Goal: Task Accomplishment & Management: Complete application form

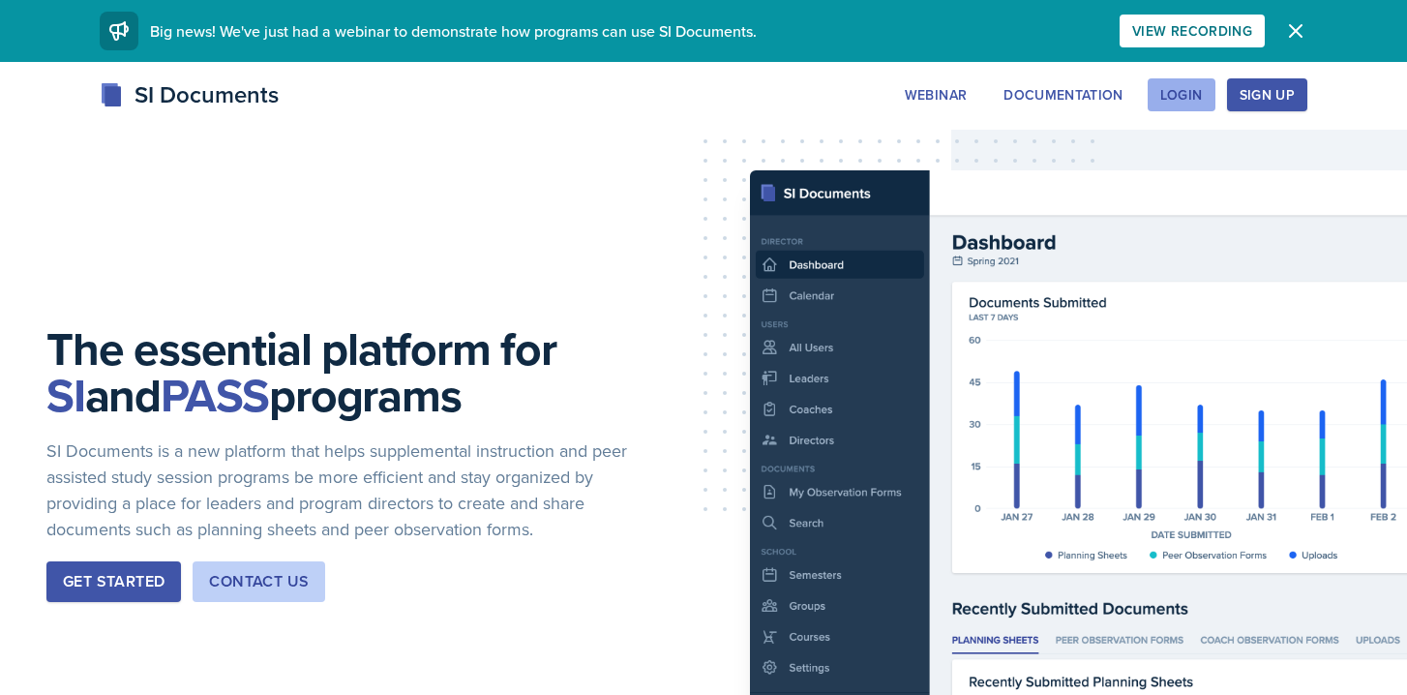
click at [1174, 88] on div "Login" at bounding box center [1182, 94] width 43 height 15
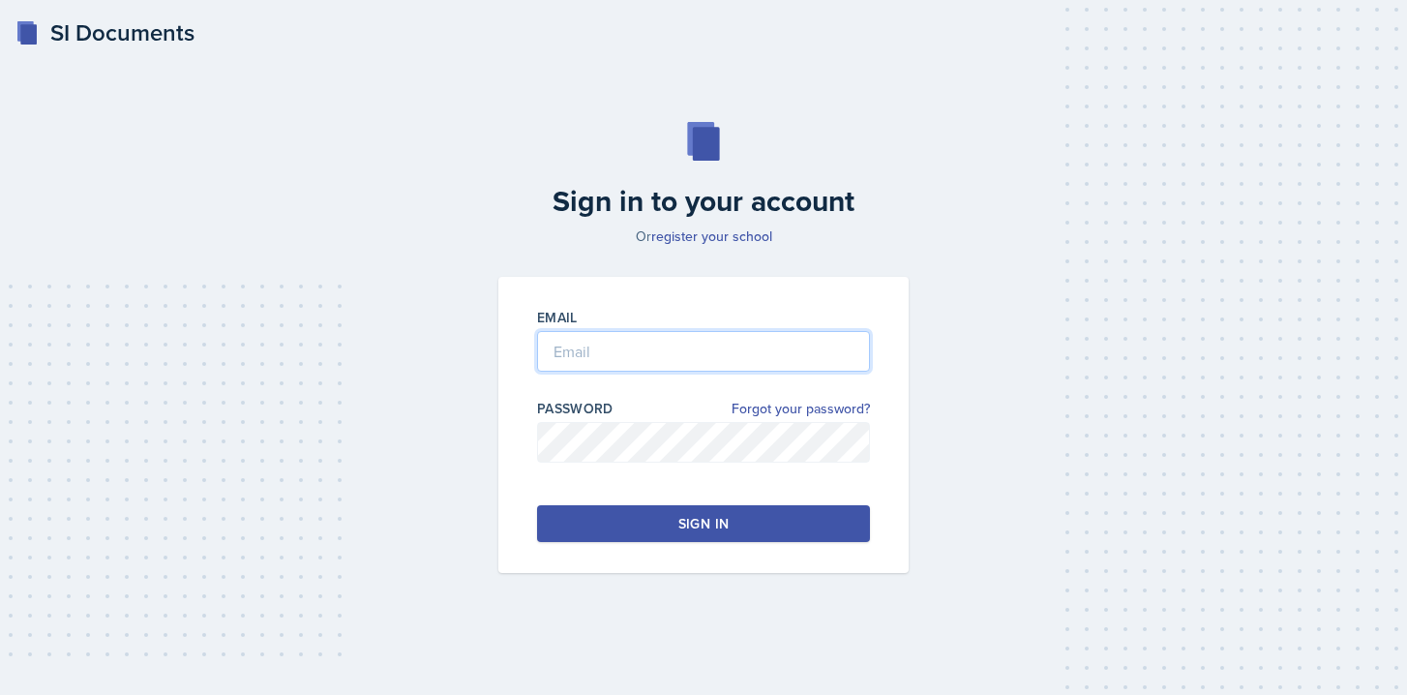
click at [708, 345] on input "email" at bounding box center [703, 351] width 333 height 41
type input "[EMAIL_ADDRESS][DOMAIN_NAME]"
click at [573, 529] on button "Sign in" at bounding box center [703, 523] width 333 height 37
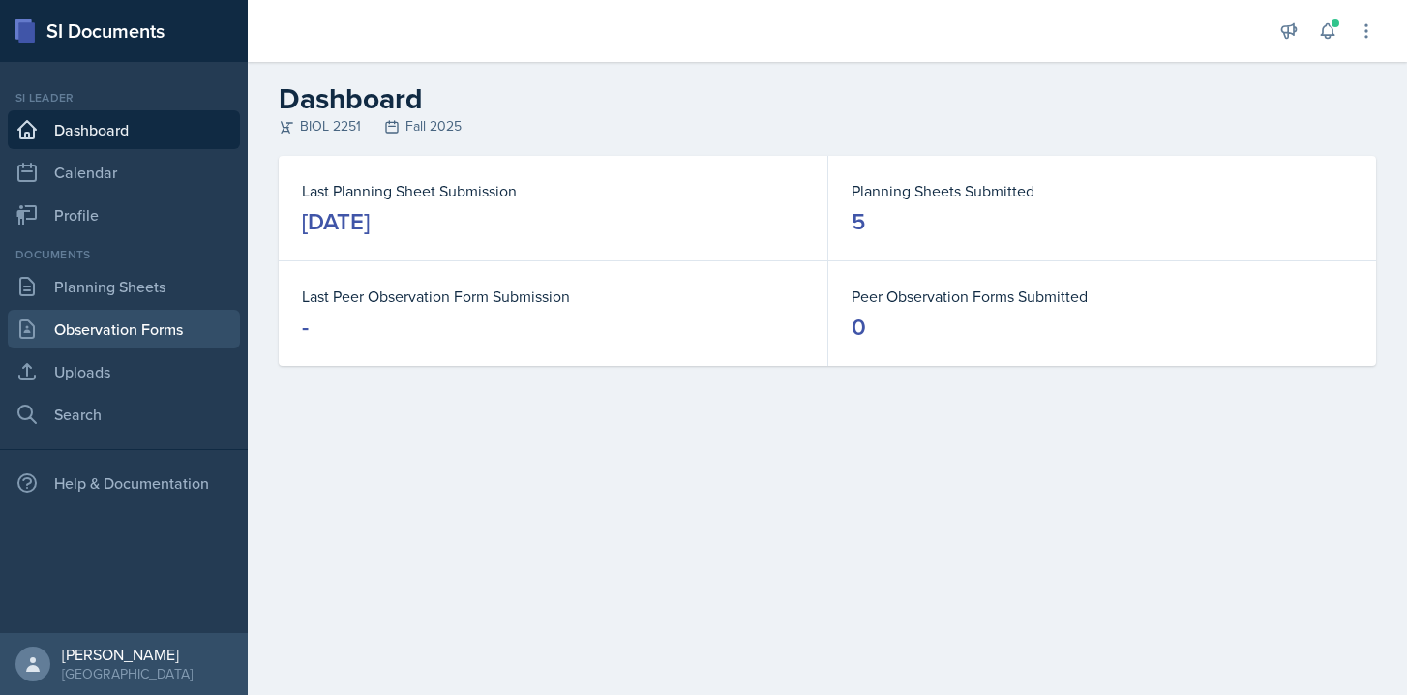
click at [111, 320] on link "Observation Forms" at bounding box center [124, 329] width 232 height 39
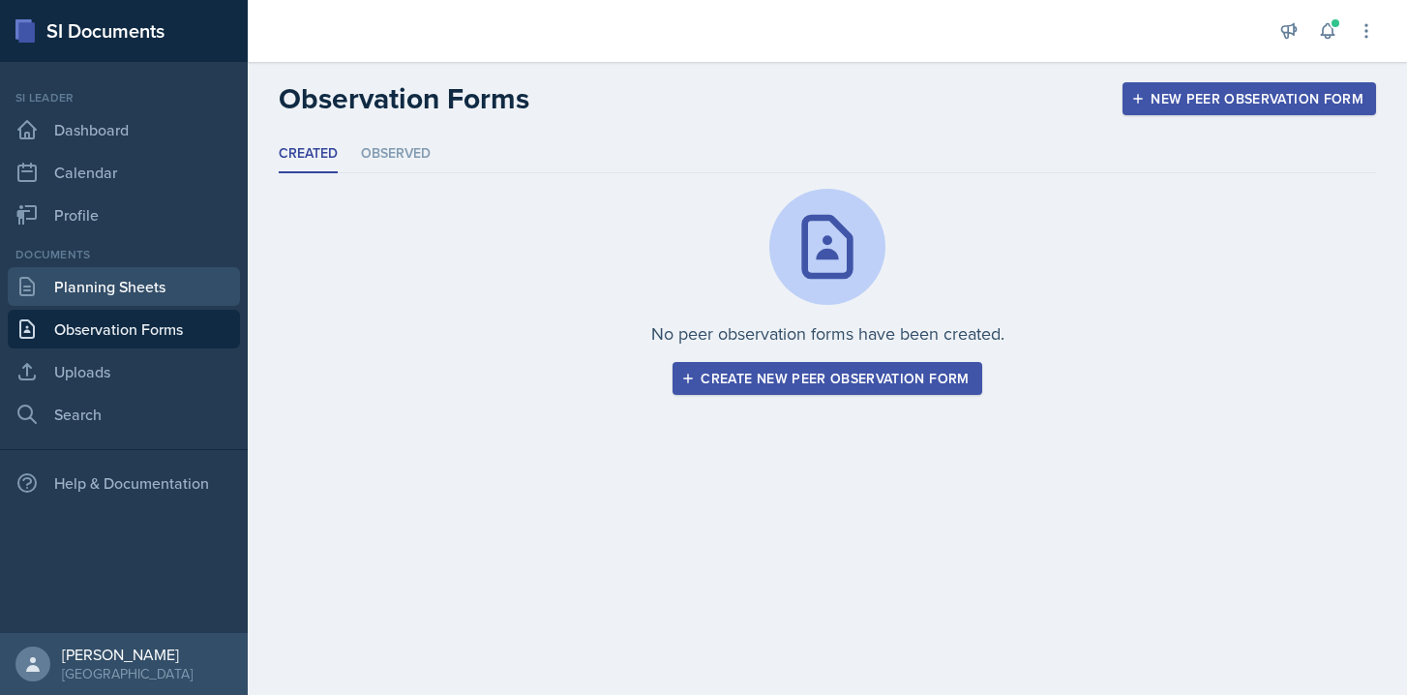
click at [129, 295] on link "Planning Sheets" at bounding box center [124, 286] width 232 height 39
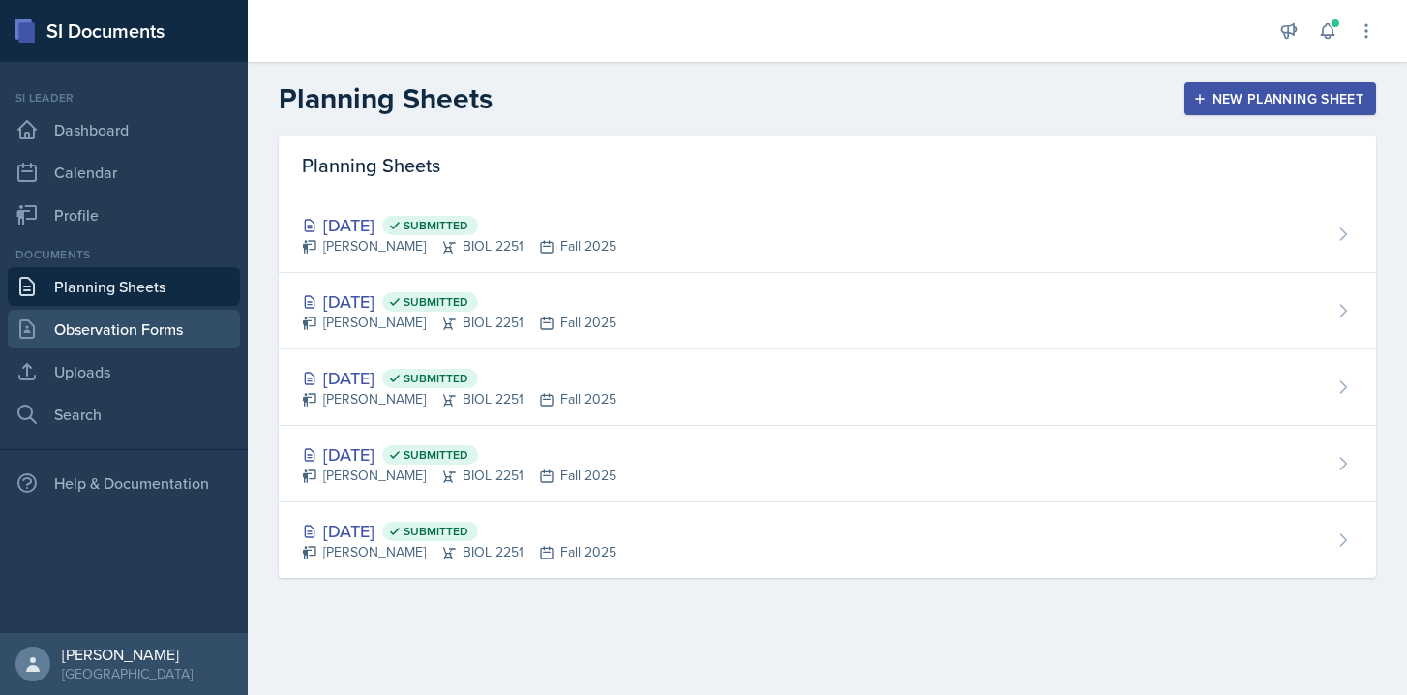
click at [183, 324] on link "Observation Forms" at bounding box center [124, 329] width 232 height 39
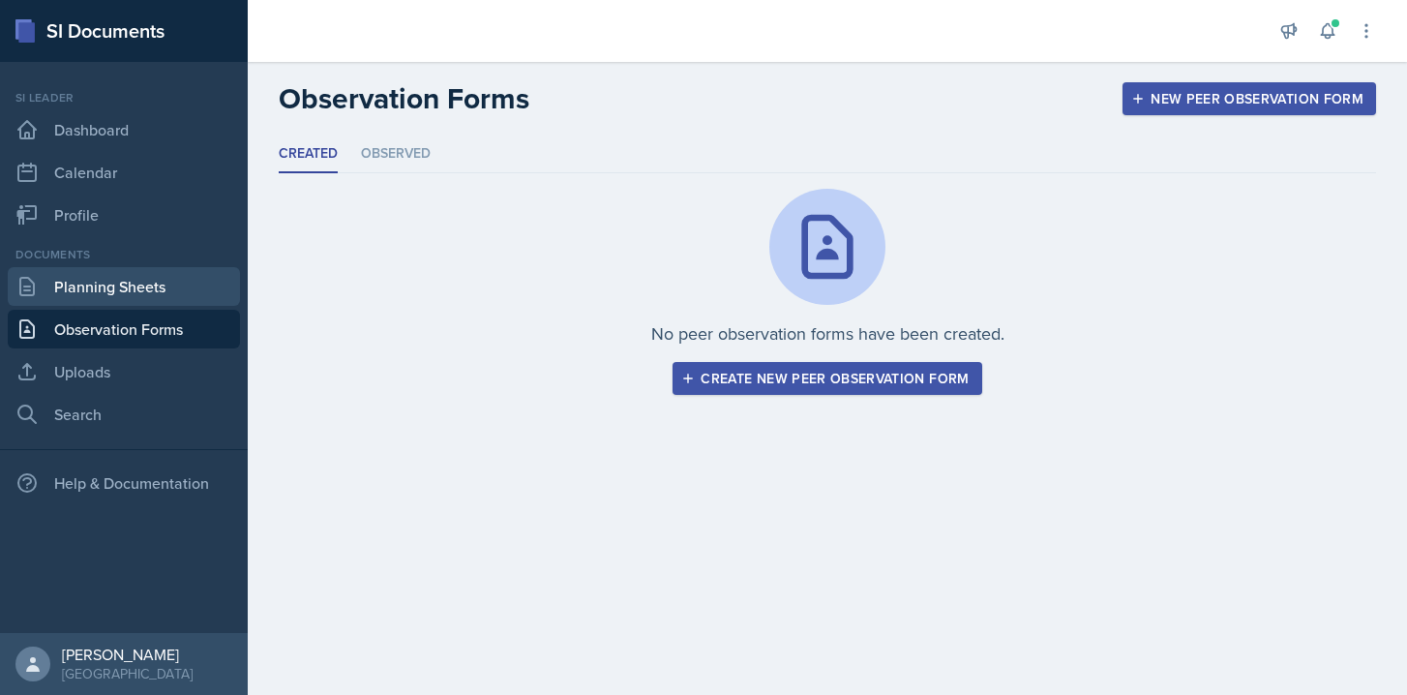
click at [189, 290] on link "Planning Sheets" at bounding box center [124, 286] width 232 height 39
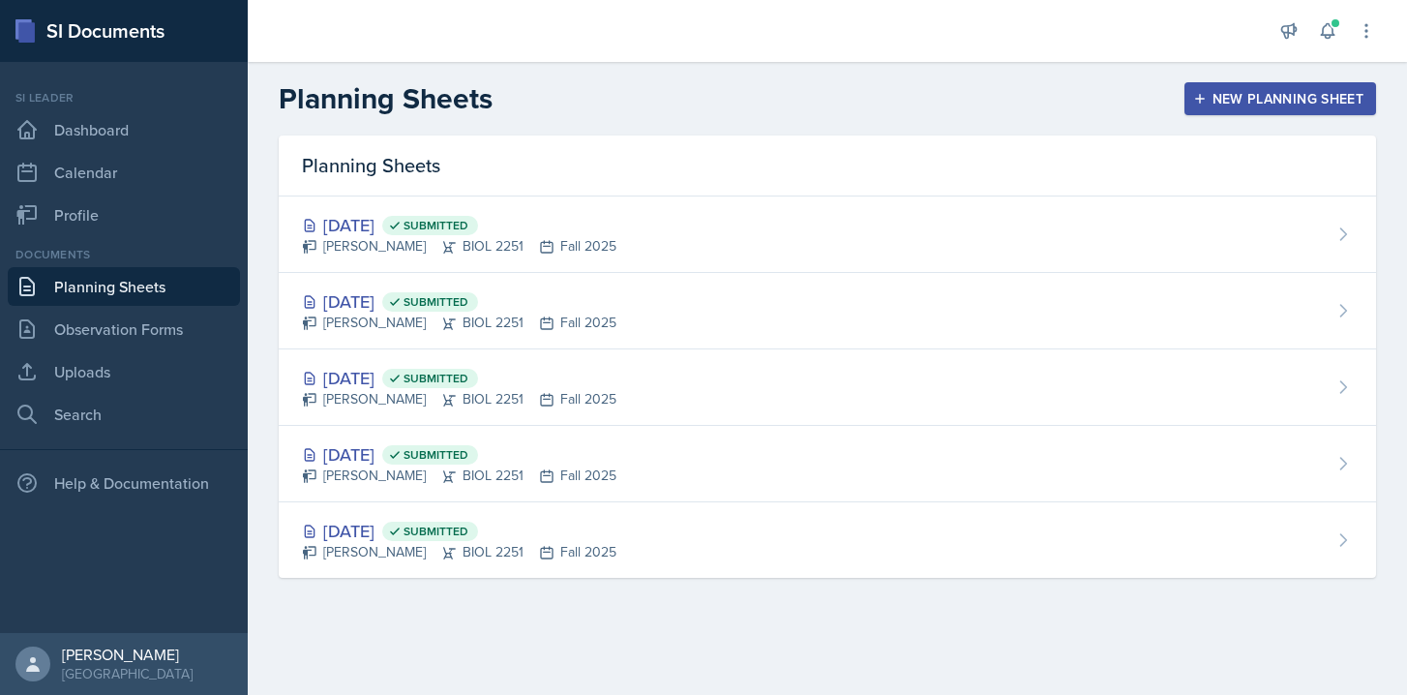
click at [543, 95] on div "Planning Sheets New Planning Sheet" at bounding box center [828, 98] width 1160 height 35
click at [1209, 98] on div "New Planning Sheet" at bounding box center [1280, 98] width 166 height 15
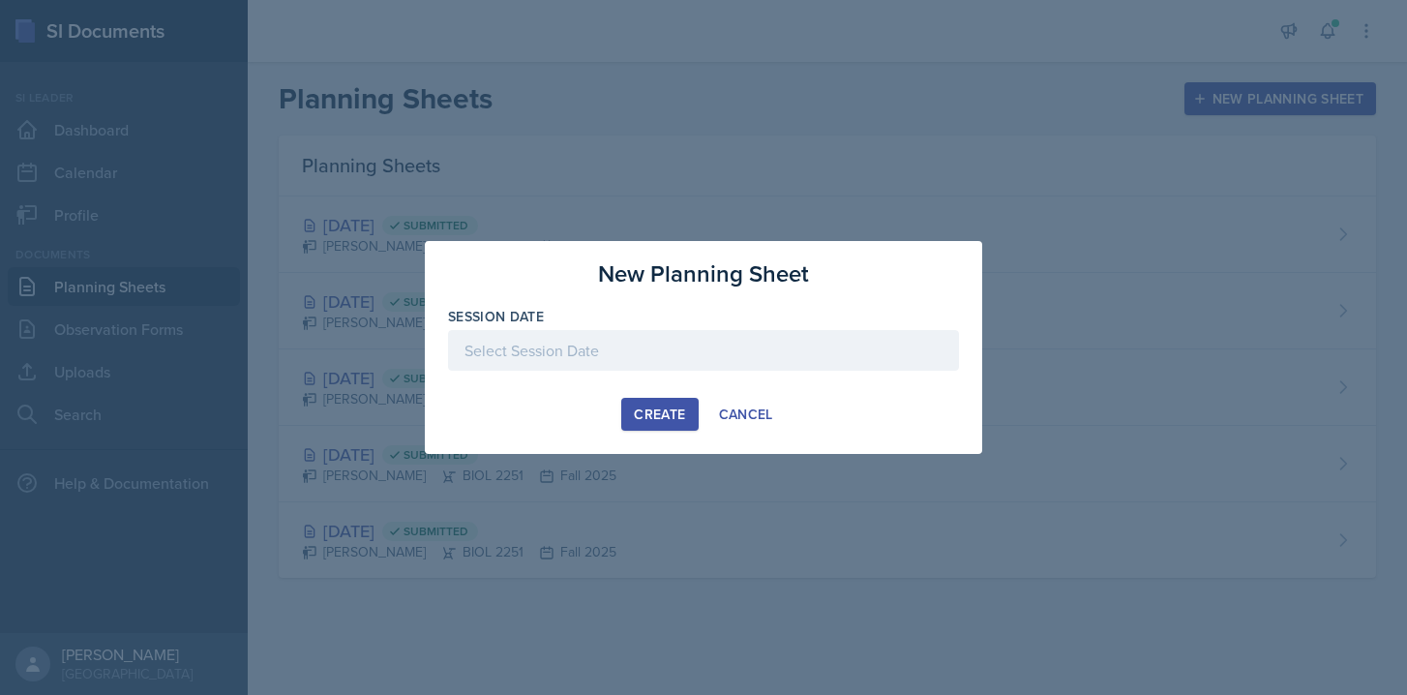
click at [662, 335] on div at bounding box center [703, 350] width 511 height 41
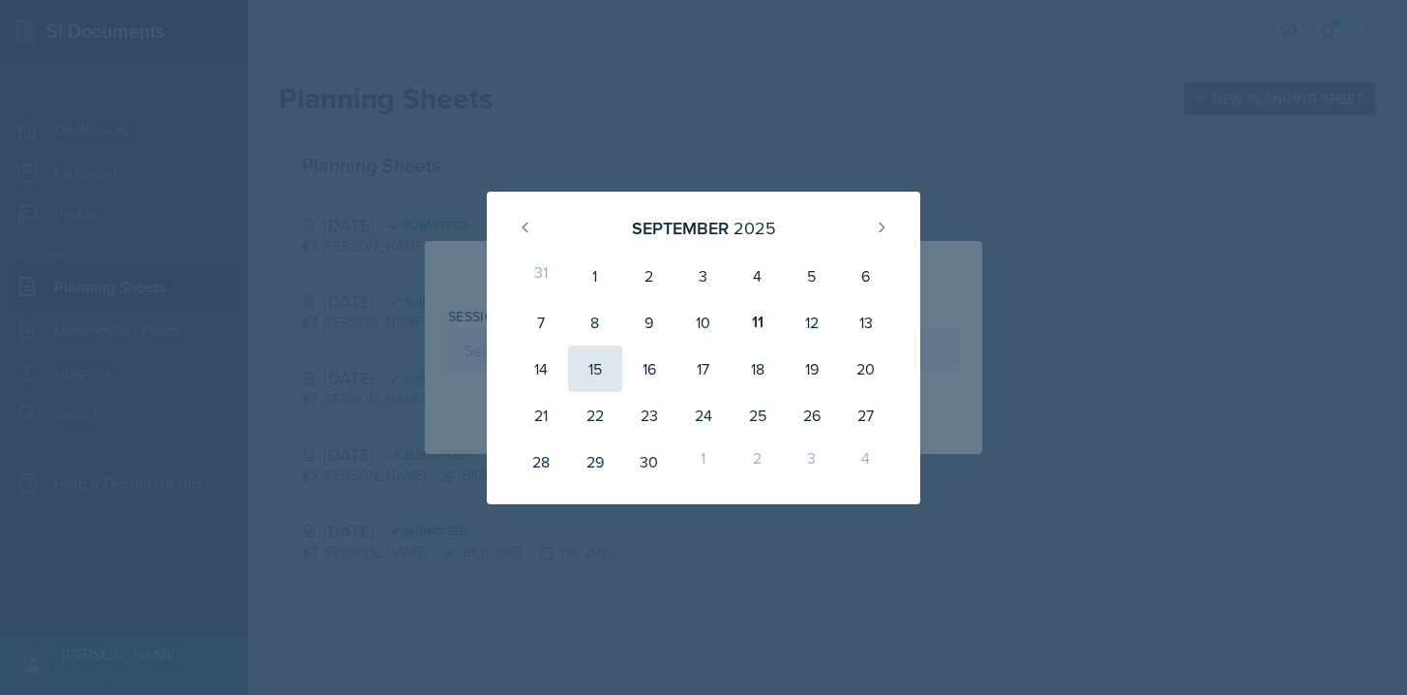
click at [602, 370] on div "15" at bounding box center [595, 369] width 54 height 46
type input "[DATE]"
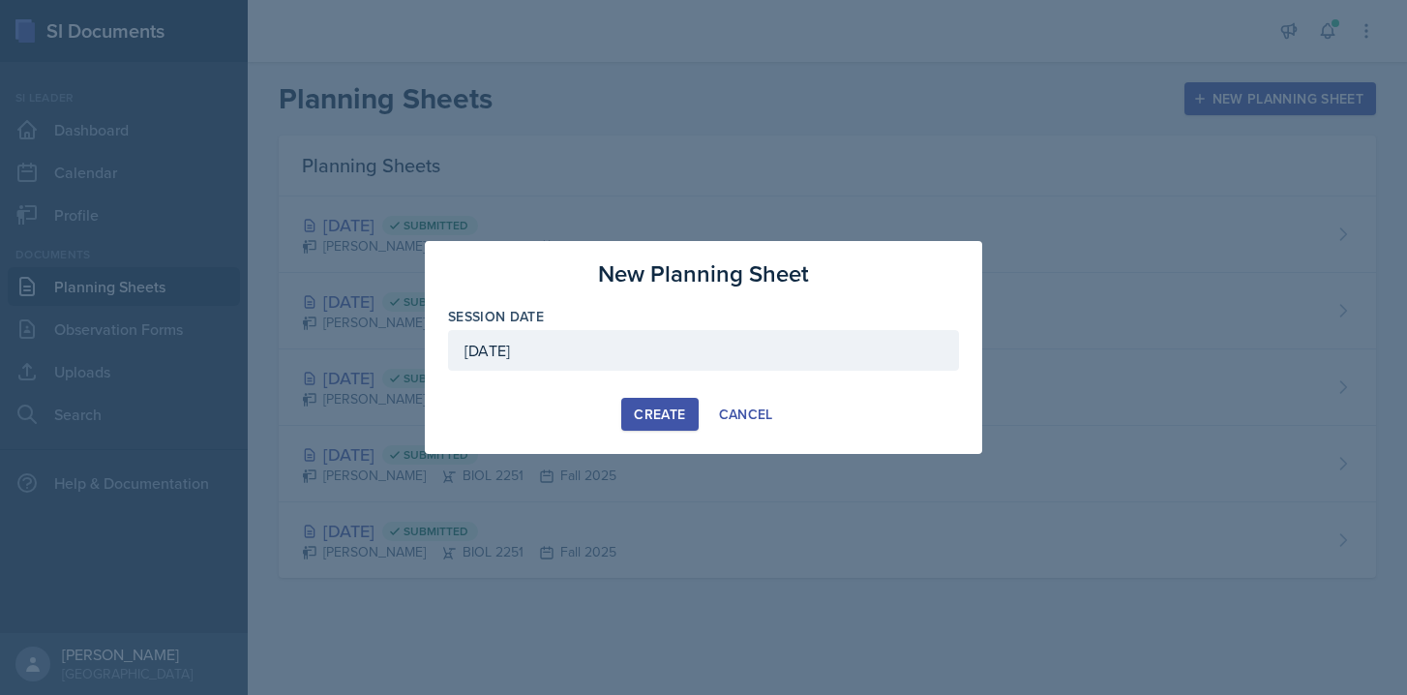
click at [667, 414] on div "Create" at bounding box center [659, 414] width 51 height 15
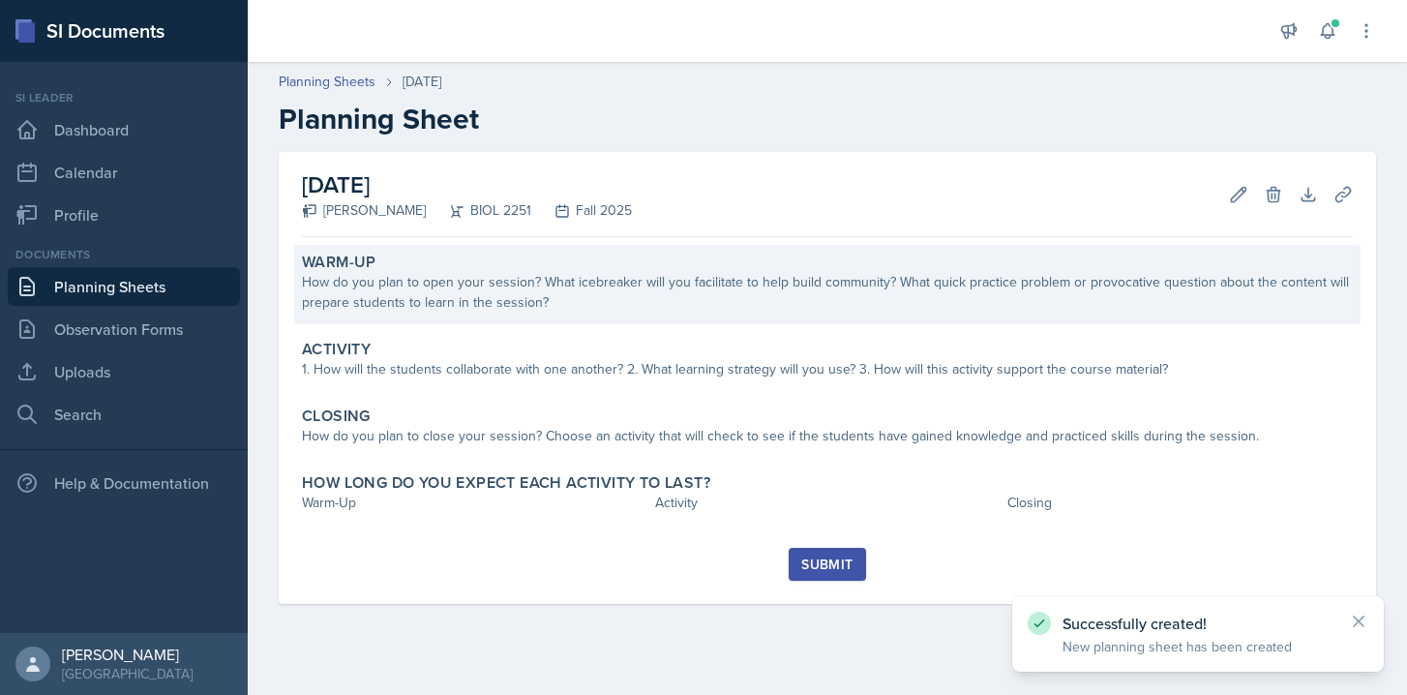
click at [648, 310] on div "How do you plan to open your session? What icebreaker will you facilitate to he…" at bounding box center [827, 292] width 1051 height 41
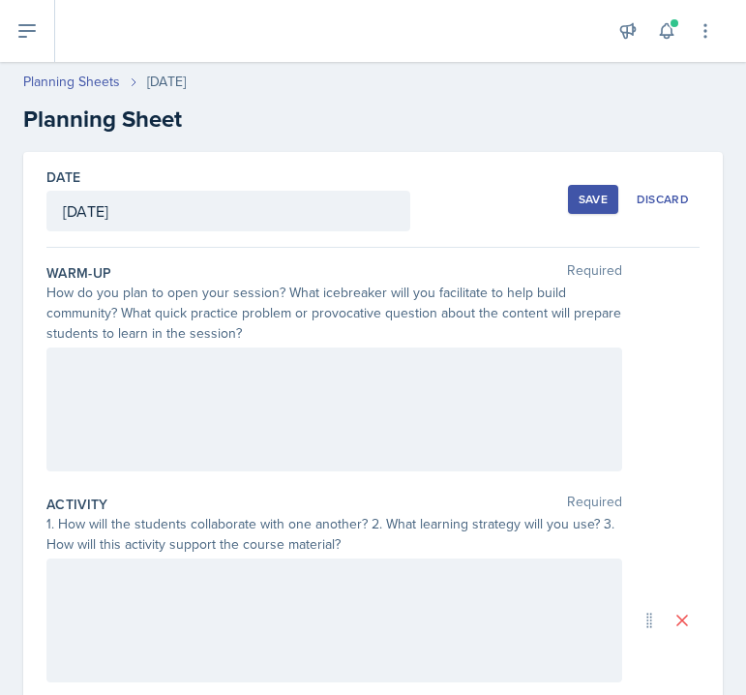
click at [229, 336] on div "How do you plan to open your session? What icebreaker will you facilitate to he…" at bounding box center [334, 313] width 576 height 61
click at [217, 362] on div at bounding box center [334, 409] width 576 height 124
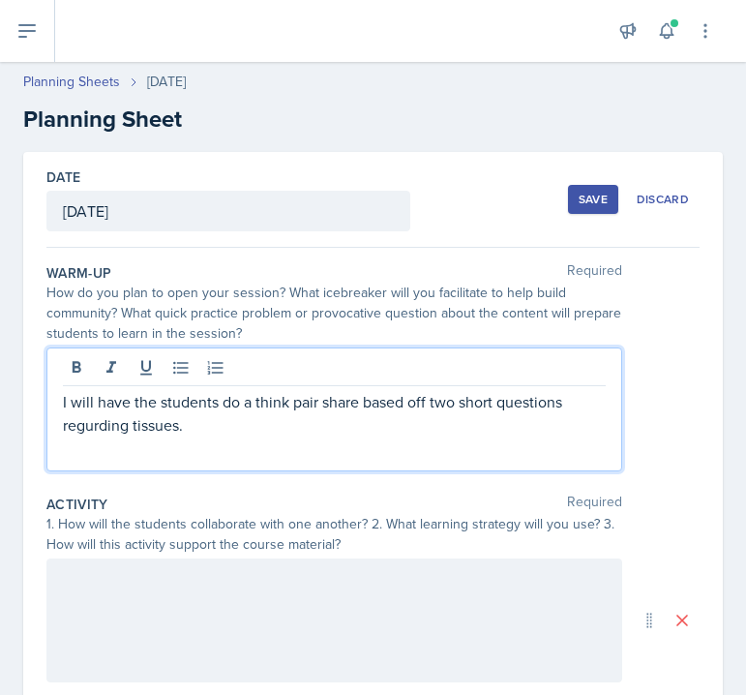
click at [88, 423] on p "I will have the students do a think pair share based off two short questions re…" at bounding box center [334, 413] width 543 height 46
click at [246, 425] on p "I will have the students do a think pair share based off two short questions re…" at bounding box center [334, 413] width 543 height 46
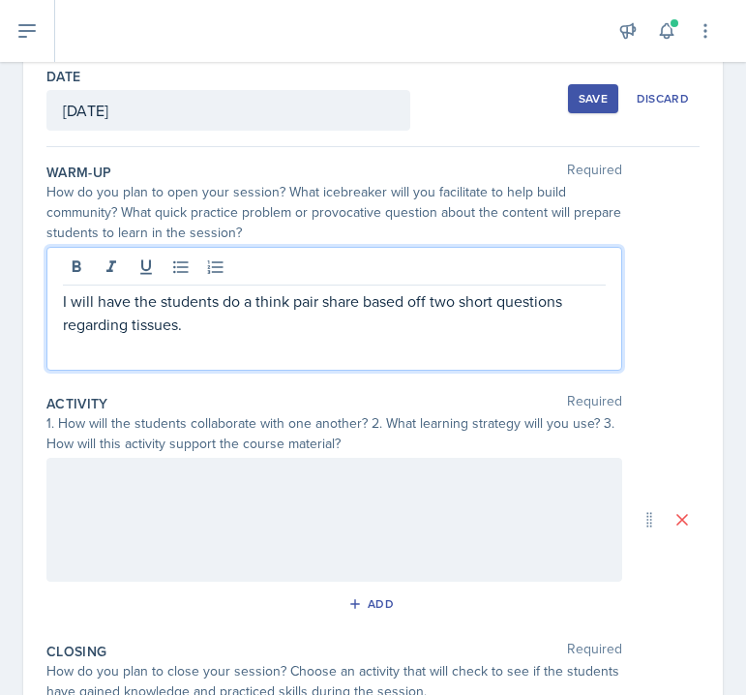
scroll to position [114, 0]
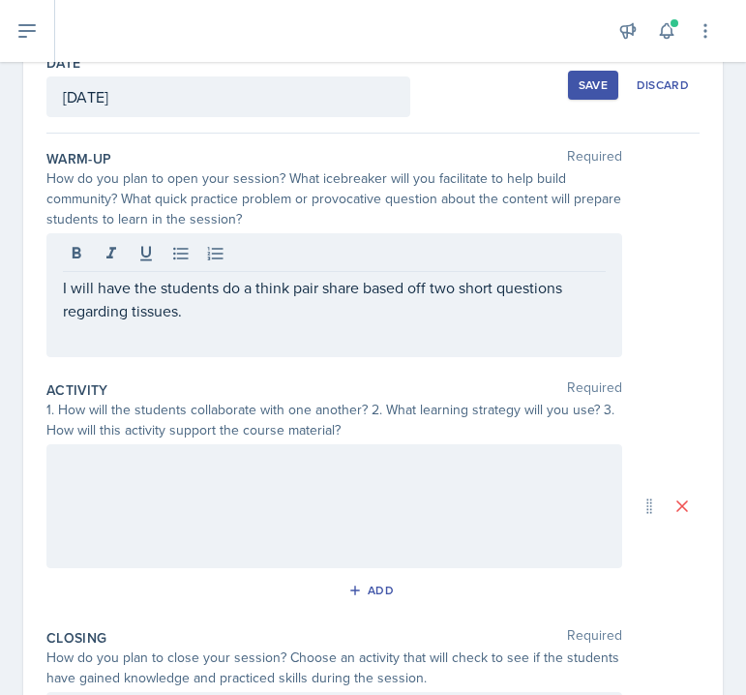
click at [191, 497] on div at bounding box center [334, 506] width 576 height 124
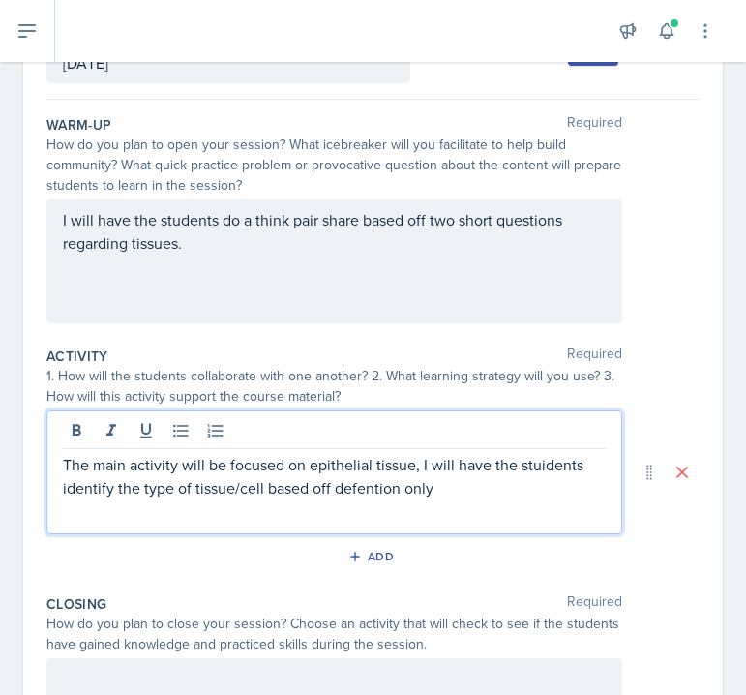
click at [353, 490] on p "The main activity will be focused on epithelial tissue, I will have the stuiden…" at bounding box center [334, 476] width 543 height 46
click at [457, 490] on p "The main activity will be focused on epithelial tissue, I will have the stuiden…" at bounding box center [334, 476] width 543 height 46
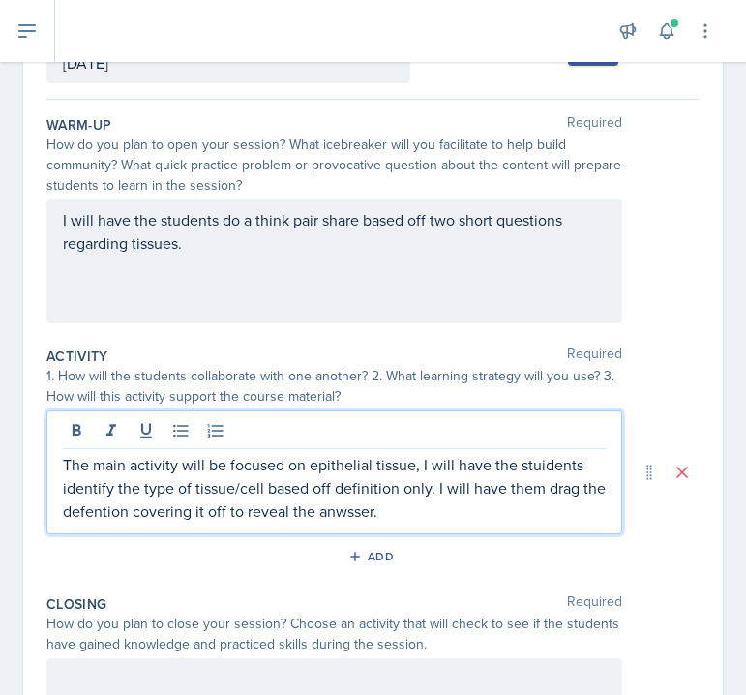
click at [540, 458] on p "The main activity will be focused on epithelial tissue, I will have the stuiden…" at bounding box center [334, 488] width 543 height 70
click at [532, 461] on p "The main activity will be focused on epithelial tissue, I will have the stuiden…" at bounding box center [334, 488] width 543 height 70
click at [530, 461] on p "The main activity will be focused on epithelial tissue, I will have the stuiden…" at bounding box center [334, 488] width 543 height 70
click at [352, 510] on p "The main activity will be focused on epithelial tissue, I will have the student…" at bounding box center [334, 488] width 543 height 70
click at [391, 521] on p "The main activity will be focused on epithelial tissue, I will have the student…" at bounding box center [334, 488] width 543 height 70
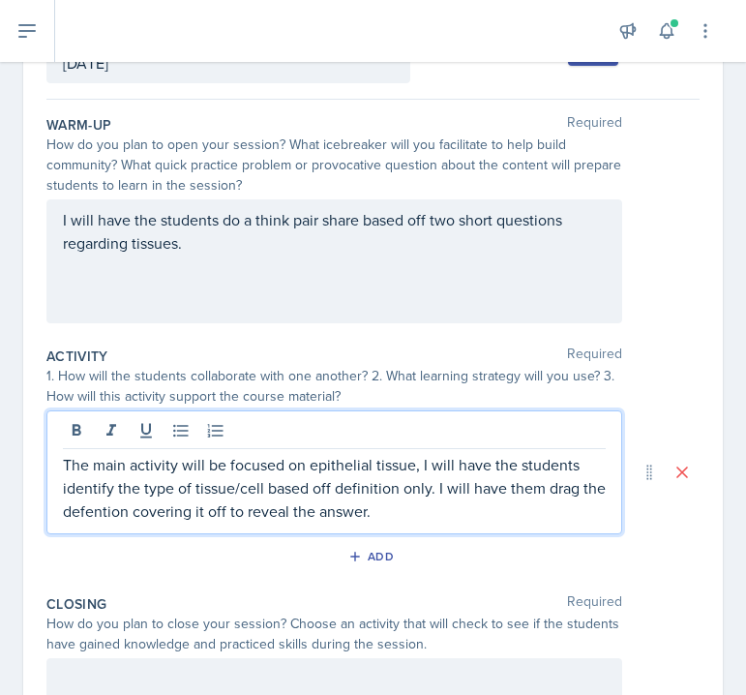
click at [82, 505] on p "The main activity will be focused on epithelial tissue, I will have the student…" at bounding box center [334, 488] width 543 height 70
click at [99, 505] on p "The main activity will be focused on epithelial tissue, I will have the student…" at bounding box center [334, 488] width 543 height 70
click at [92, 467] on p "The main activity will be focused on epithelial tissue, I will have the student…" at bounding box center [334, 488] width 543 height 70
click at [92, 517] on p "The main activity will be focused on epithelial tissue, I will have the student…" at bounding box center [334, 488] width 543 height 70
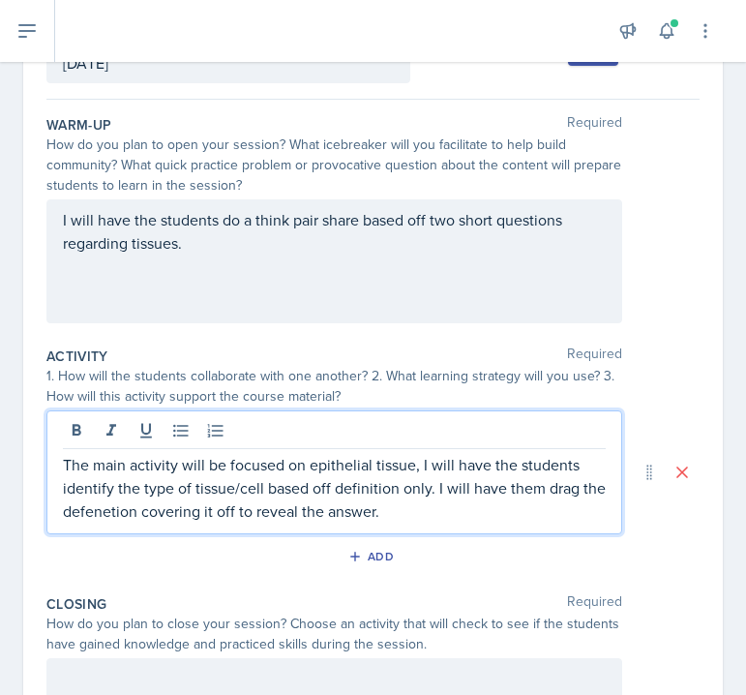
click at [108, 515] on p "The main activity will be focused on epithelial tissue, I will have the student…" at bounding box center [334, 488] width 543 height 70
click at [146, 509] on p "The main activity will be focused on epithelial tissue, I will have the student…" at bounding box center [334, 488] width 543 height 70
click at [226, 492] on p "The main activity will be focused on epithelial tissue, I will have the student…" at bounding box center [334, 488] width 543 height 70
click at [485, 510] on p "The main activity will be focused on epithelial tissue, I will have the student…" at bounding box center [334, 488] width 543 height 70
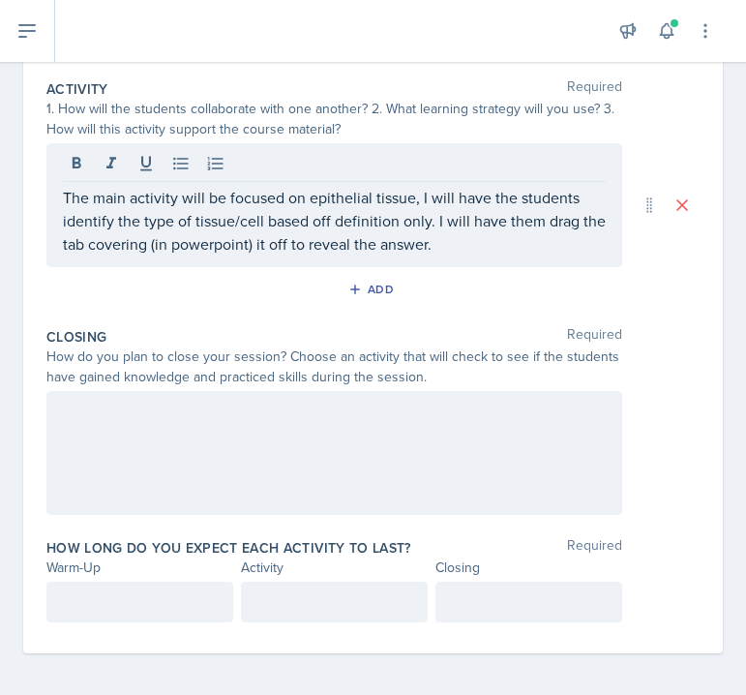
scroll to position [420, 0]
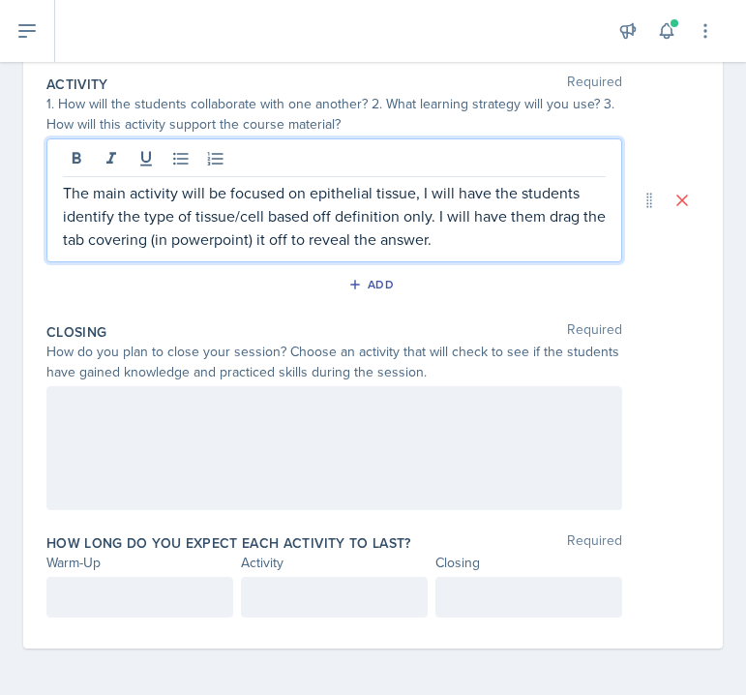
click at [182, 461] on div at bounding box center [334, 448] width 576 height 124
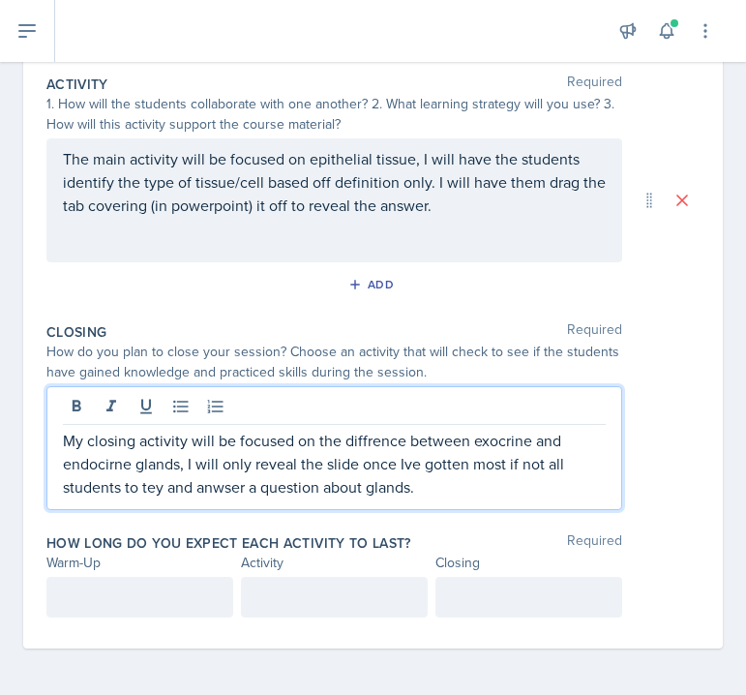
click at [224, 491] on p "My closing activity will be focused on the diffrence between exocrine and endoc…" at bounding box center [334, 464] width 543 height 70
click at [157, 488] on p "My closing activity will be focused on the diffrence between exocrine and endoc…" at bounding box center [334, 464] width 543 height 70
click at [115, 445] on p "My closing activity will be focused on the diffrence between exocrine and endoc…" at bounding box center [334, 464] width 543 height 70
click at [90, 476] on p "My closing activity will be focused on the diffrence between exocrine and endoc…" at bounding box center [334, 464] width 543 height 70
click at [99, 463] on p "My closing activity will be focused on the diffrence between exocrine and endoc…" at bounding box center [334, 464] width 543 height 70
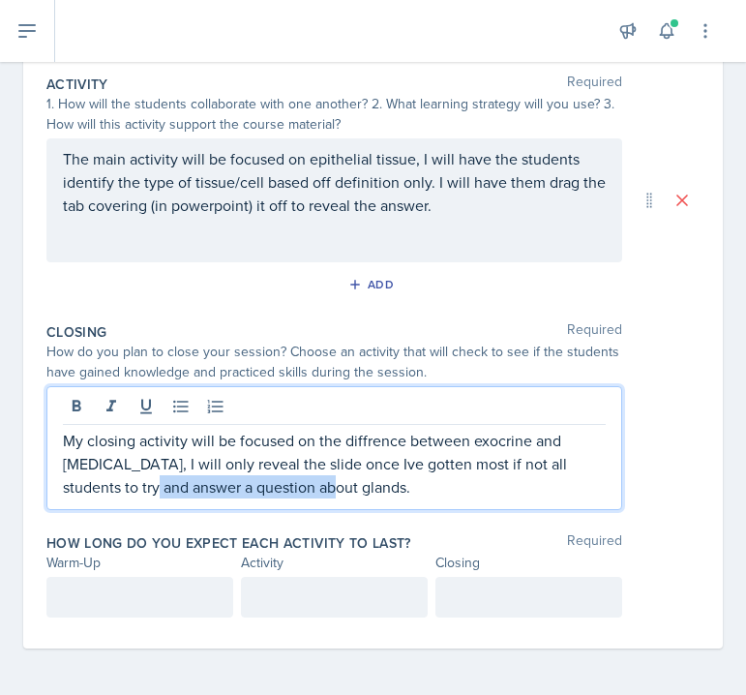
drag, startPoint x: 141, startPoint y: 488, endPoint x: 314, endPoint y: 477, distance: 172.6
click at [314, 477] on p "My closing activity will be focused on the diffrence between exocrine and [MEDI…" at bounding box center [334, 464] width 543 height 70
click at [208, 492] on p "My closing activity will be focused on the diffrence between exocrine and [MEDI…" at bounding box center [334, 464] width 543 height 70
click at [253, 493] on p "My closing activity will be focused on the diffrence between exocrine and [MEDI…" at bounding box center [334, 464] width 543 height 70
click at [444, 457] on p "My closing activity will be focused on the diffrence between exocrine and [MEDI…" at bounding box center [334, 464] width 543 height 70
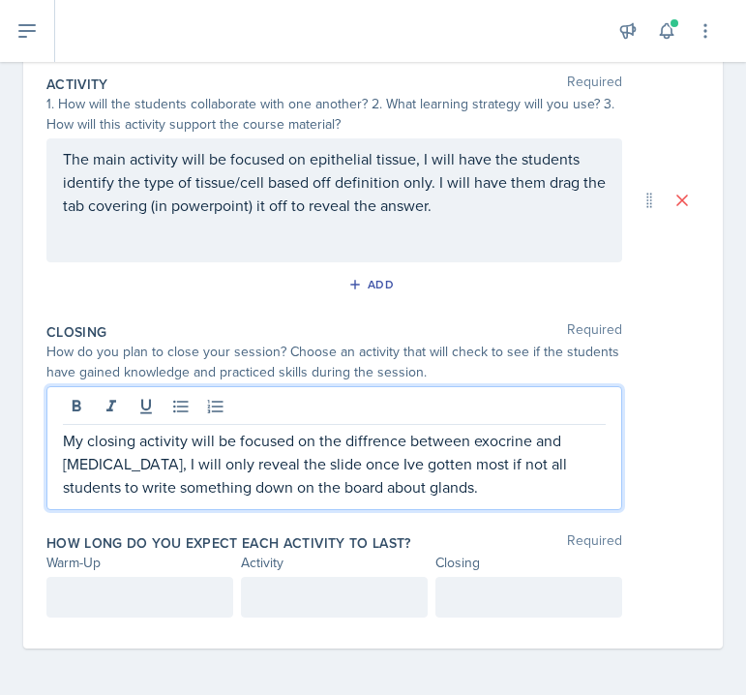
click at [400, 438] on p "My closing activity will be focused on the diffrence between exocrine and [MEDI…" at bounding box center [334, 464] width 543 height 70
click at [326, 446] on p "My closing activity will be focused on the difference between exocrine and [MED…" at bounding box center [334, 464] width 543 height 70
click at [504, 478] on p "My closing activity will be focused on the difference between exocrine and [MED…" at bounding box center [334, 464] width 543 height 70
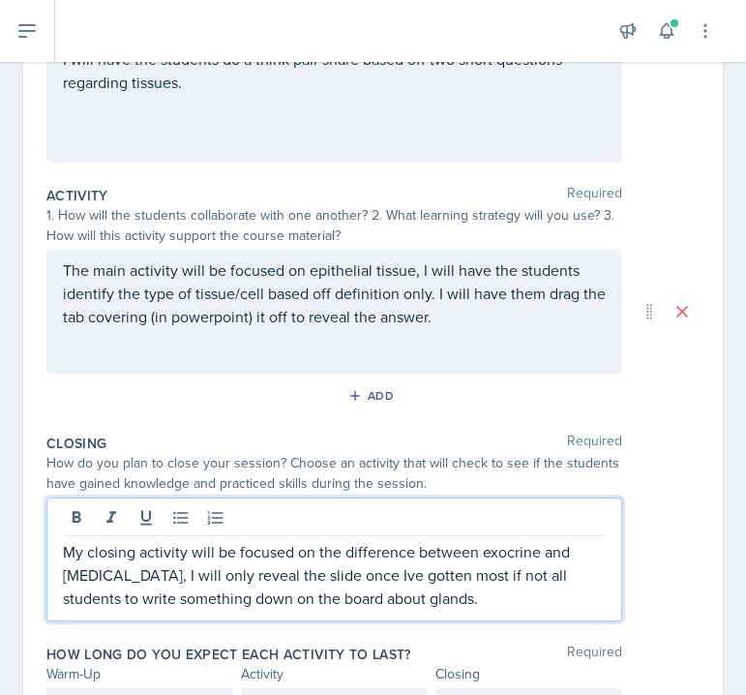
scroll to position [306, 0]
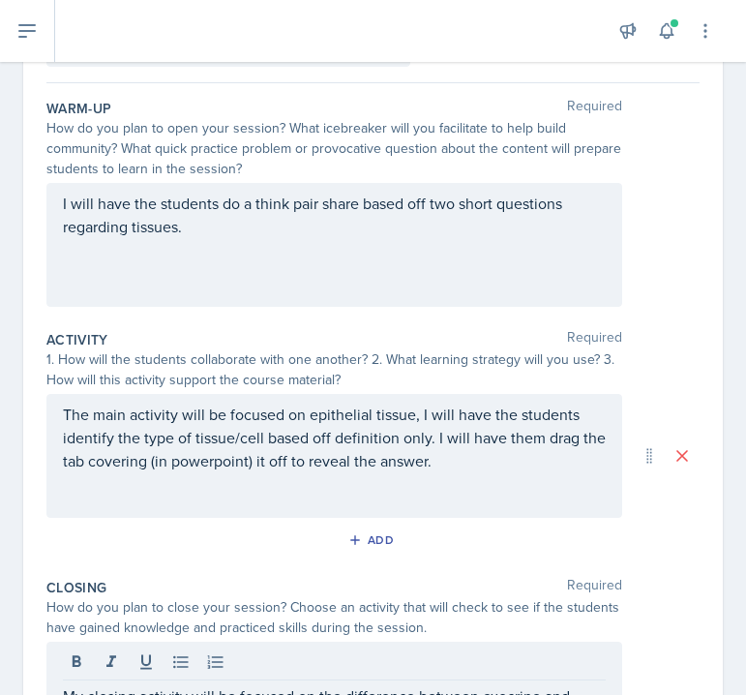
click at [464, 343] on div "Activity Required" at bounding box center [372, 339] width 653 height 19
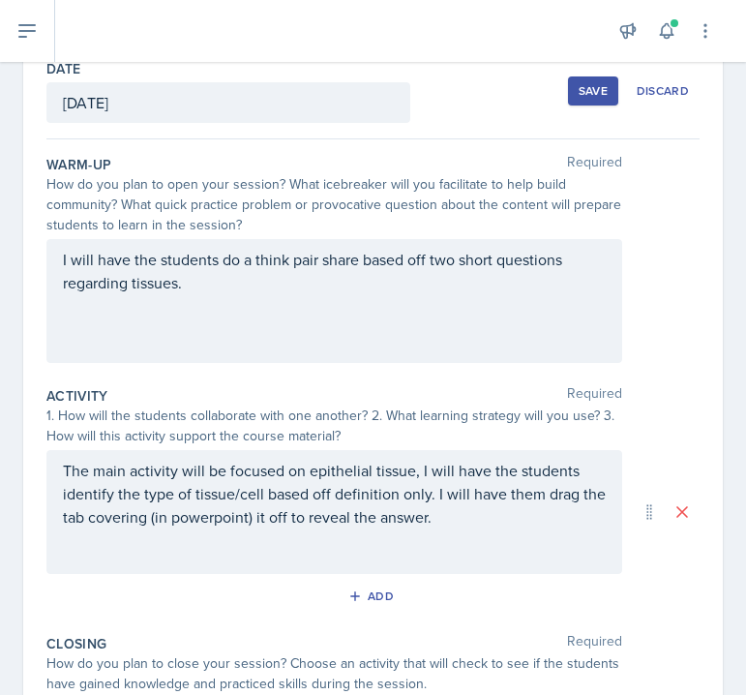
scroll to position [106, 0]
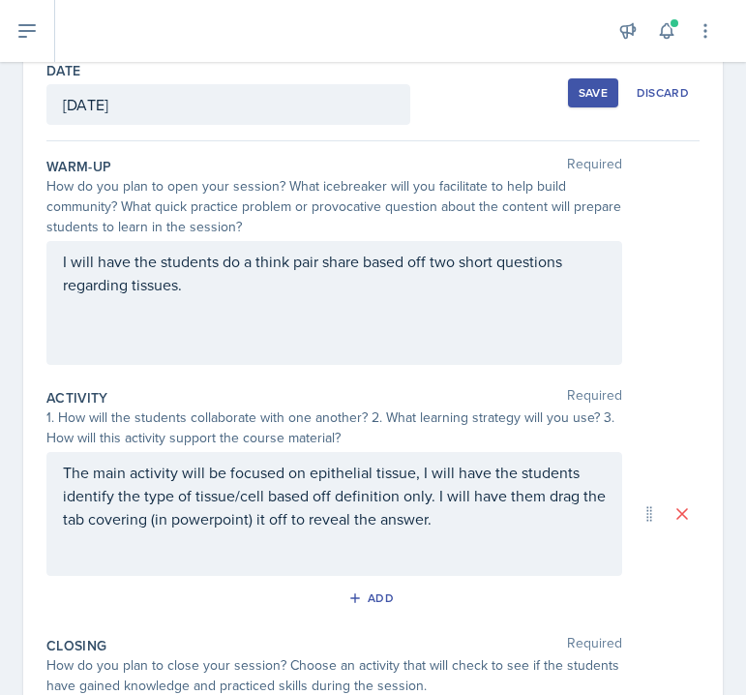
click at [429, 411] on div "1. How will the students collaborate with one another? 2. What learning strateg…" at bounding box center [334, 427] width 576 height 41
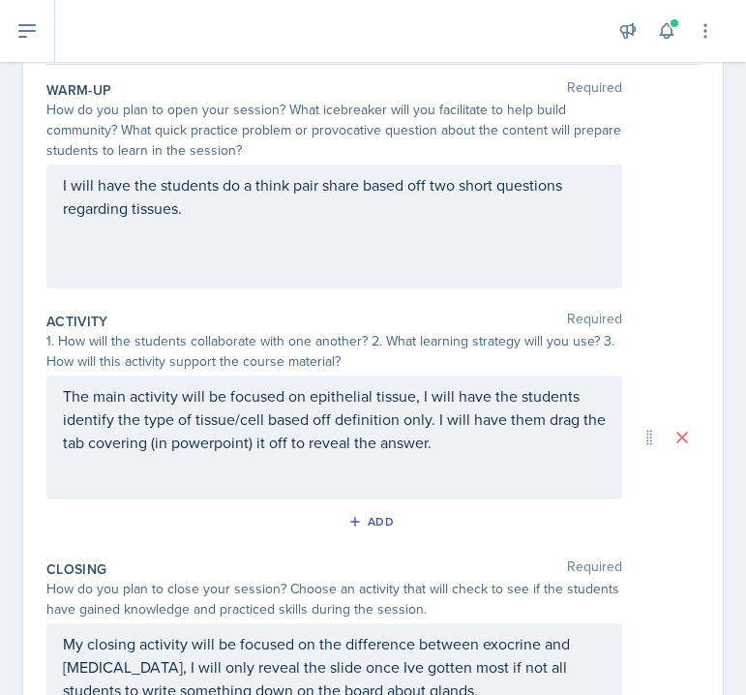
scroll to position [195, 0]
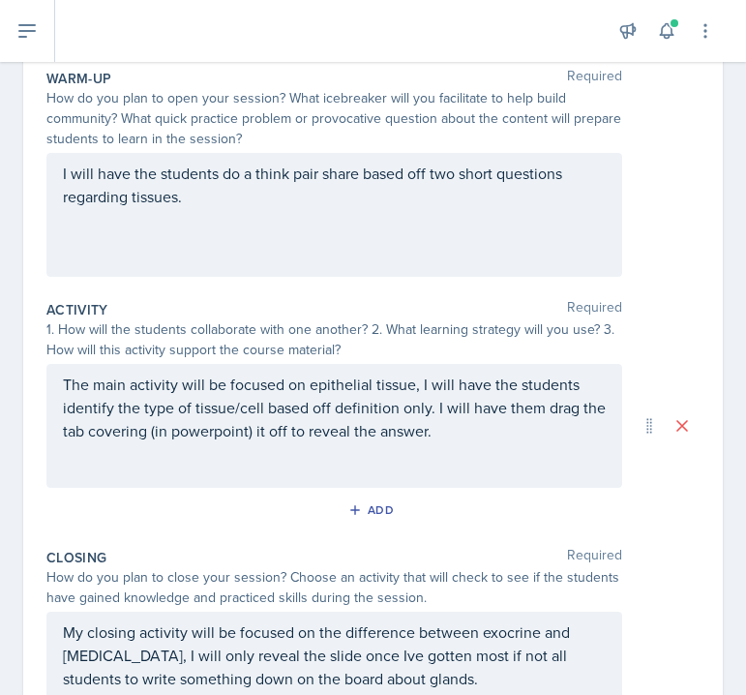
click at [56, 409] on div "The main activity will be focused on epithelial tissue, I will have the student…" at bounding box center [334, 426] width 576 height 124
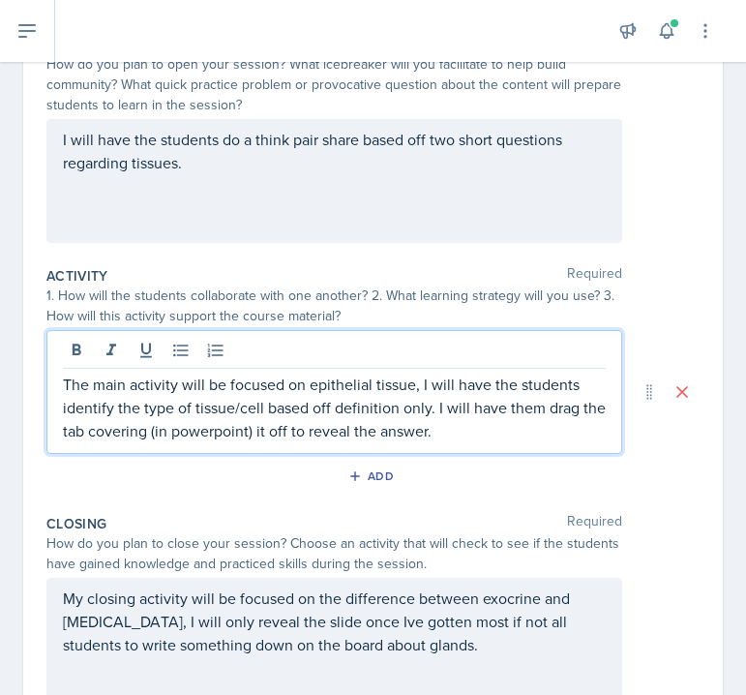
click at [59, 411] on div "The main activity will be focused on epithelial tissue, I will have the student…" at bounding box center [334, 392] width 576 height 124
click at [66, 411] on p "The main activity will be focused on epithelial tissue, I will have the student…" at bounding box center [334, 408] width 543 height 70
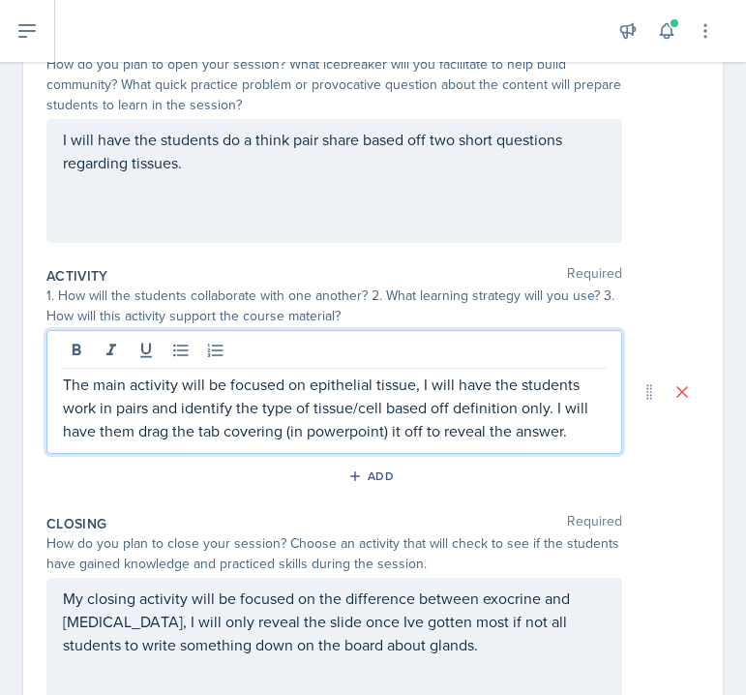
click at [262, 523] on div "Closing Required" at bounding box center [372, 523] width 653 height 19
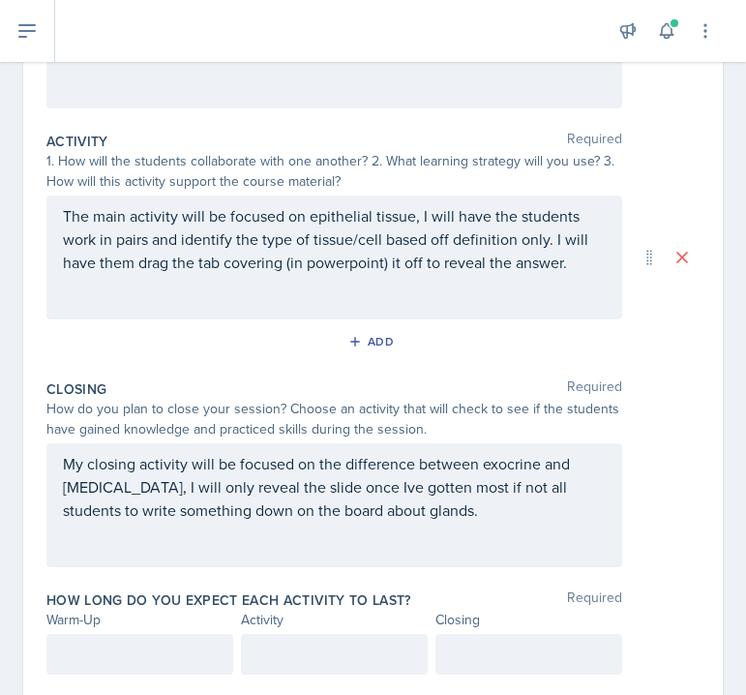
scroll to position [420, 0]
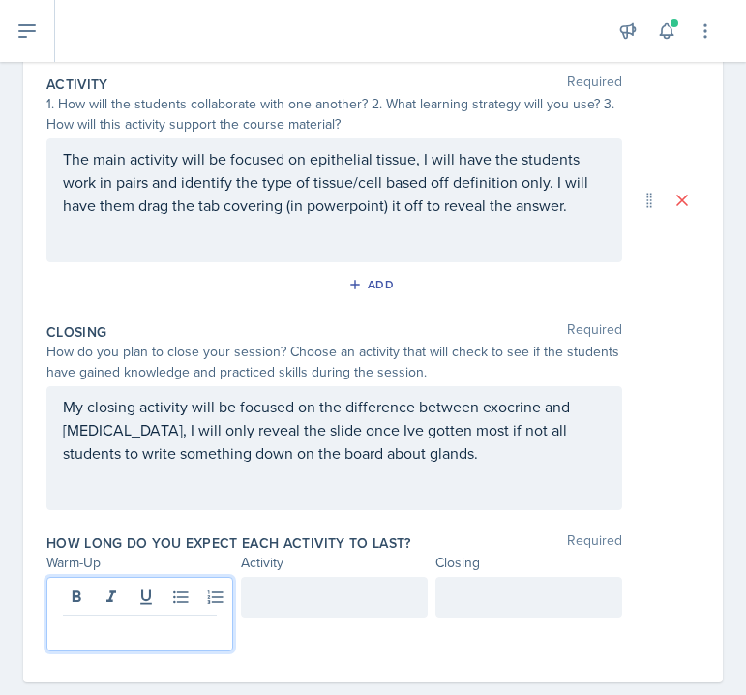
click at [168, 619] on p at bounding box center [140, 630] width 154 height 23
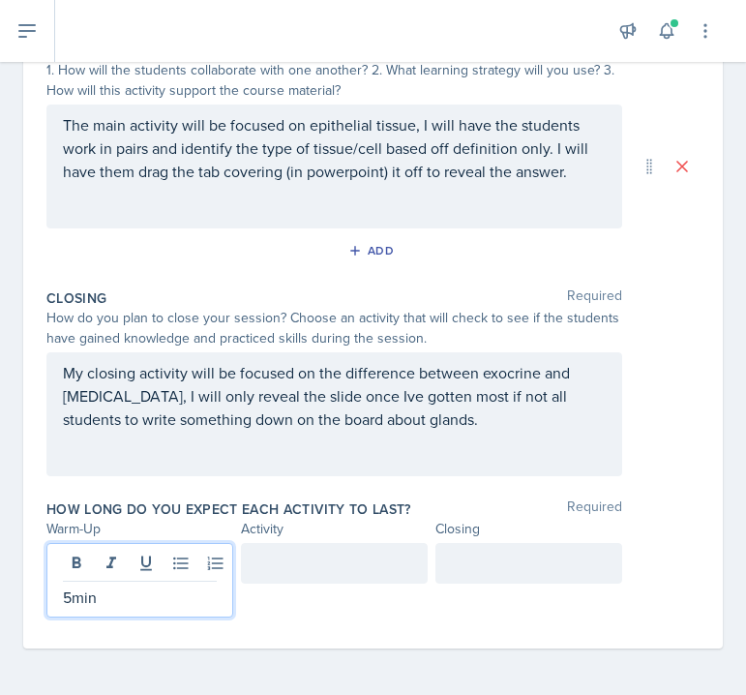
click at [383, 571] on div at bounding box center [334, 563] width 187 height 41
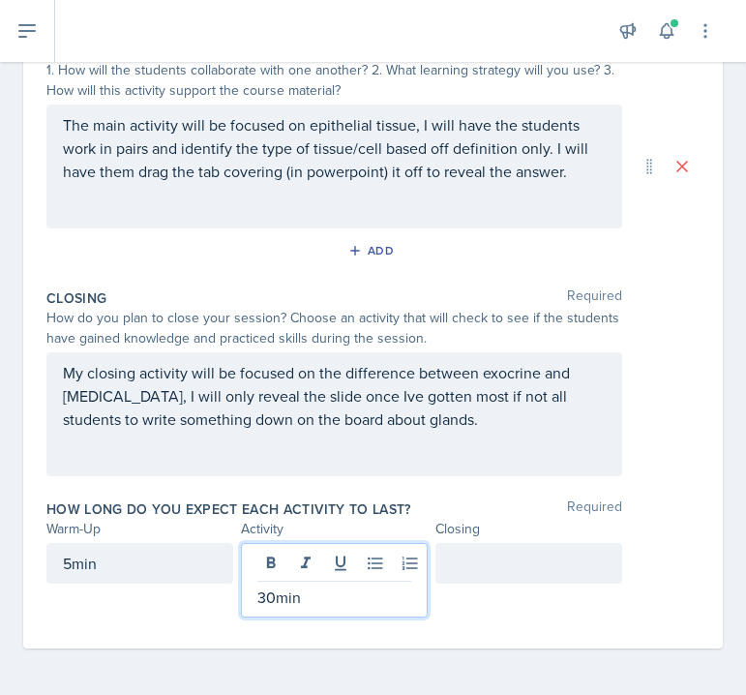
click at [553, 564] on div at bounding box center [529, 563] width 187 height 41
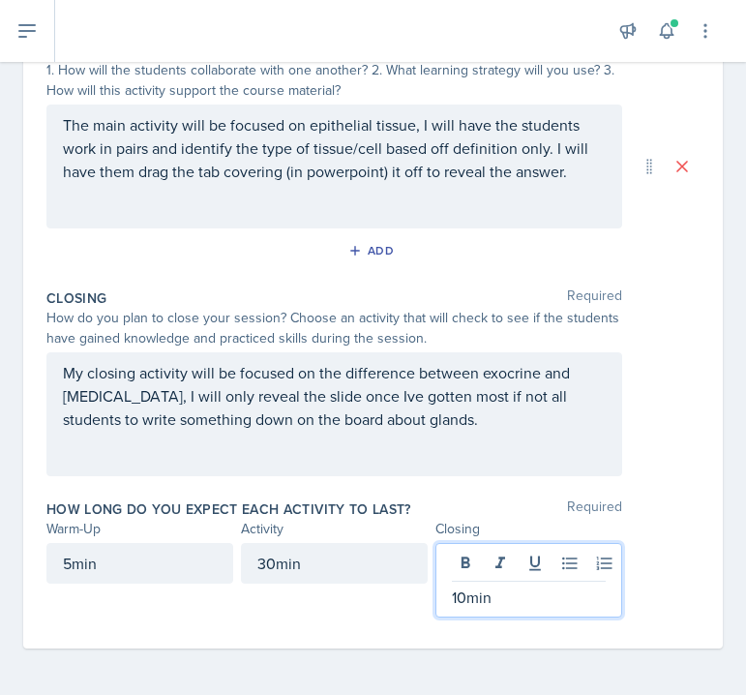
click at [326, 616] on div "30min" at bounding box center [334, 580] width 187 height 75
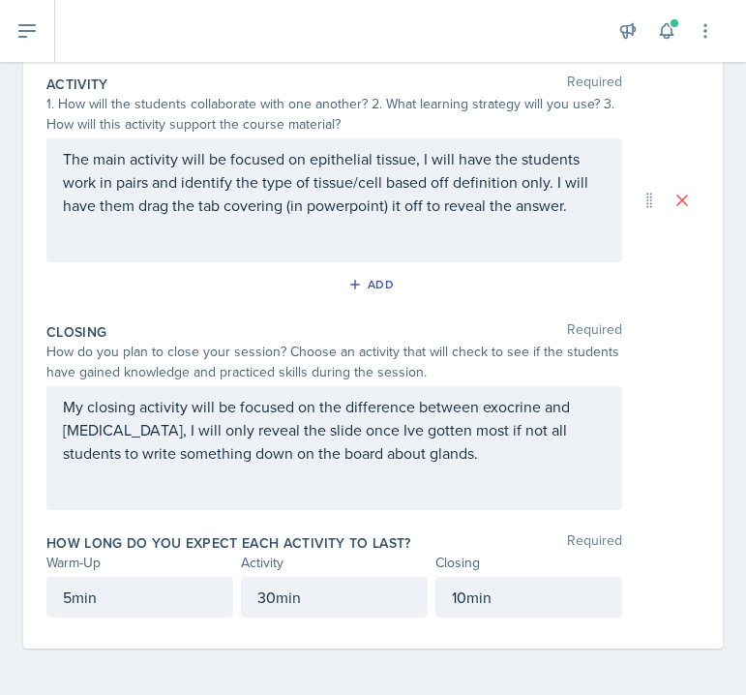
click at [278, 596] on p "30min" at bounding box center [334, 597] width 154 height 23
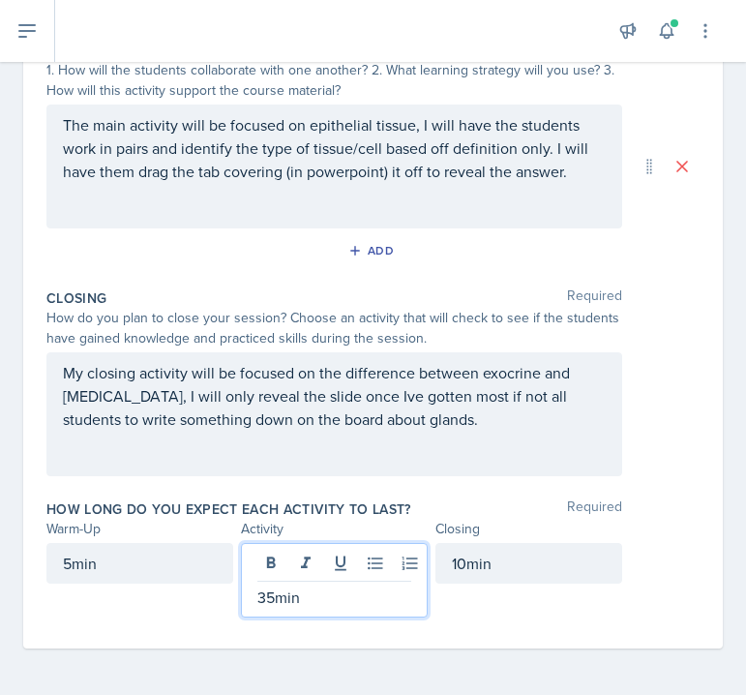
click at [204, 635] on div "Warm-Up Required How do you plan to open your session? What icebreaker will you…" at bounding box center [372, 221] width 653 height 855
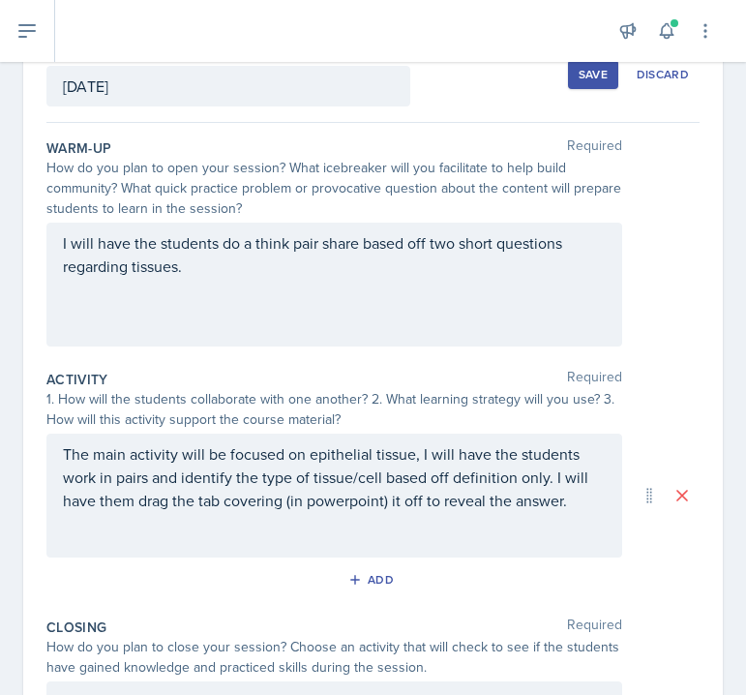
scroll to position [0, 0]
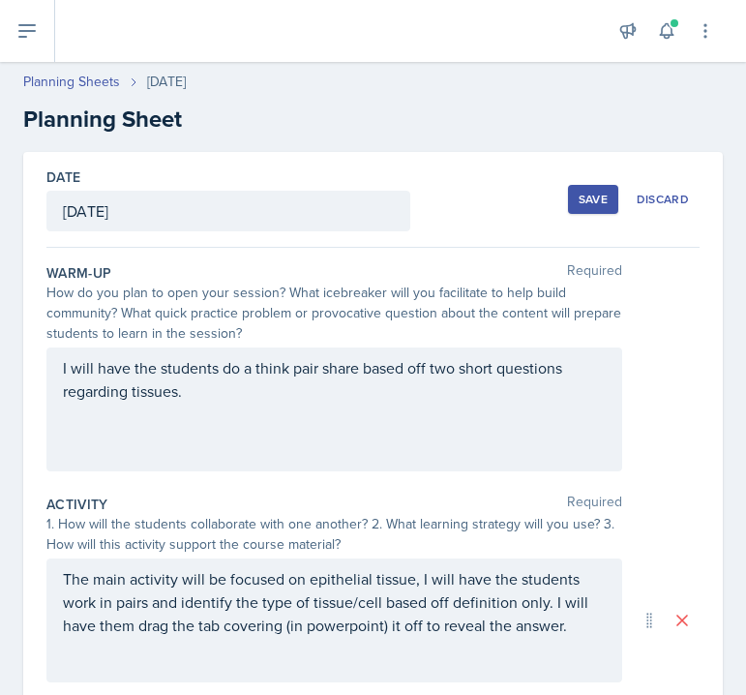
click at [588, 198] on div "Save" at bounding box center [593, 199] width 29 height 15
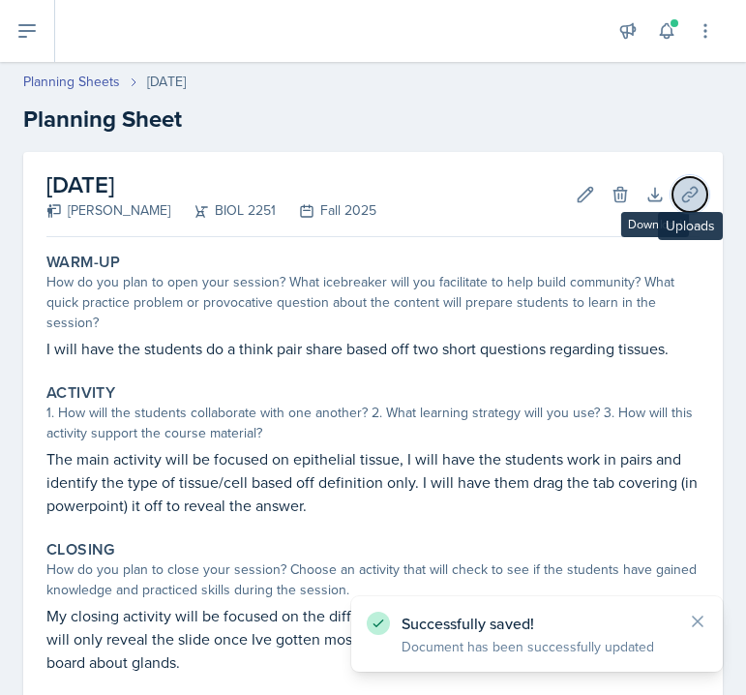
click at [678, 196] on button "Uploads" at bounding box center [690, 194] width 35 height 35
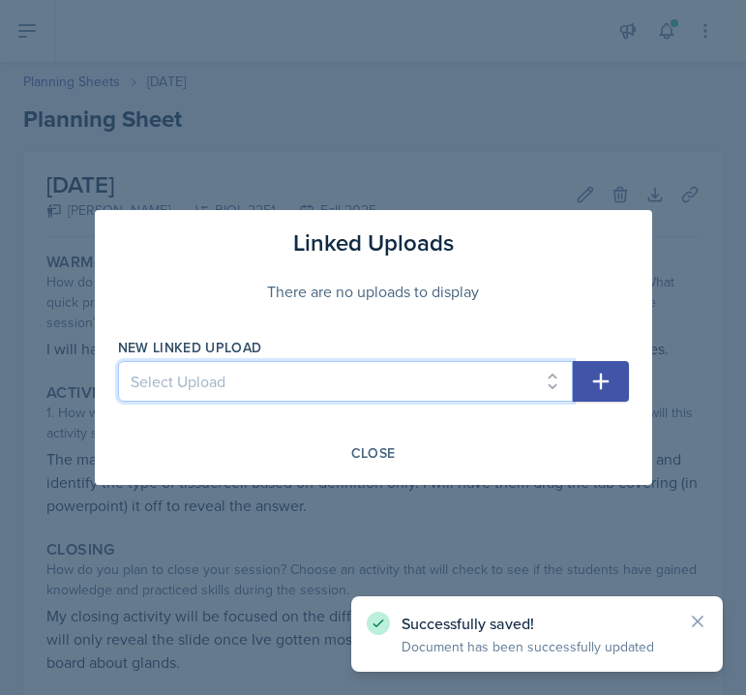
click at [418, 378] on select "Select Upload SI Session 1 ([DATE]) SI Session 2 ([DATE]) SI Session 3 ([DATE])…" at bounding box center [345, 381] width 455 height 41
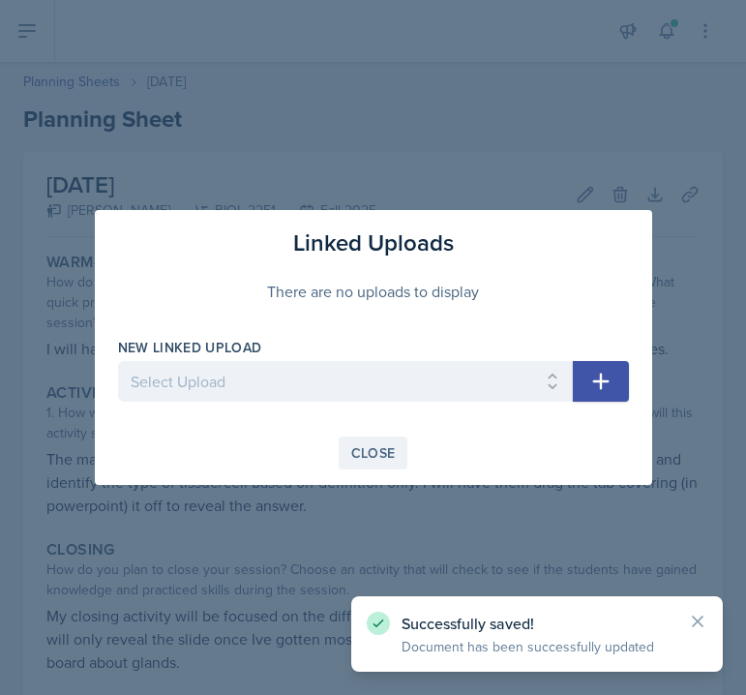
click at [384, 445] on div "Close" at bounding box center [373, 452] width 45 height 15
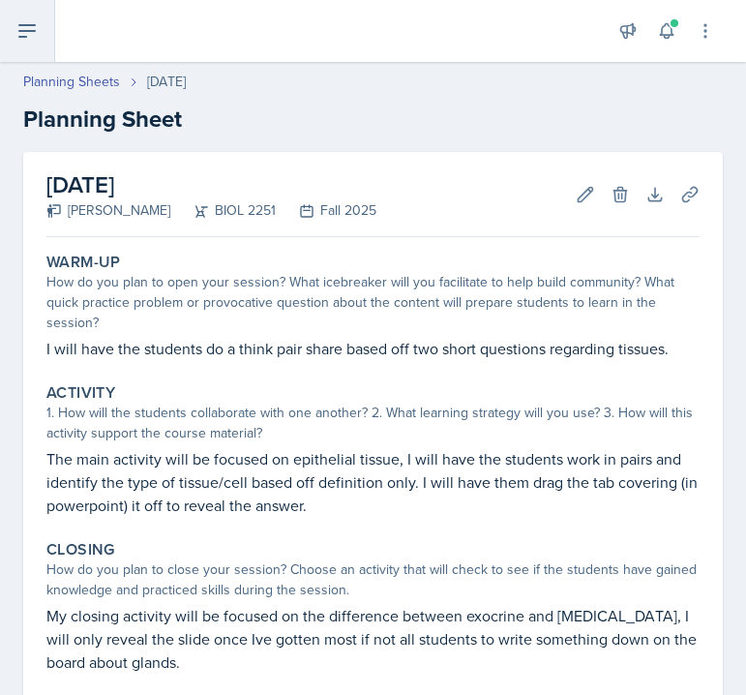
click at [31, 33] on icon at bounding box center [26, 30] width 23 height 23
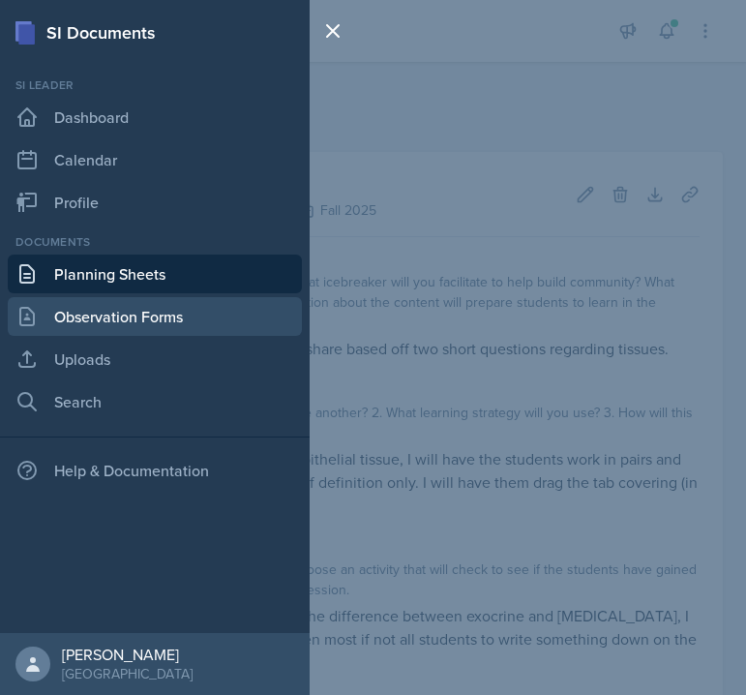
click at [70, 307] on link "Observation Forms" at bounding box center [155, 316] width 294 height 39
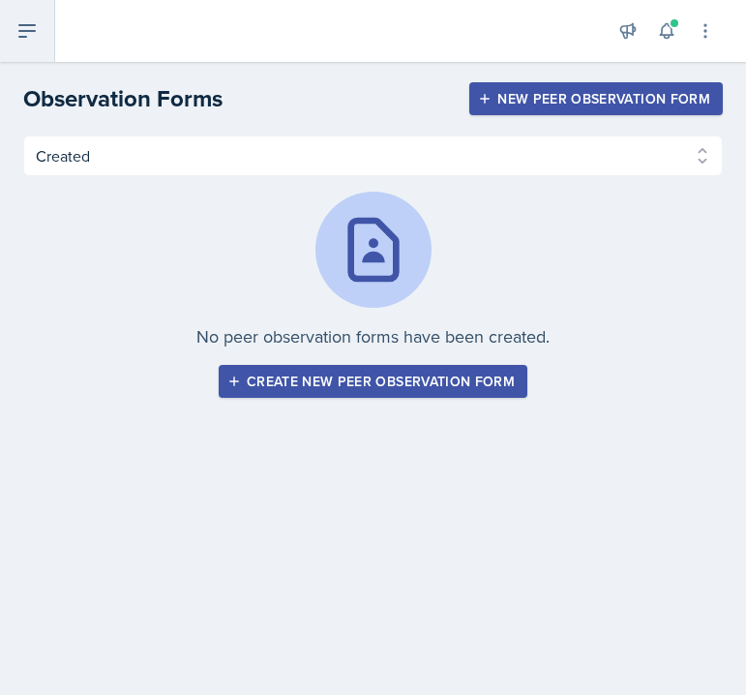
click at [32, 21] on icon at bounding box center [26, 30] width 23 height 23
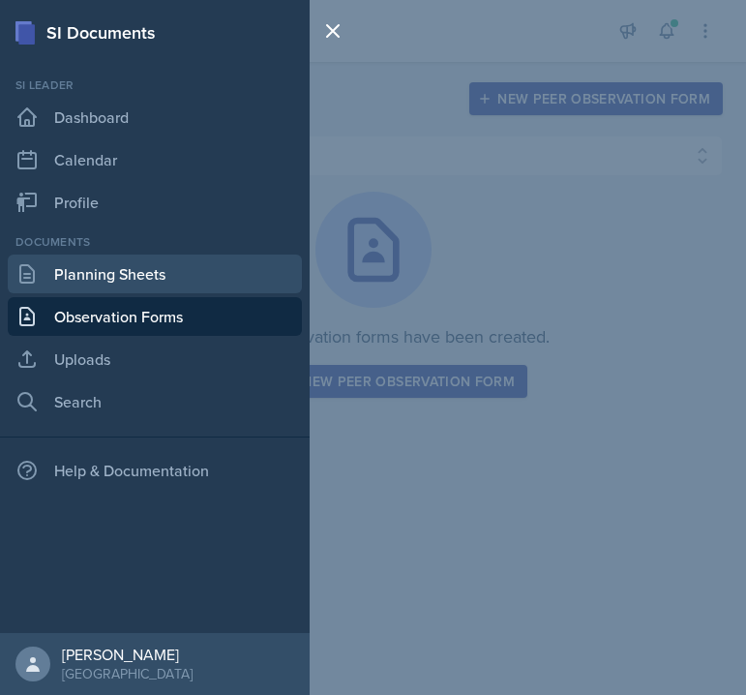
click at [53, 265] on link "Planning Sheets" at bounding box center [155, 274] width 294 height 39
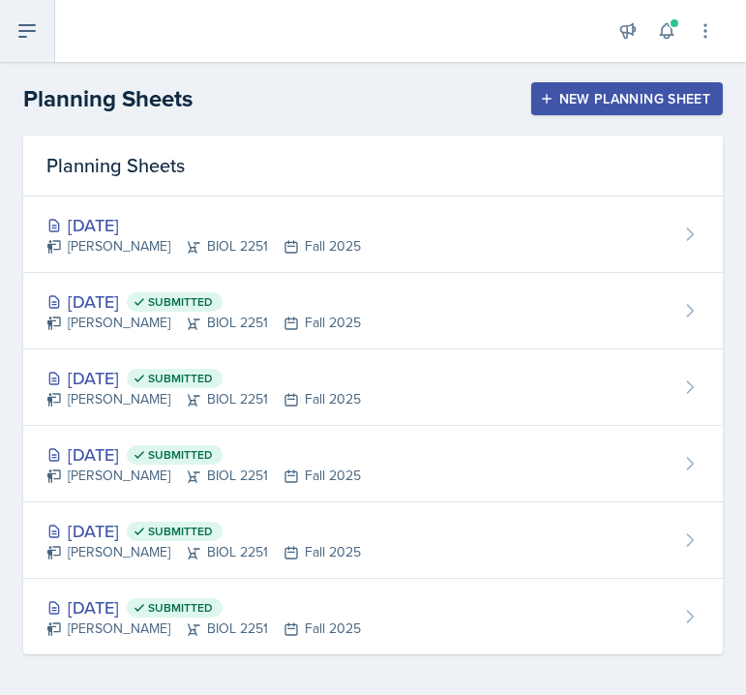
click at [32, 40] on icon at bounding box center [26, 30] width 23 height 23
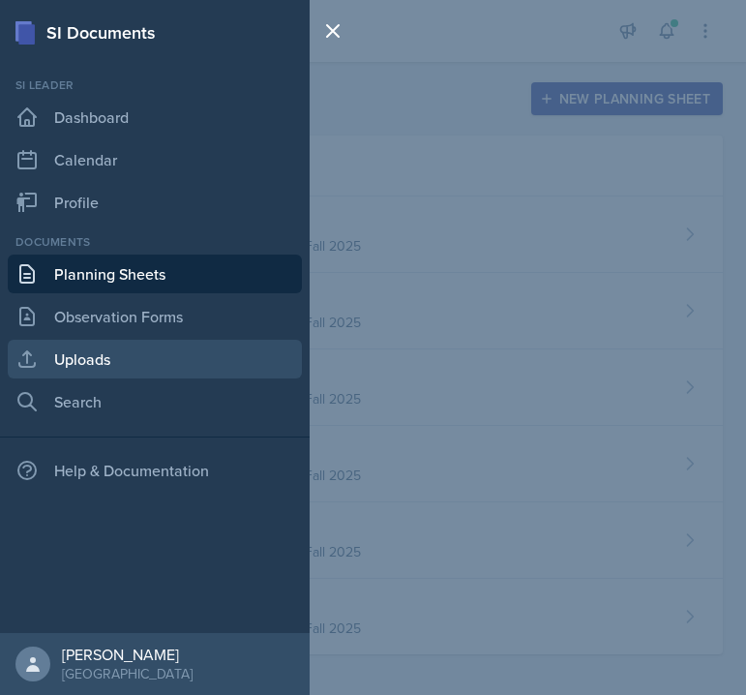
click at [72, 362] on link "Uploads" at bounding box center [155, 359] width 294 height 39
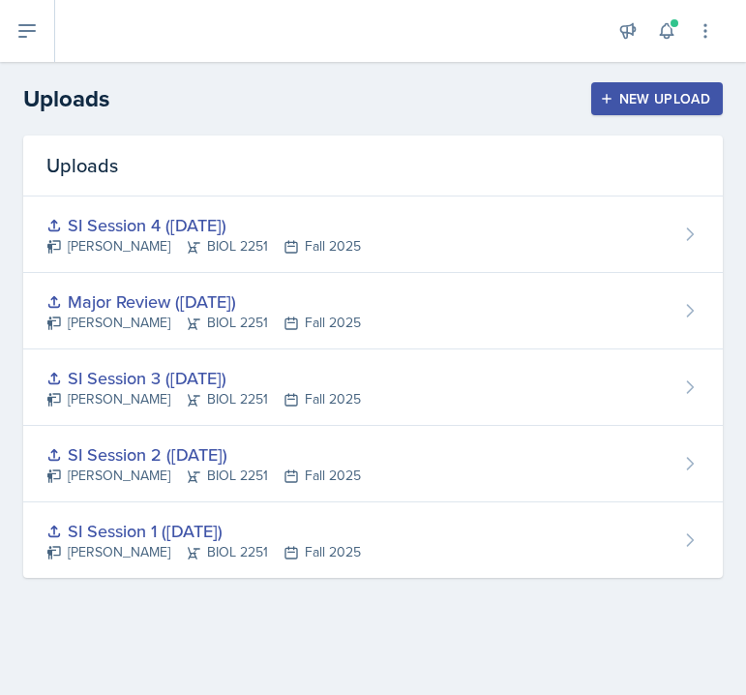
click at [607, 89] on button "New Upload" at bounding box center [657, 98] width 133 height 33
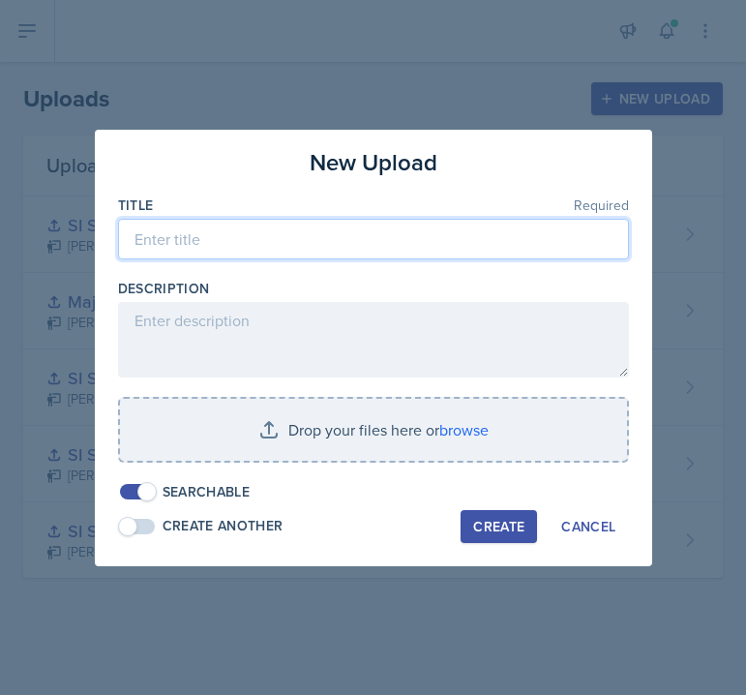
click at [210, 255] on input at bounding box center [373, 239] width 511 height 41
type input "SI Session 5 ([DATE])"
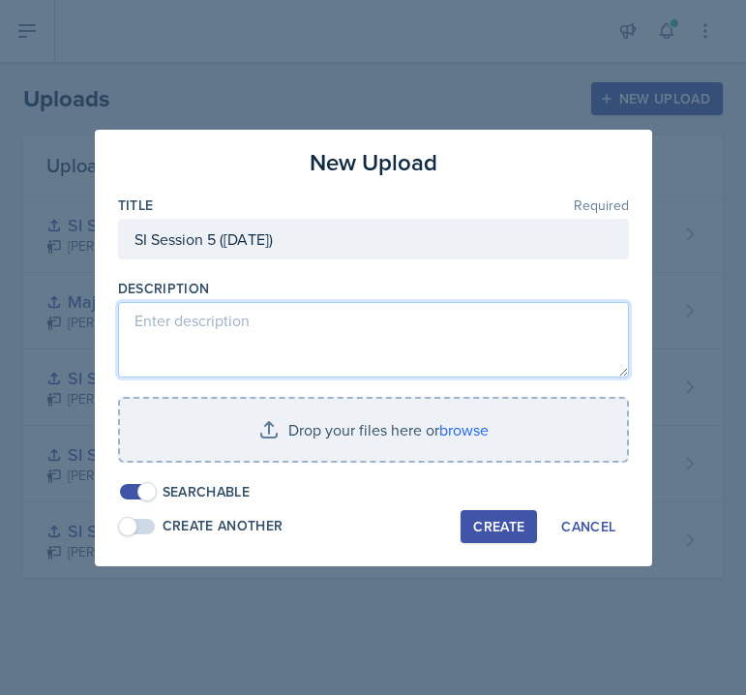
click at [202, 344] on textarea at bounding box center [373, 339] width 511 height 75
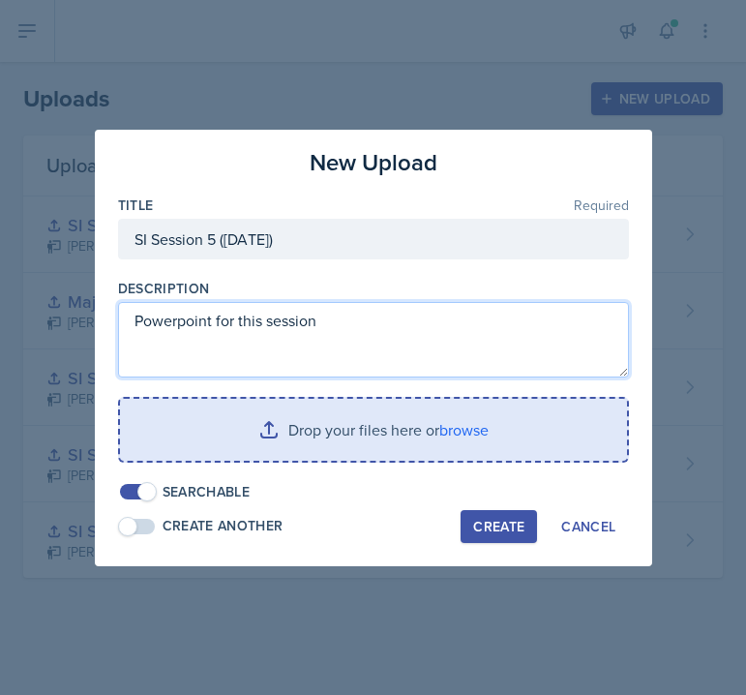
type textarea "Powerpoint for this session"
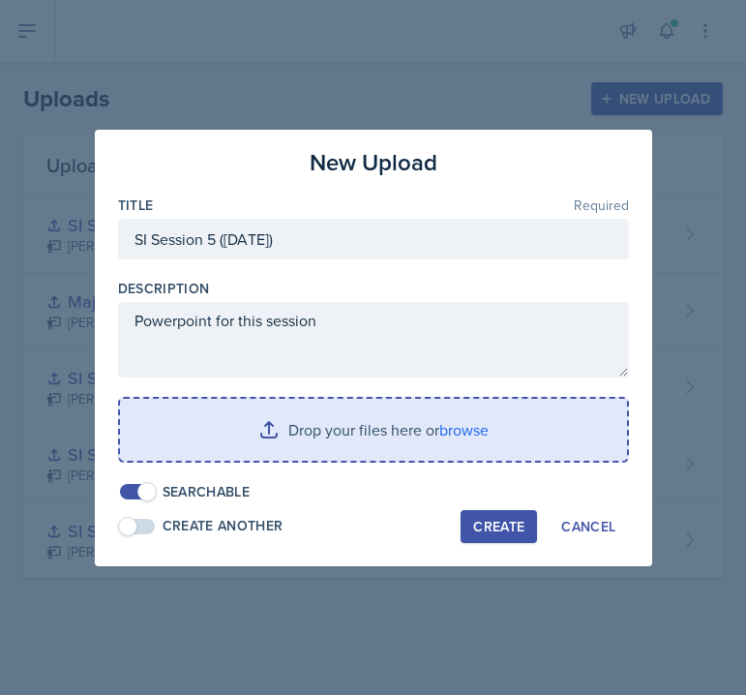
click at [317, 451] on input "file" at bounding box center [373, 430] width 507 height 62
click at [282, 427] on input "file" at bounding box center [373, 430] width 507 height 62
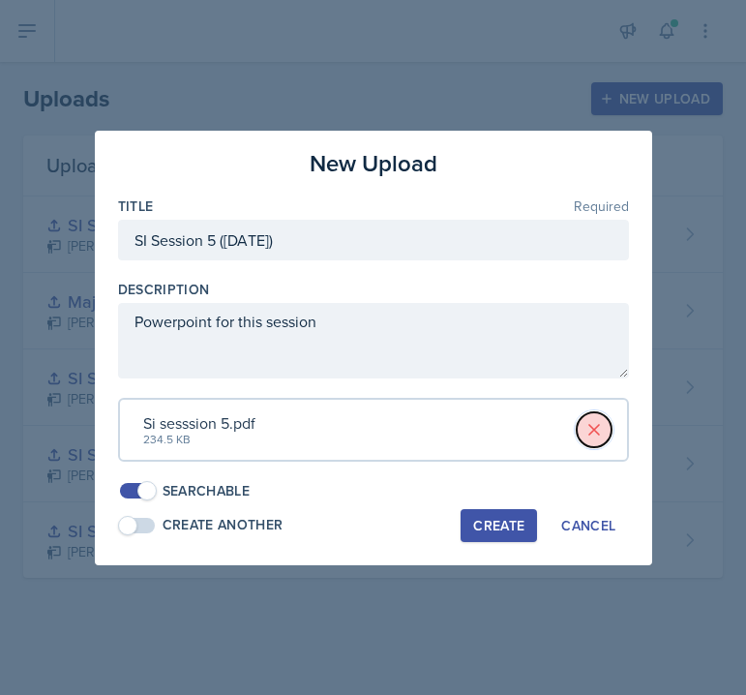
click at [588, 433] on icon at bounding box center [594, 429] width 19 height 19
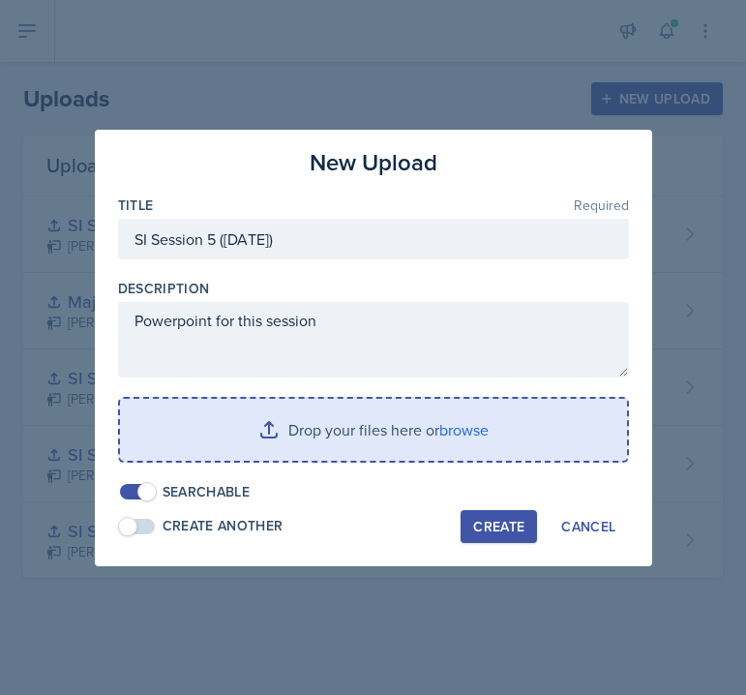
click at [271, 420] on input "file" at bounding box center [373, 430] width 507 height 62
click at [285, 438] on input "file" at bounding box center [373, 430] width 507 height 62
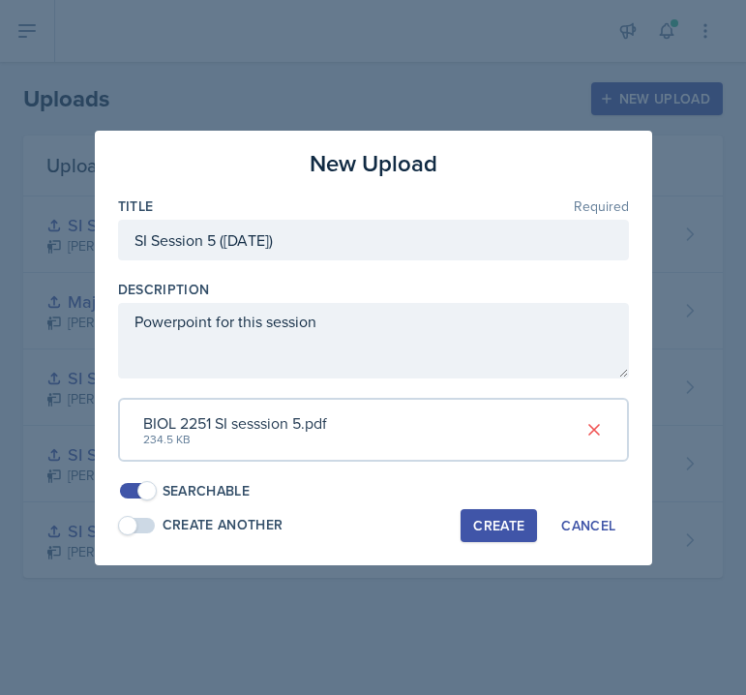
click at [515, 524] on div "Create" at bounding box center [498, 525] width 51 height 15
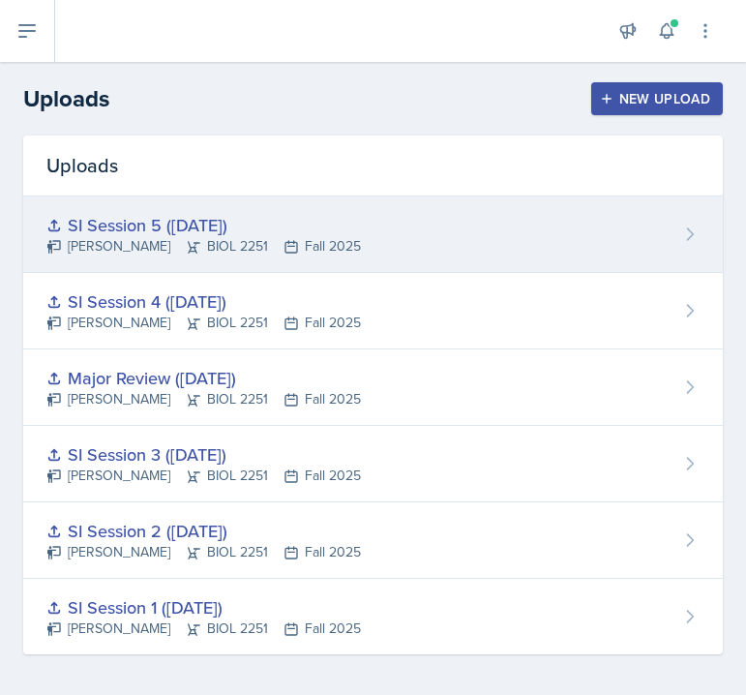
click at [281, 220] on div "SI Session 5 ([DATE])" at bounding box center [203, 225] width 315 height 26
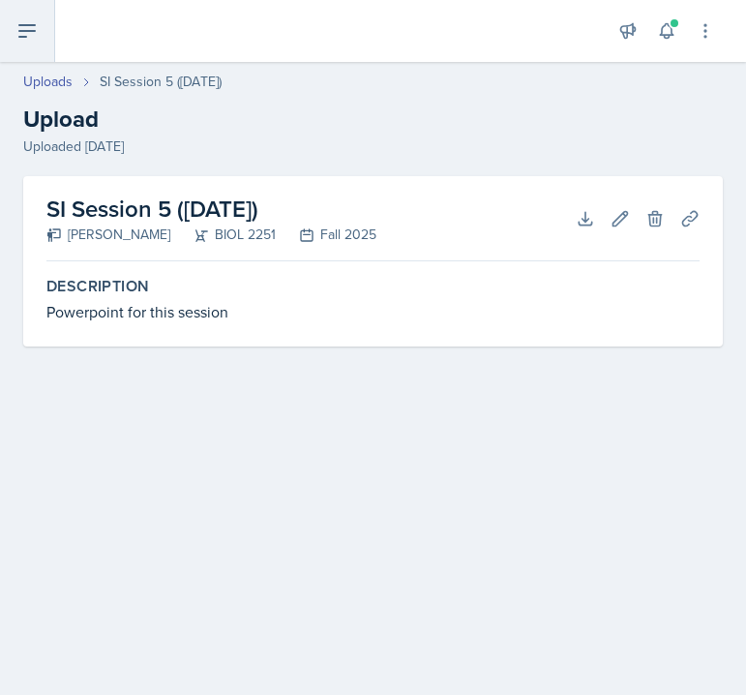
click at [24, 27] on icon at bounding box center [26, 30] width 23 height 23
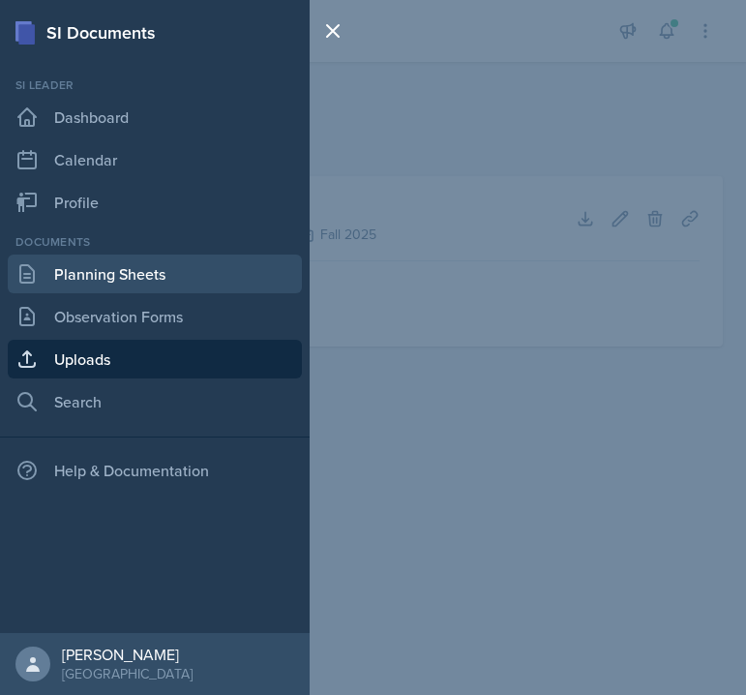
click at [69, 270] on link "Planning Sheets" at bounding box center [155, 274] width 294 height 39
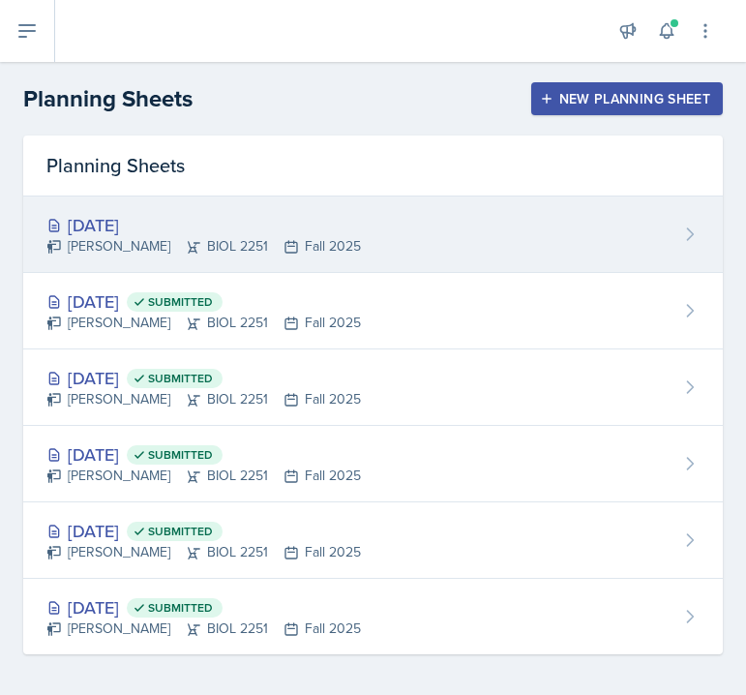
click at [391, 239] on div "[DATE] [PERSON_NAME] BIOL 2251 Fall 2025" at bounding box center [373, 234] width 700 height 76
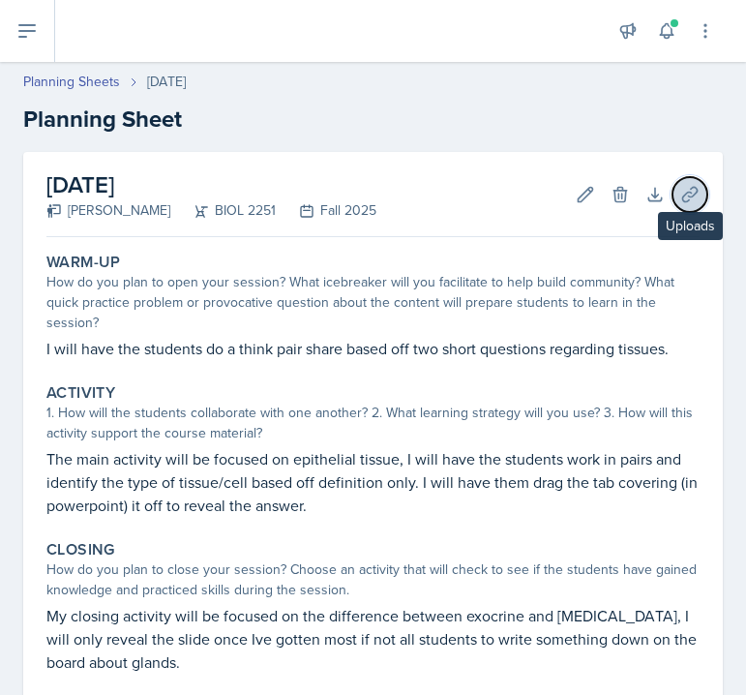
click at [691, 196] on icon at bounding box center [689, 194] width 15 height 15
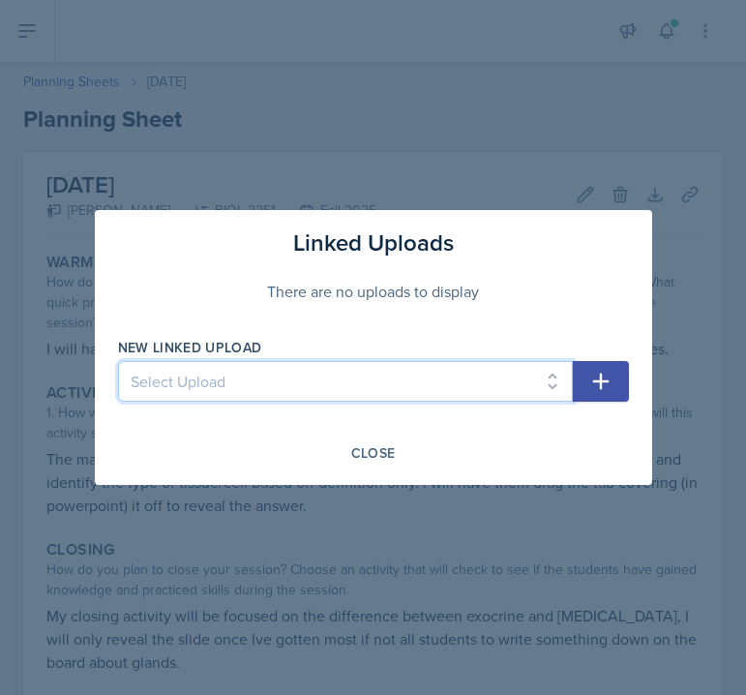
click at [385, 393] on select "Select Upload SI Session 1 ([DATE]) SI Session 2 ([DATE]) SI Session 3 ([DATE])…" at bounding box center [345, 381] width 455 height 41
select select "1efdb3ee-1550-4552-91cc-54b406db695c"
click at [118, 361] on select "Select Upload SI Session 1 ([DATE]) SI Session 2 ([DATE]) SI Session 3 ([DATE])…" at bounding box center [345, 381] width 455 height 41
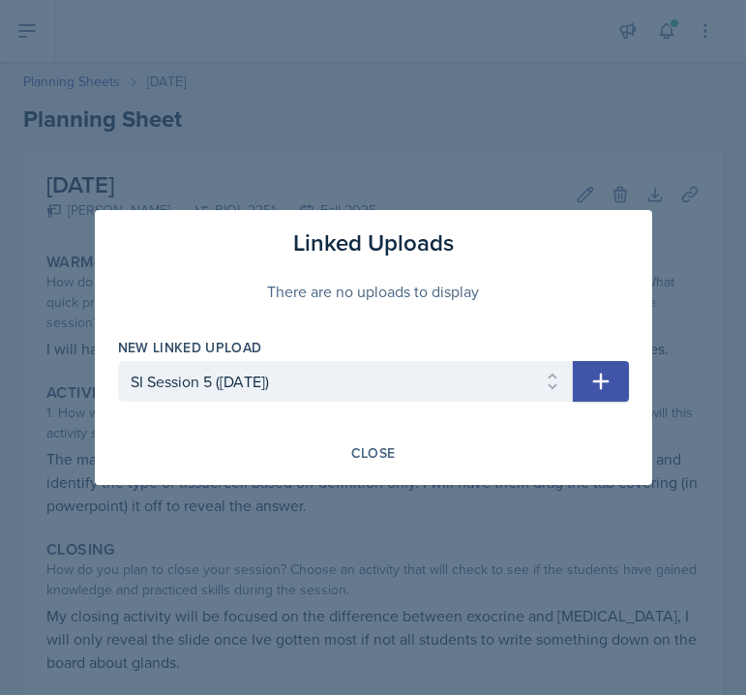
click at [607, 380] on icon "button" at bounding box center [600, 382] width 16 height 16
select select
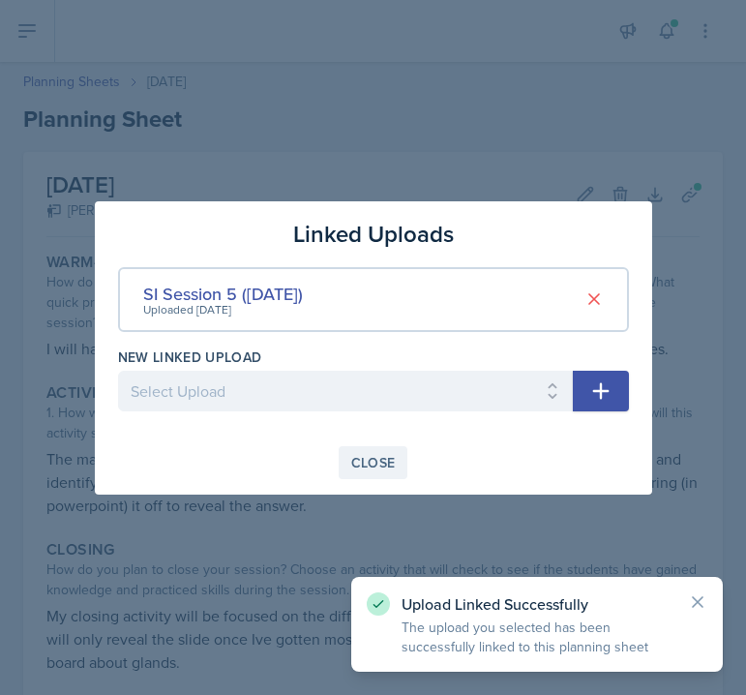
click at [397, 459] on button "Close" at bounding box center [374, 462] width 70 height 33
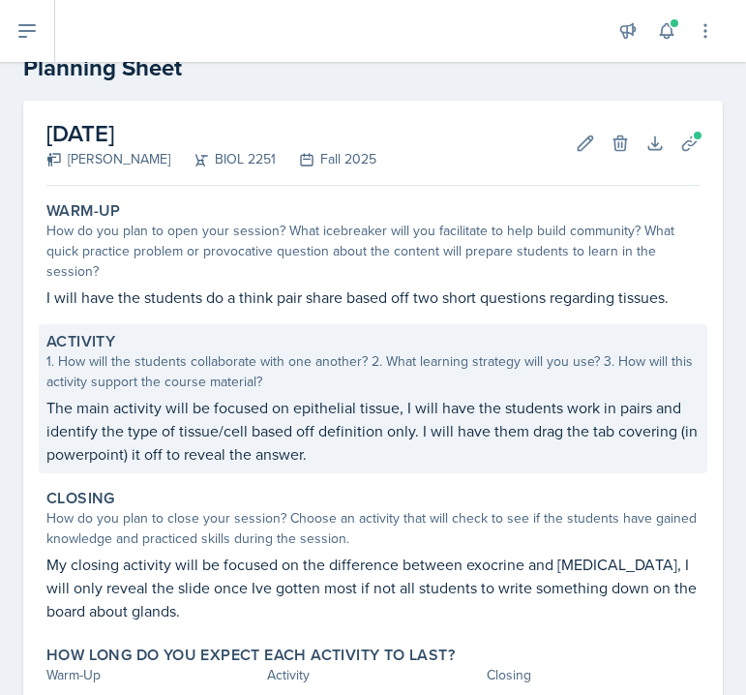
scroll to position [43, 0]
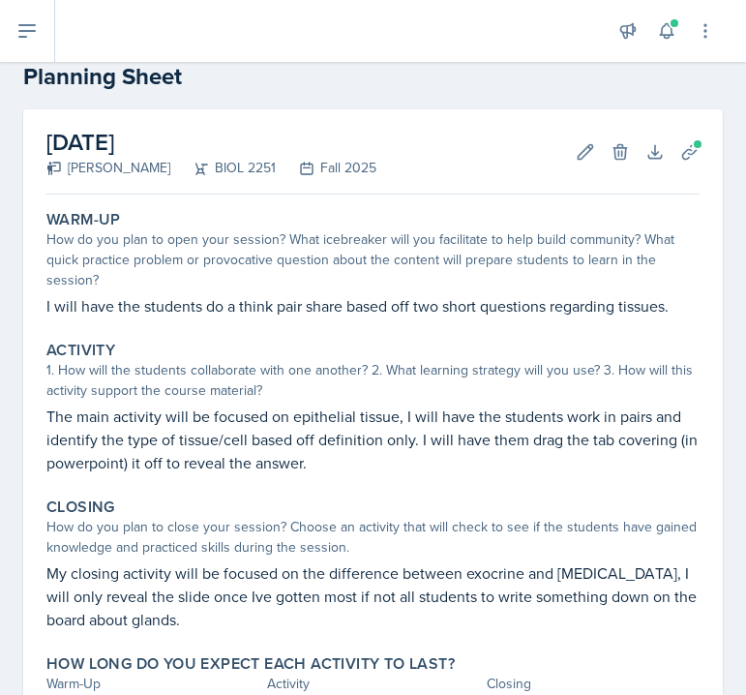
click at [362, 132] on div "[DATE] [PERSON_NAME] BIOL 2251 Fall 2025 Edit Delete Download Uploads Autosaving" at bounding box center [372, 151] width 653 height 85
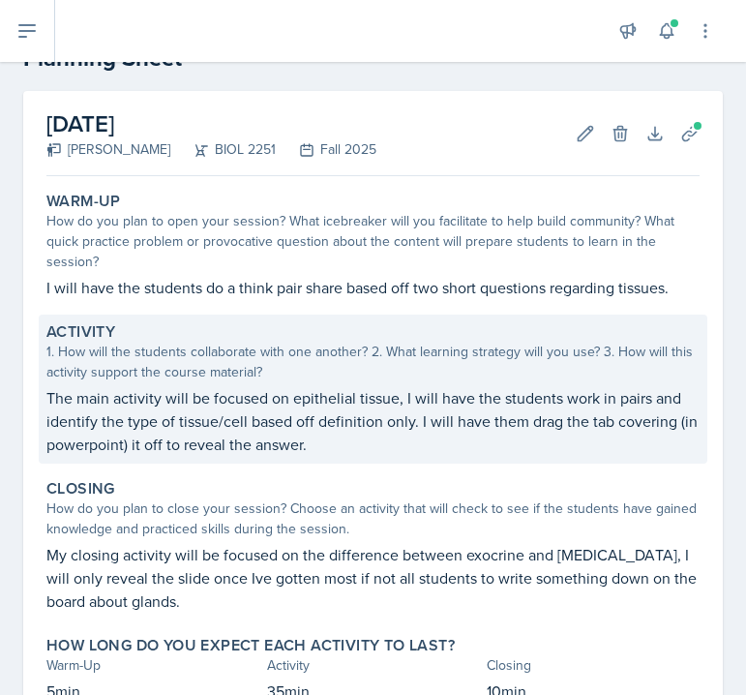
scroll to position [0, 0]
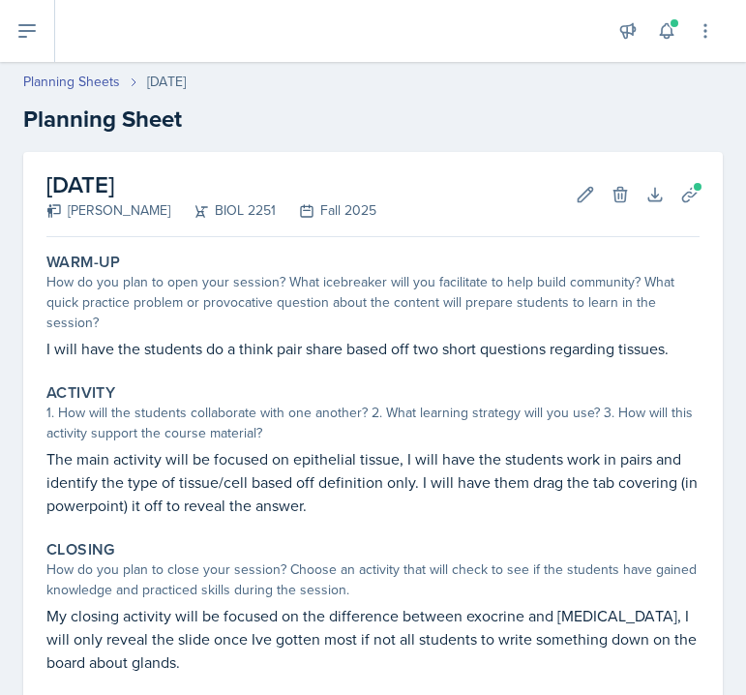
click at [311, 146] on header "Planning Sheets [DATE] Planning Sheet" at bounding box center [373, 104] width 746 height 104
click at [697, 195] on icon at bounding box center [689, 194] width 19 height 19
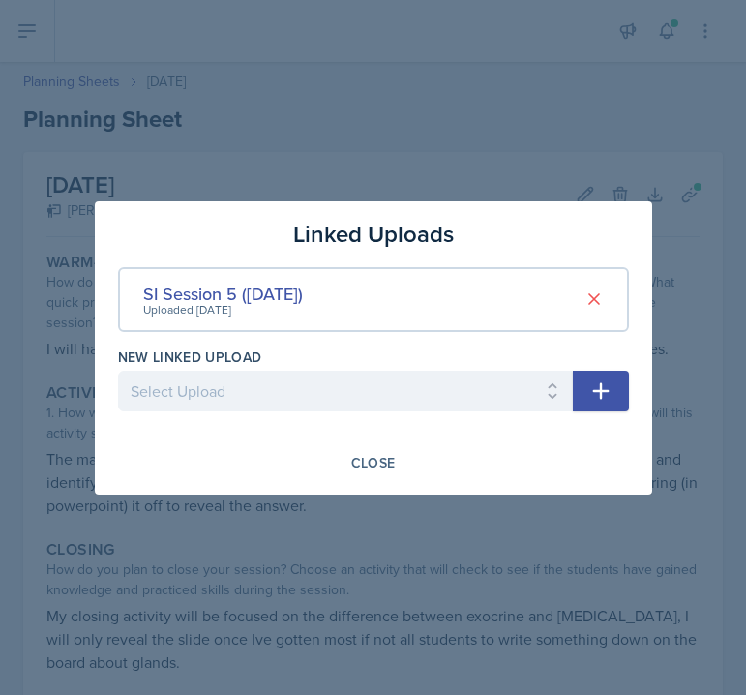
click at [488, 153] on div at bounding box center [373, 347] width 746 height 695
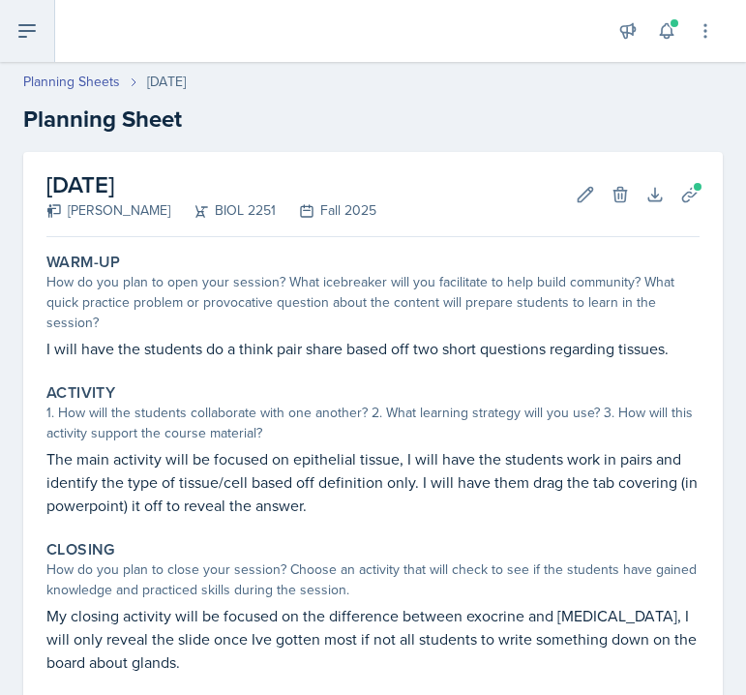
click at [28, 26] on icon at bounding box center [26, 30] width 23 height 23
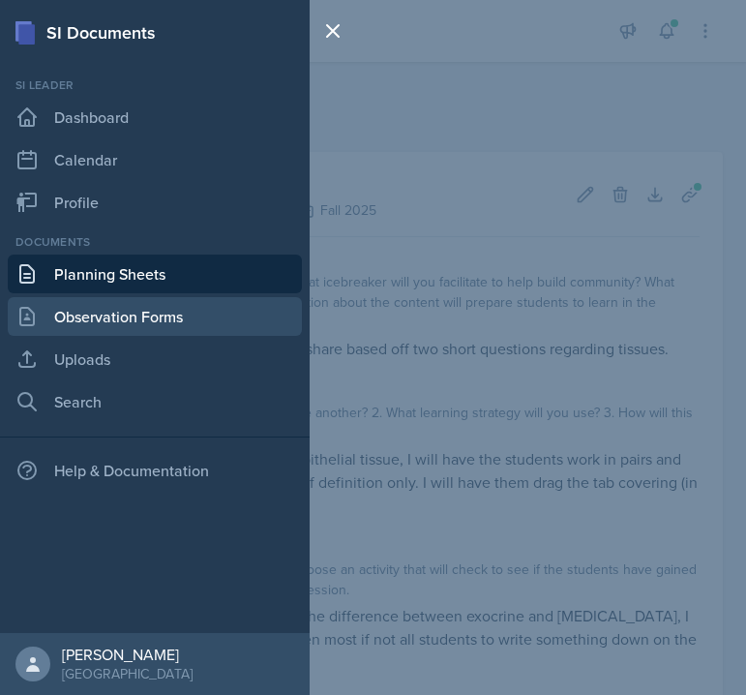
click at [72, 302] on link "Observation Forms" at bounding box center [155, 316] width 294 height 39
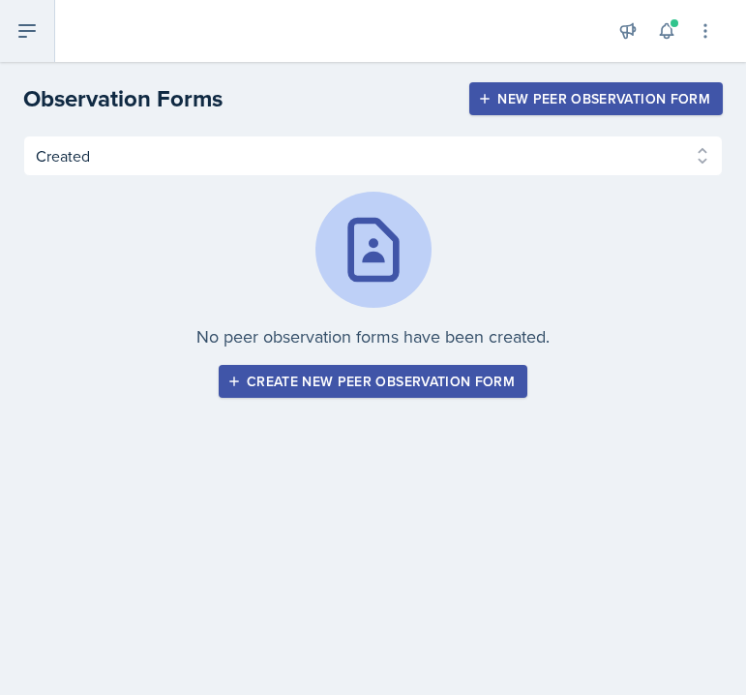
click at [16, 40] on icon at bounding box center [26, 30] width 23 height 23
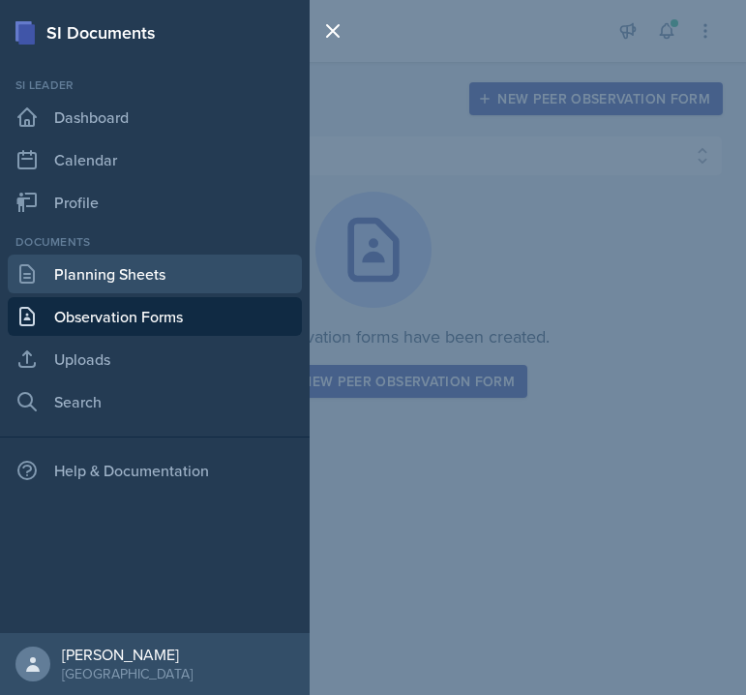
click at [64, 256] on link "Planning Sheets" at bounding box center [155, 274] width 294 height 39
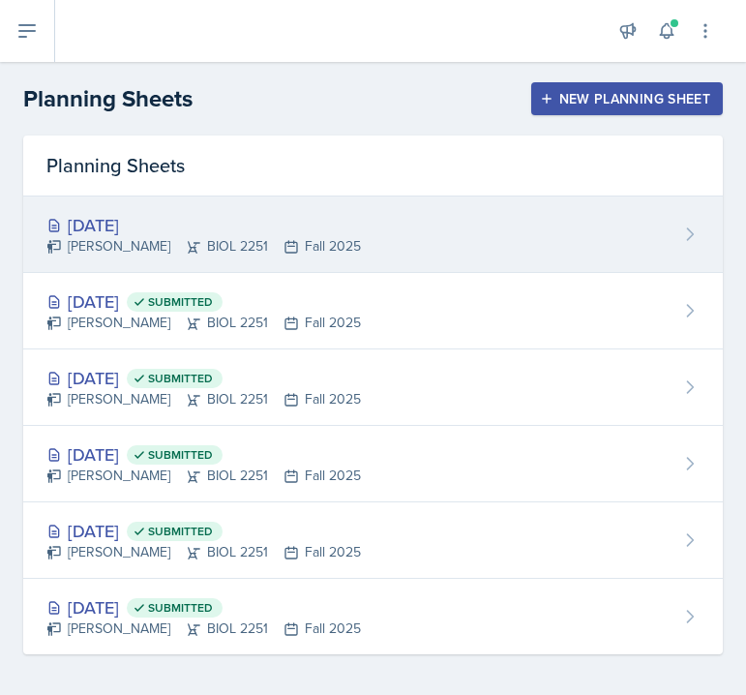
click at [205, 196] on div "[DATE] [PERSON_NAME] BIOL 2251 Fall 2025" at bounding box center [373, 234] width 700 height 76
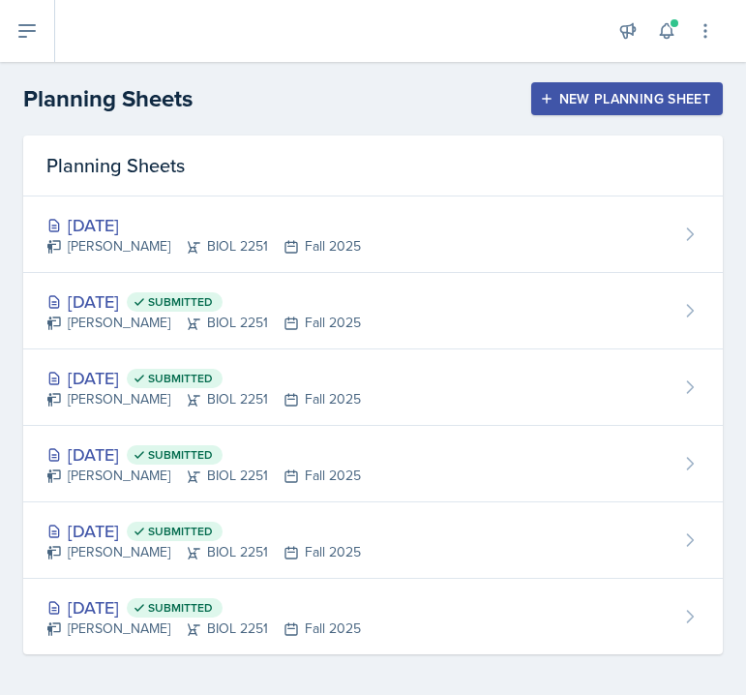
click at [677, 92] on div "New Planning Sheet" at bounding box center [627, 98] width 166 height 15
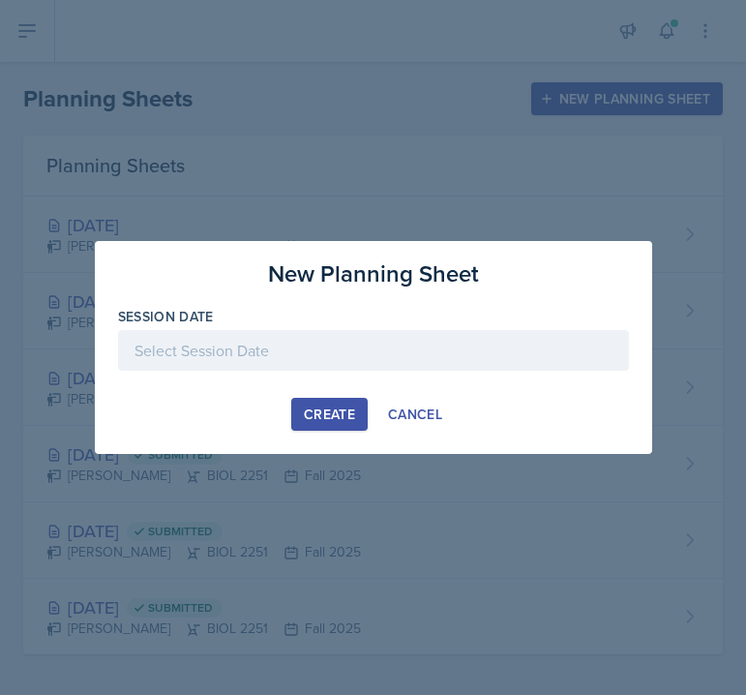
click at [404, 349] on div at bounding box center [373, 350] width 511 height 41
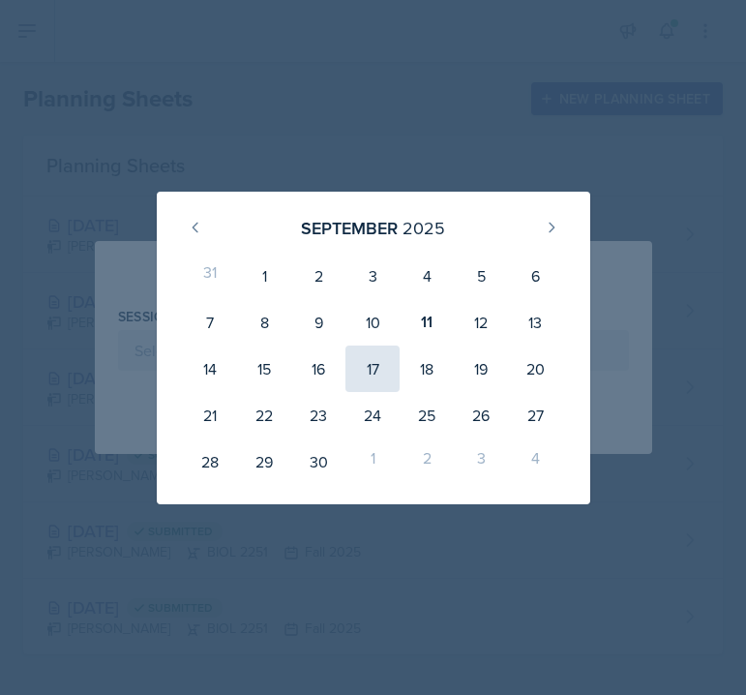
click at [368, 368] on div "17" at bounding box center [373, 369] width 54 height 46
type input "[DATE]"
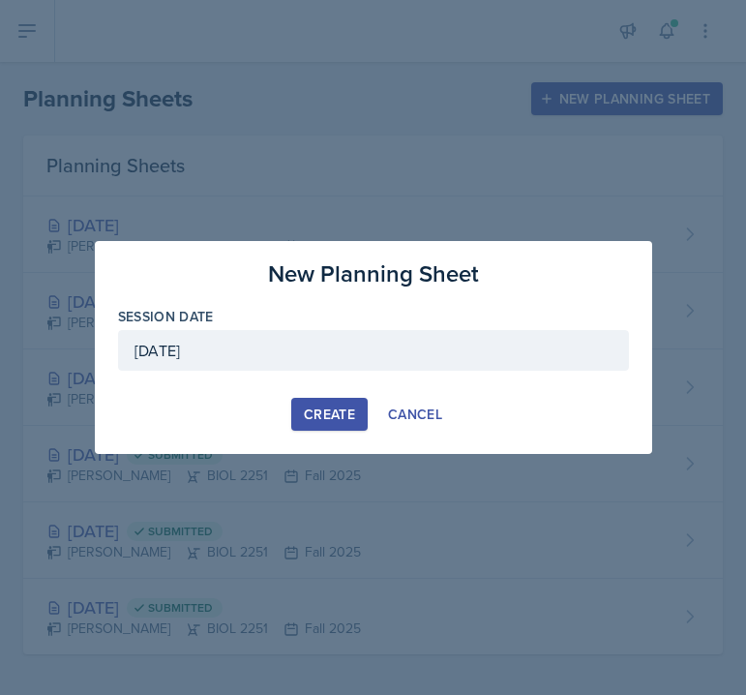
click at [341, 400] on button "Create" at bounding box center [329, 414] width 76 height 33
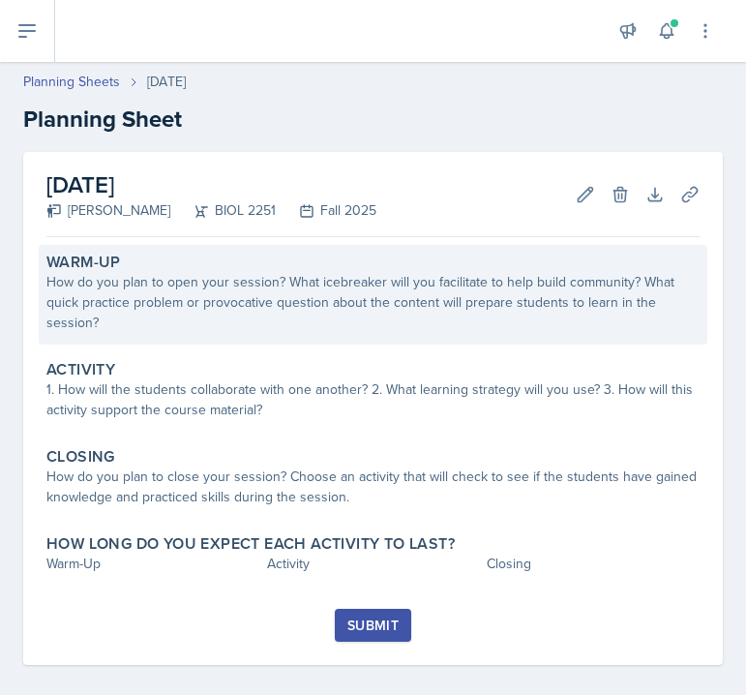
click at [201, 323] on div "How do you plan to open your session? What icebreaker will you facilitate to he…" at bounding box center [372, 302] width 653 height 61
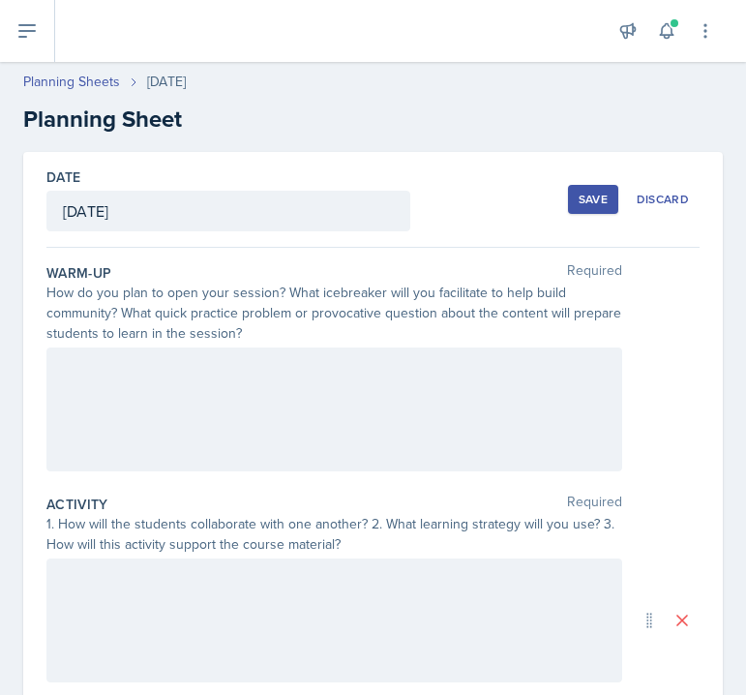
click at [203, 351] on div at bounding box center [334, 409] width 576 height 124
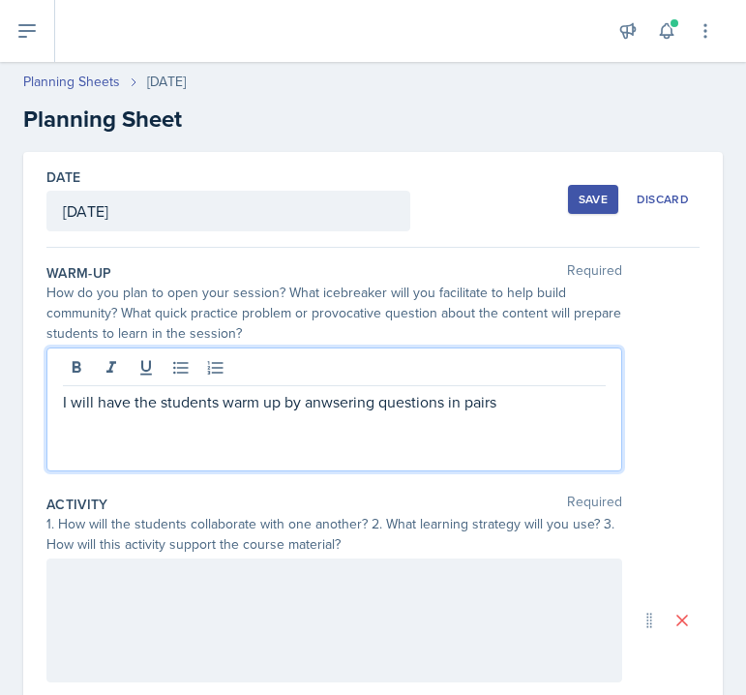
click at [323, 412] on p "I will have the students warm up by anwsering questions in pairs" at bounding box center [334, 401] width 543 height 23
click at [575, 401] on p "I will have the students warm up by answering a few questions in pairs" at bounding box center [334, 401] width 543 height 23
click at [484, 405] on p "I will have the students warm up by answering a few questions in pairs." at bounding box center [334, 401] width 543 height 23
click at [335, 434] on p "I will have the students warm up by answering a few questions about tissues and…" at bounding box center [334, 413] width 543 height 46
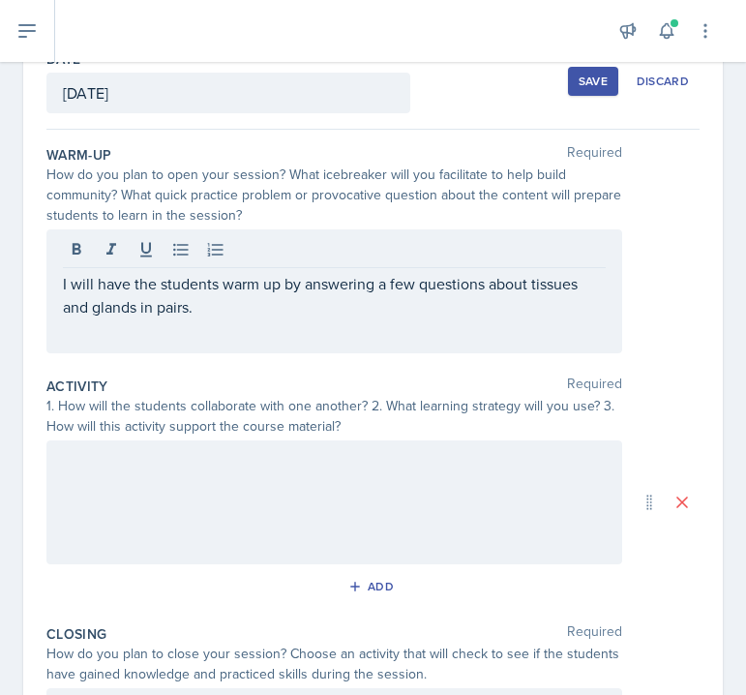
scroll to position [134, 0]
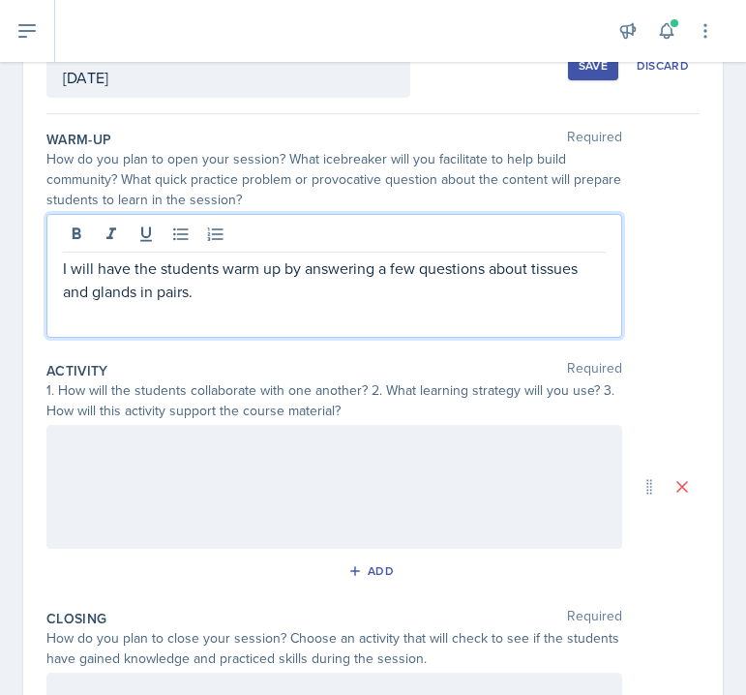
click at [203, 473] on div at bounding box center [334, 487] width 576 height 124
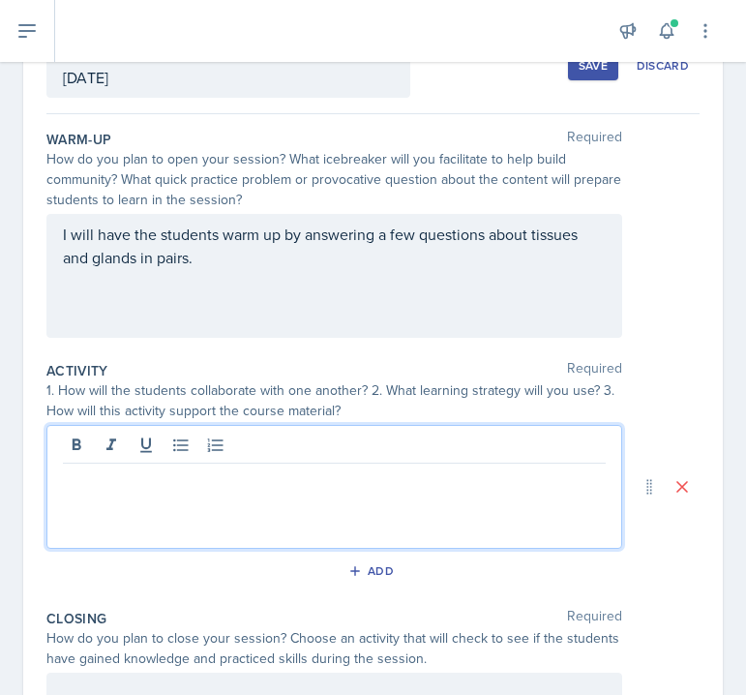
scroll to position [167, 0]
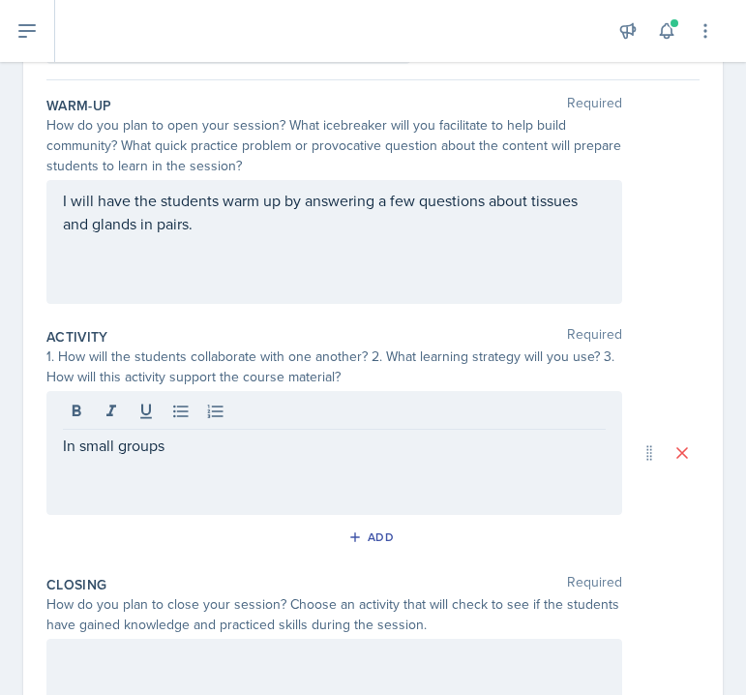
click at [62, 440] on div "In small groups" at bounding box center [334, 453] width 576 height 124
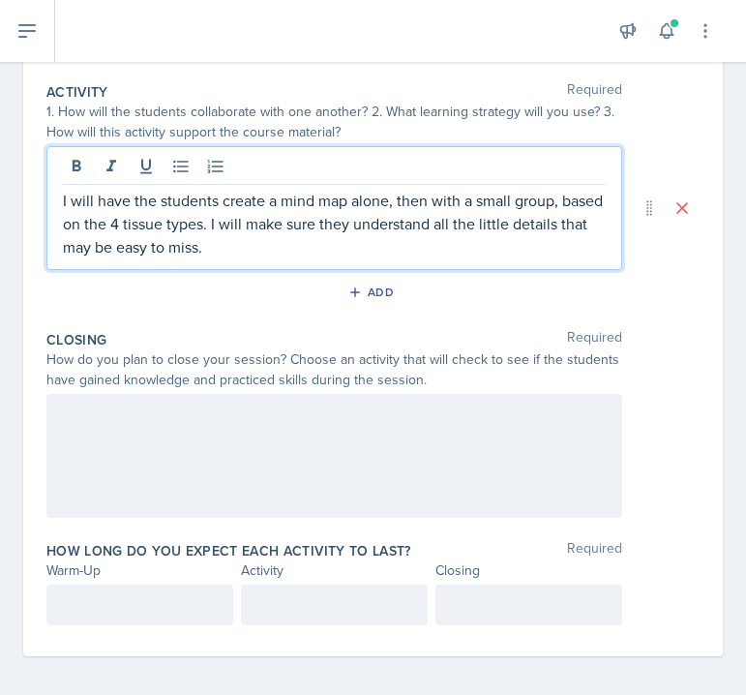
scroll to position [420, 0]
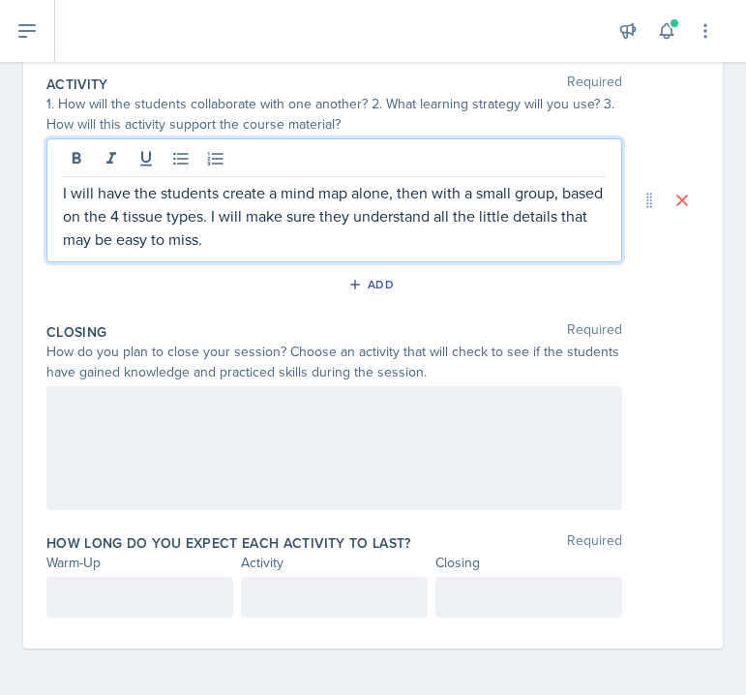
click at [230, 439] on div at bounding box center [334, 448] width 576 height 124
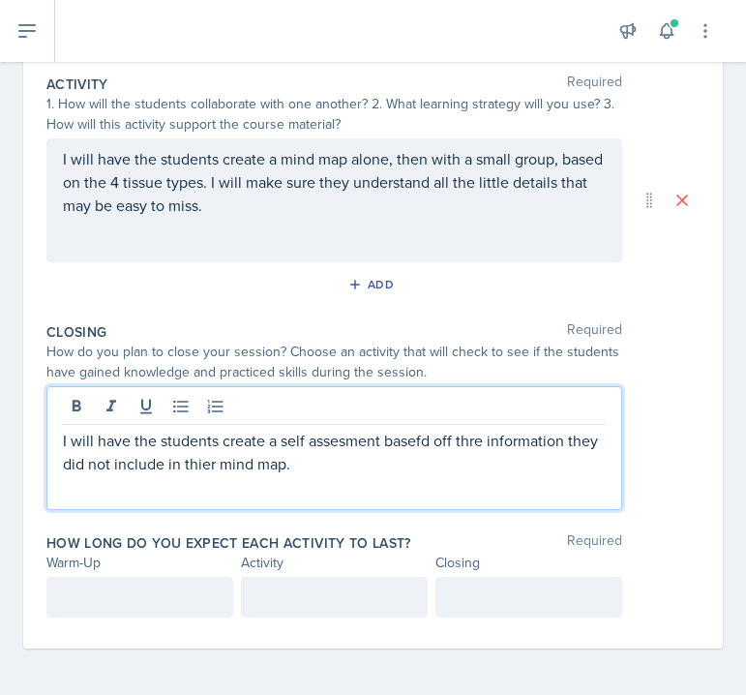
click at [199, 465] on p "I will have the students create a self assesment basefd off thre information th…" at bounding box center [334, 452] width 543 height 46
click at [334, 448] on p "I will have the students create a self assesment basefd off thre information th…" at bounding box center [334, 452] width 543 height 46
click at [412, 437] on p "I will have the students create a self assessment basefd off thre information t…" at bounding box center [334, 452] width 543 height 46
click at [470, 441] on p "I will have the students create a self assessment based off thre information th…" at bounding box center [334, 452] width 543 height 46
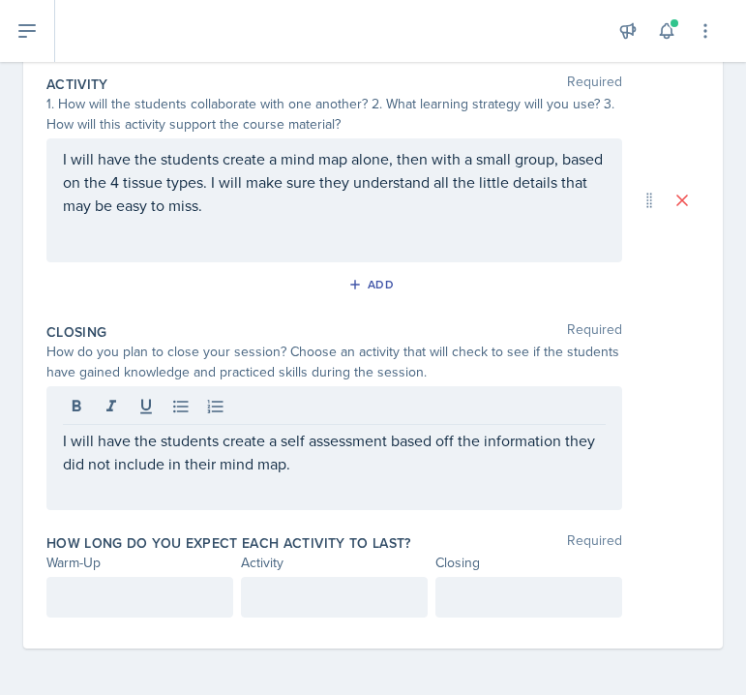
click at [325, 490] on div "I will have the students create a self assessment based off the information the…" at bounding box center [334, 448] width 576 height 124
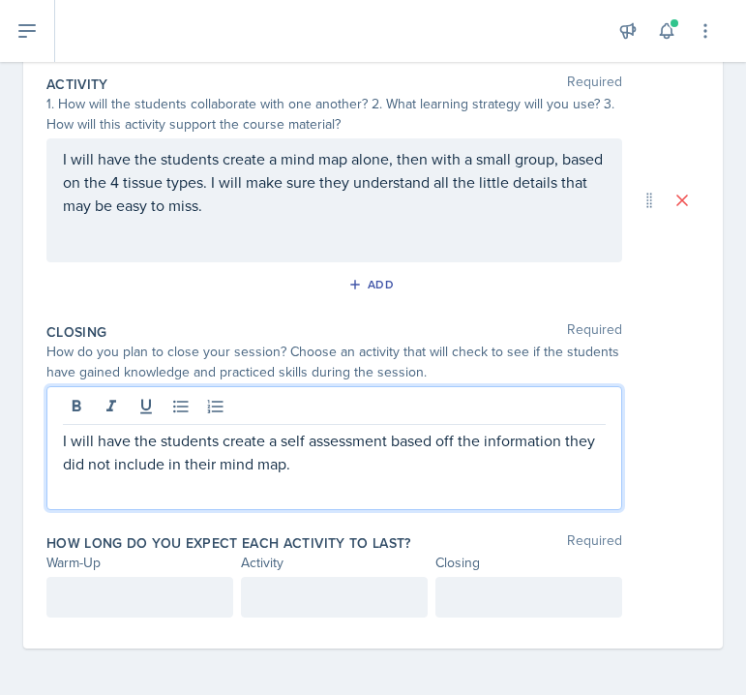
click at [131, 606] on p at bounding box center [140, 597] width 154 height 23
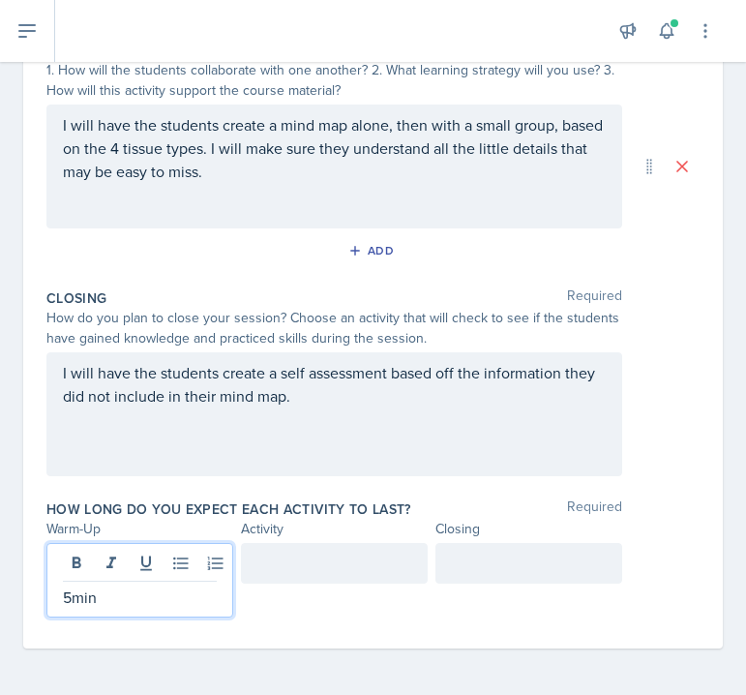
click at [346, 566] on div at bounding box center [334, 563] width 187 height 41
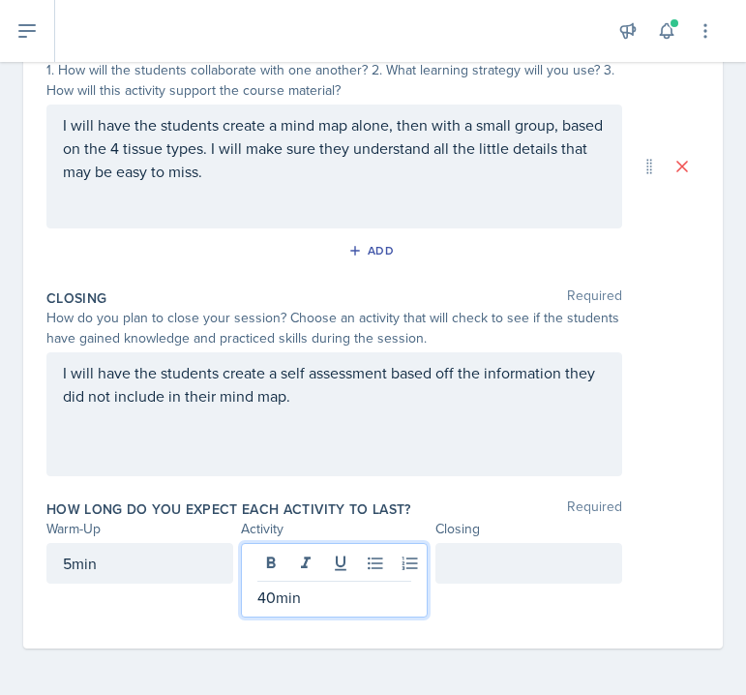
click at [512, 565] on div at bounding box center [529, 563] width 187 height 41
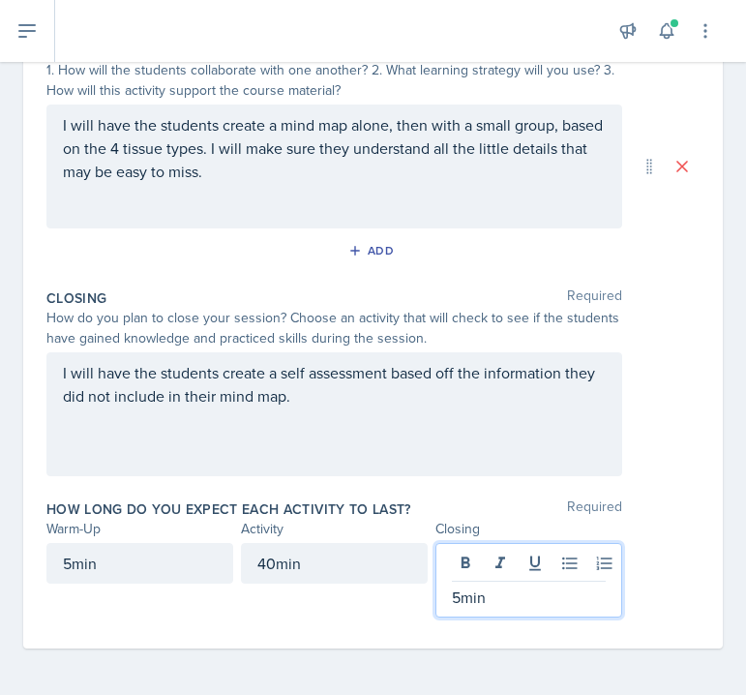
click at [165, 608] on div "5min" at bounding box center [139, 580] width 187 height 75
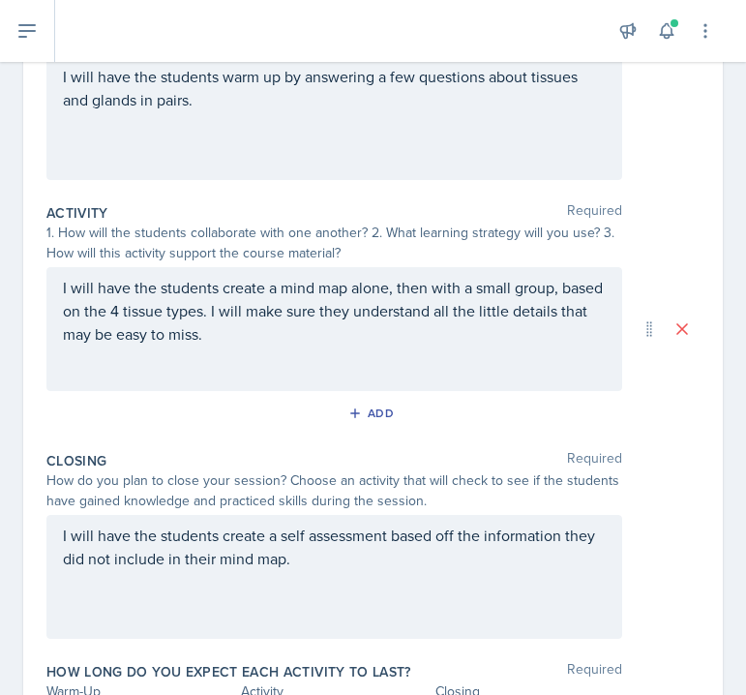
click at [100, 436] on div "Activity Required 1. How will the students collaborate with one another? 2. Wha…" at bounding box center [372, 320] width 653 height 248
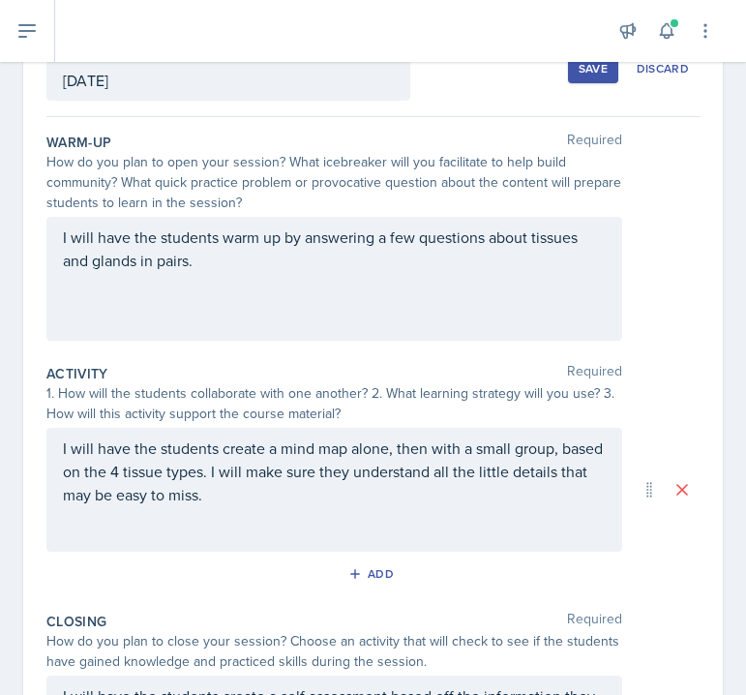
scroll to position [132, 0]
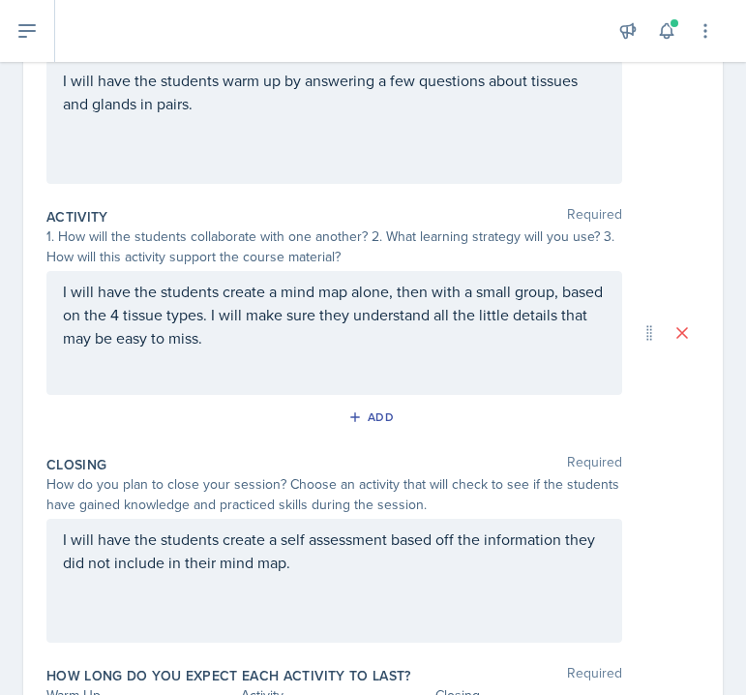
click at [125, 439] on div "Activity Required 1. How will the students collaborate with one another? 2. Wha…" at bounding box center [372, 323] width 653 height 248
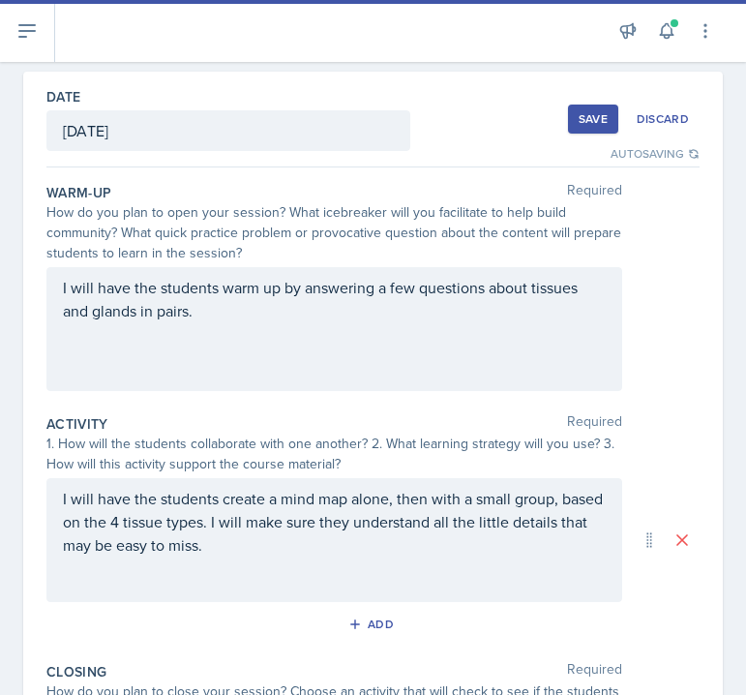
scroll to position [0, 0]
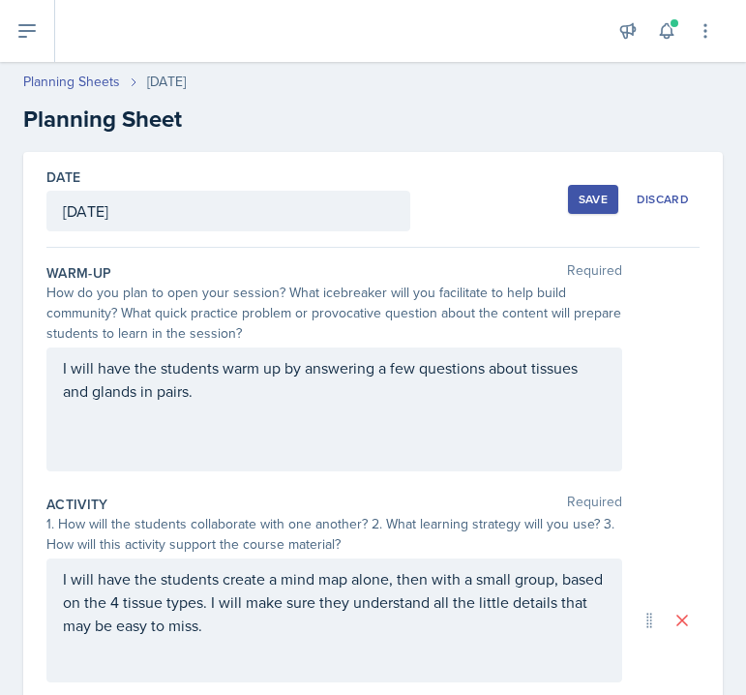
click at [577, 203] on button "Save" at bounding box center [593, 199] width 50 height 29
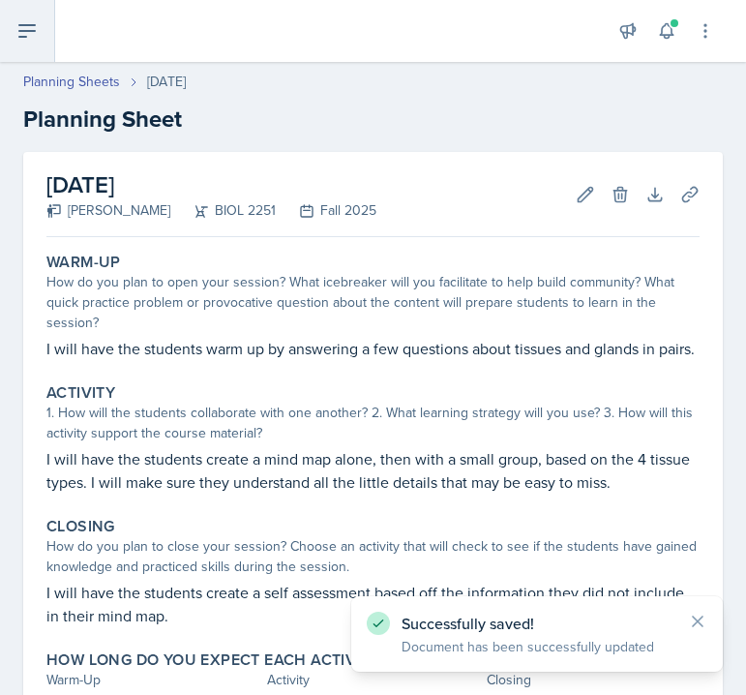
click at [23, 25] on icon at bounding box center [26, 31] width 15 height 12
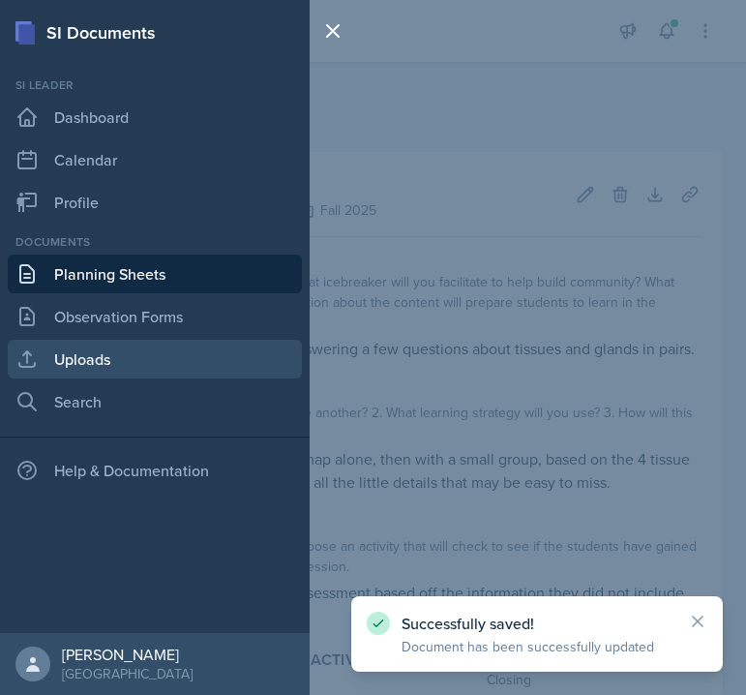
click at [63, 377] on link "Uploads" at bounding box center [155, 359] width 294 height 39
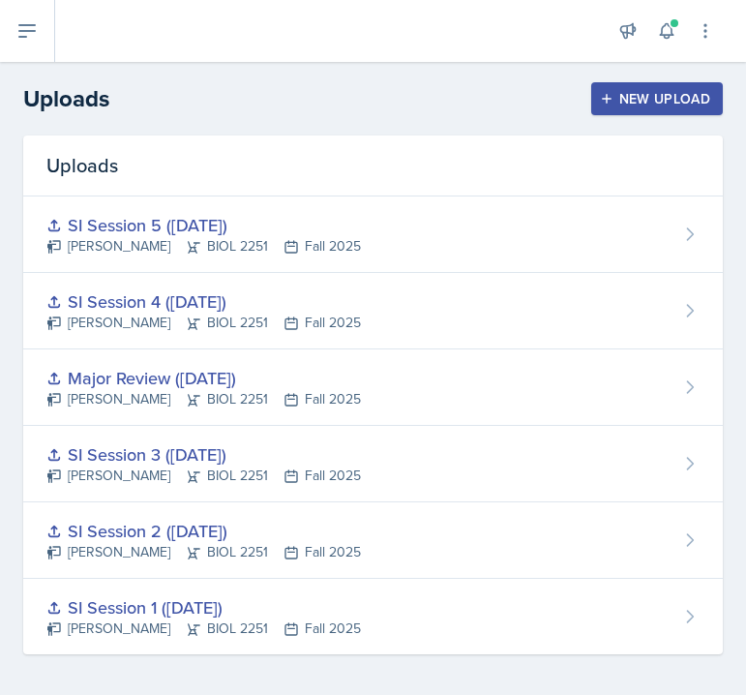
click at [637, 100] on div "New Upload" at bounding box center [657, 98] width 107 height 15
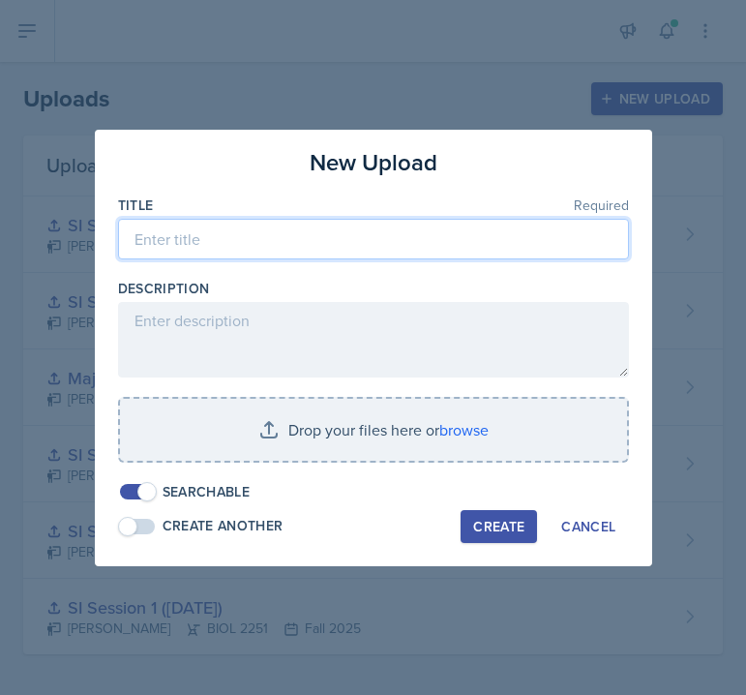
click at [275, 228] on input at bounding box center [373, 239] width 511 height 41
click at [258, 243] on input "SI Session 6 (9/17.2025)" at bounding box center [373, 239] width 511 height 41
type input "SI Session 6 ([DATE])"
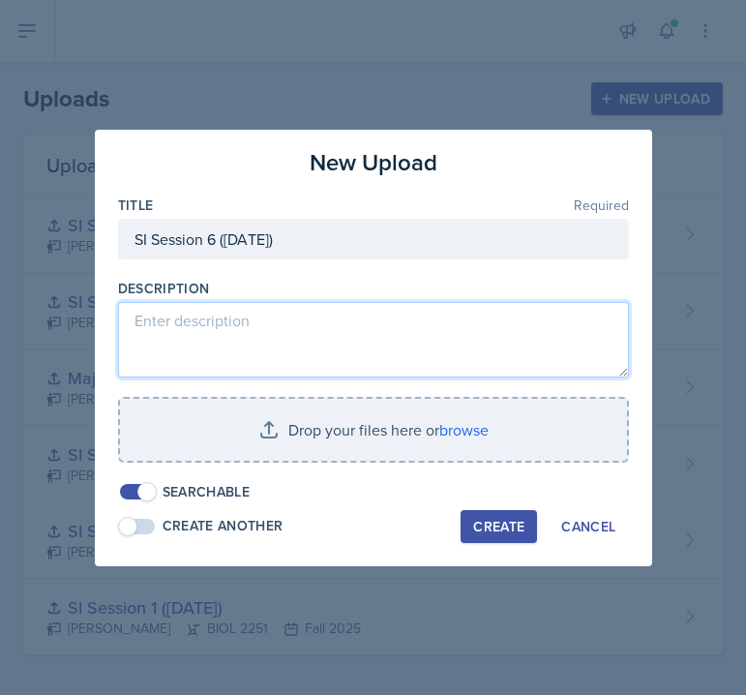
click at [237, 360] on textarea at bounding box center [373, 339] width 511 height 75
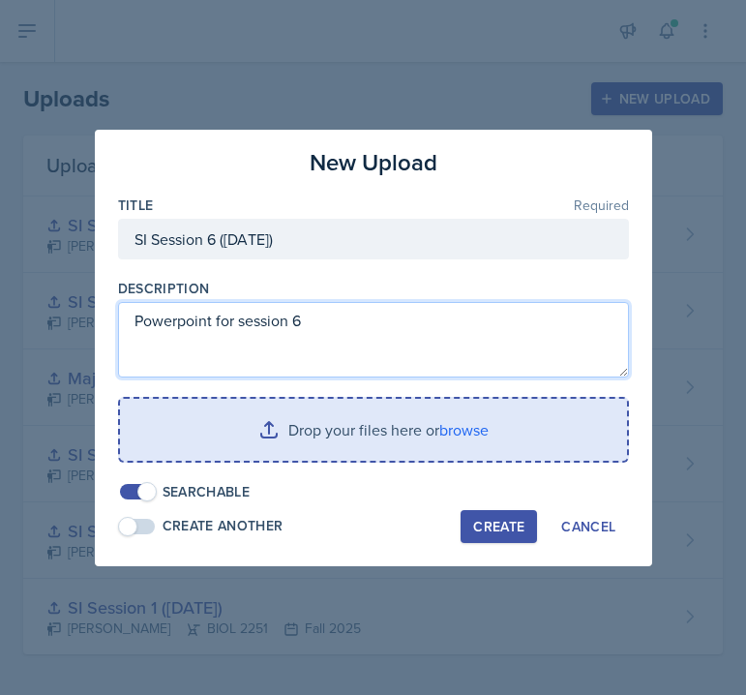
type textarea "Powerpoint for session 6"
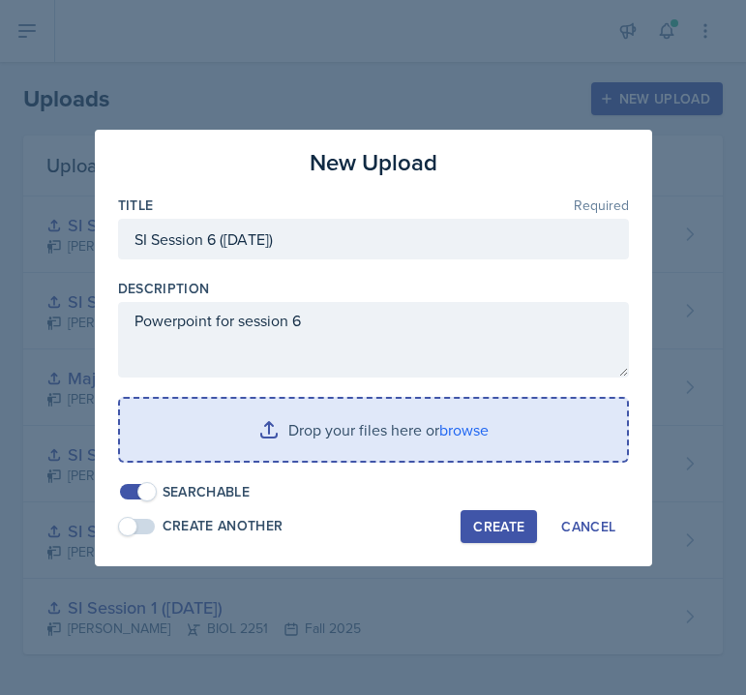
click at [434, 414] on input "file" at bounding box center [373, 430] width 507 height 62
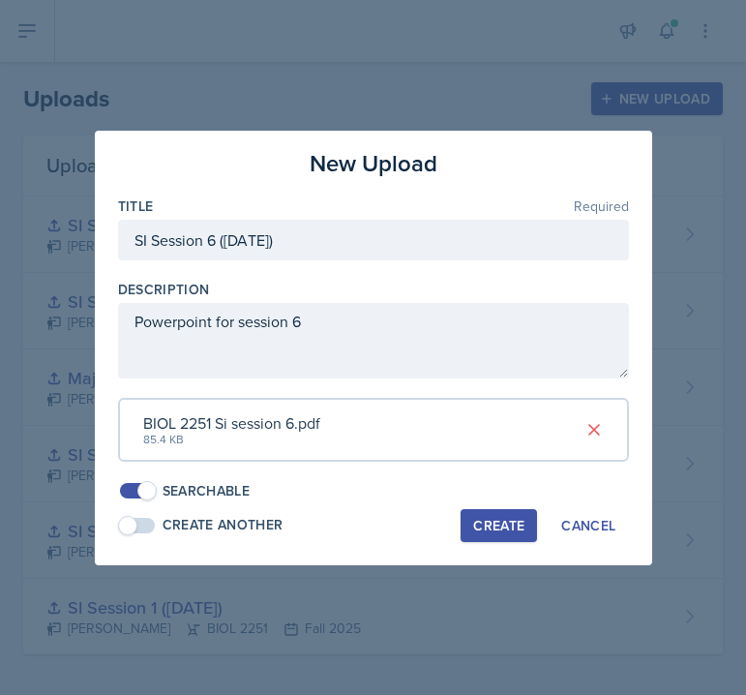
click at [512, 510] on button "Create" at bounding box center [499, 525] width 76 height 33
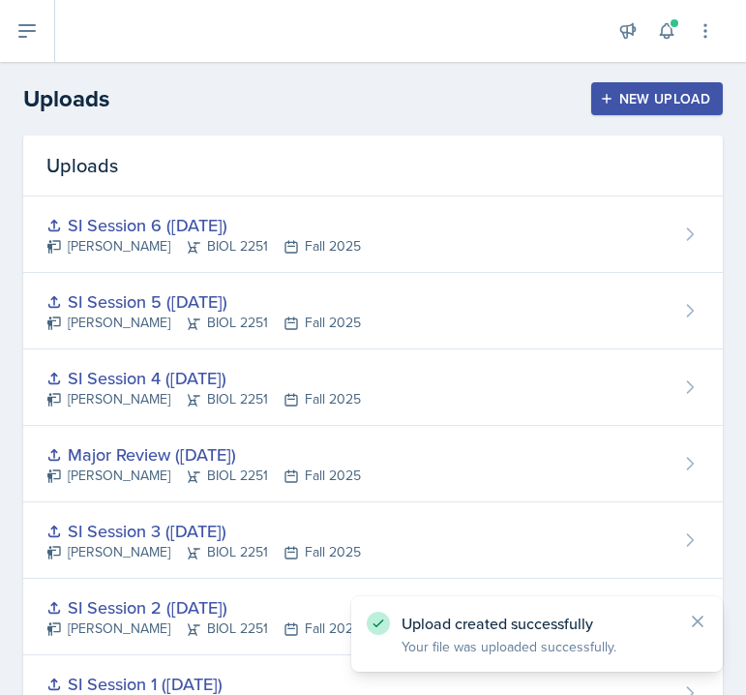
click at [366, 144] on div "Uploads" at bounding box center [373, 166] width 700 height 61
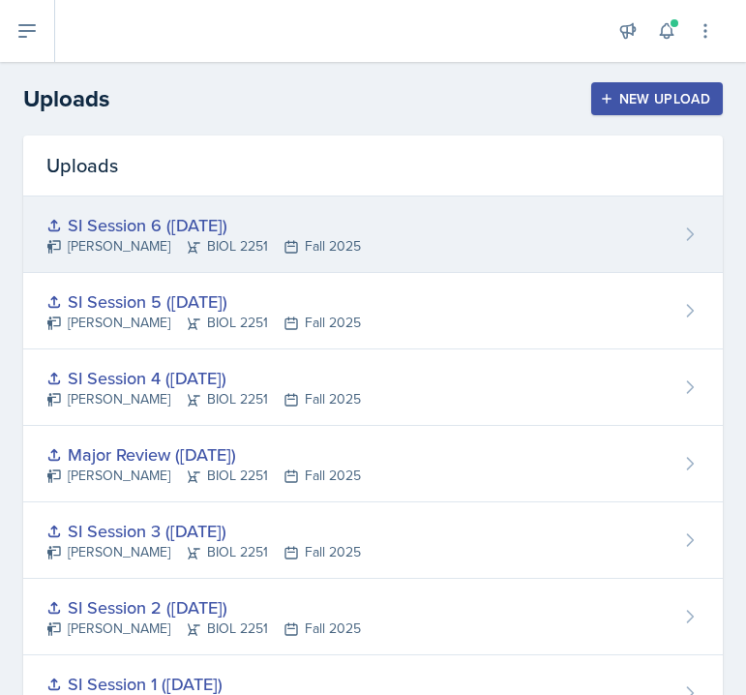
click at [209, 198] on div "SI Session 6 ([DATE]) [PERSON_NAME] BIOL 2251 Fall 2025" at bounding box center [373, 234] width 700 height 76
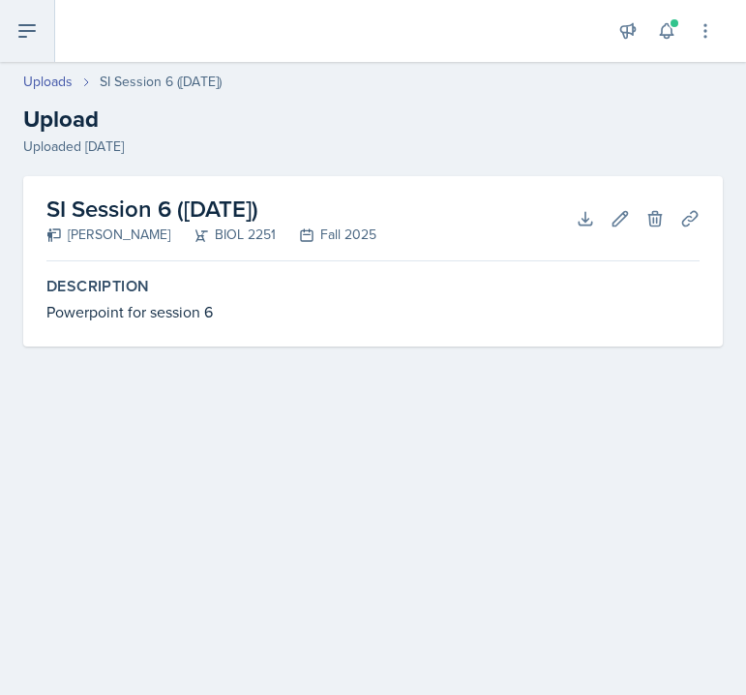
click at [35, 34] on icon at bounding box center [26, 30] width 23 height 23
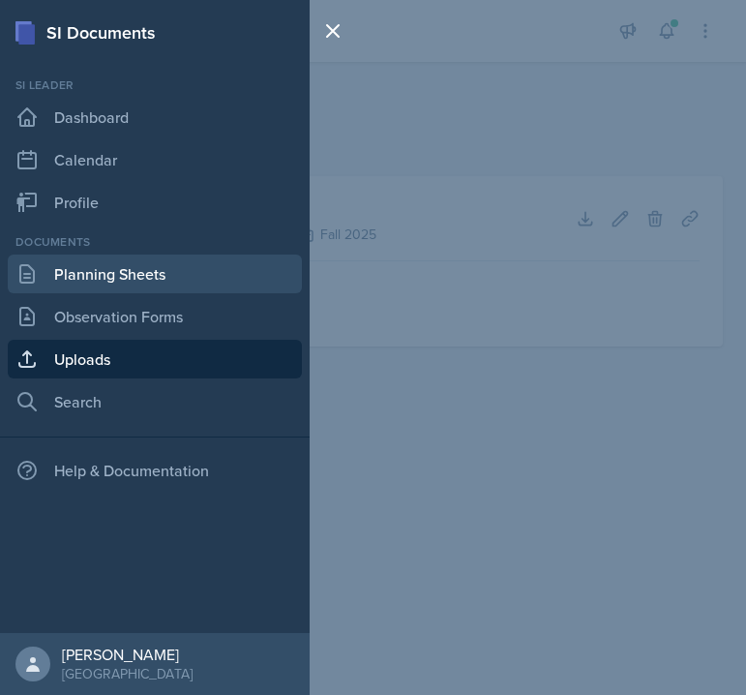
click at [71, 267] on link "Planning Sheets" at bounding box center [155, 274] width 294 height 39
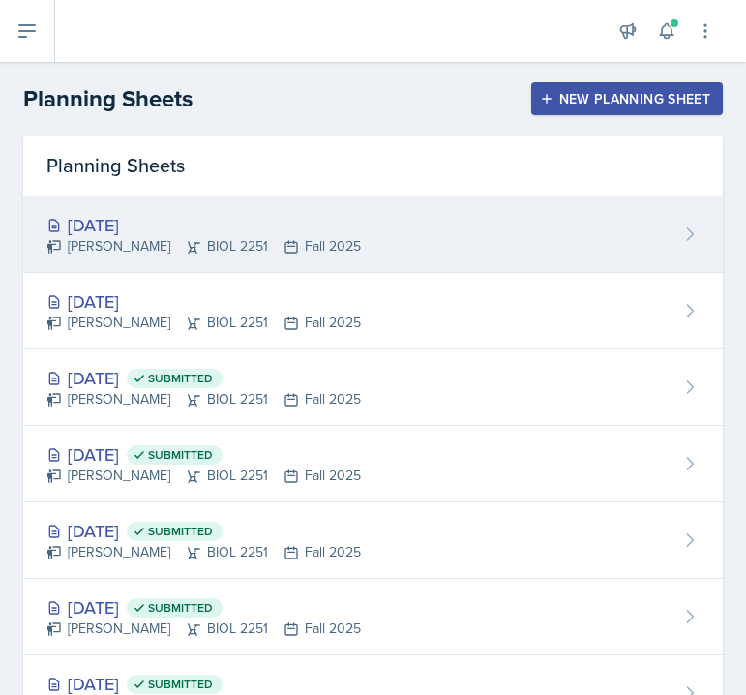
click at [248, 225] on div "[DATE]" at bounding box center [203, 225] width 315 height 26
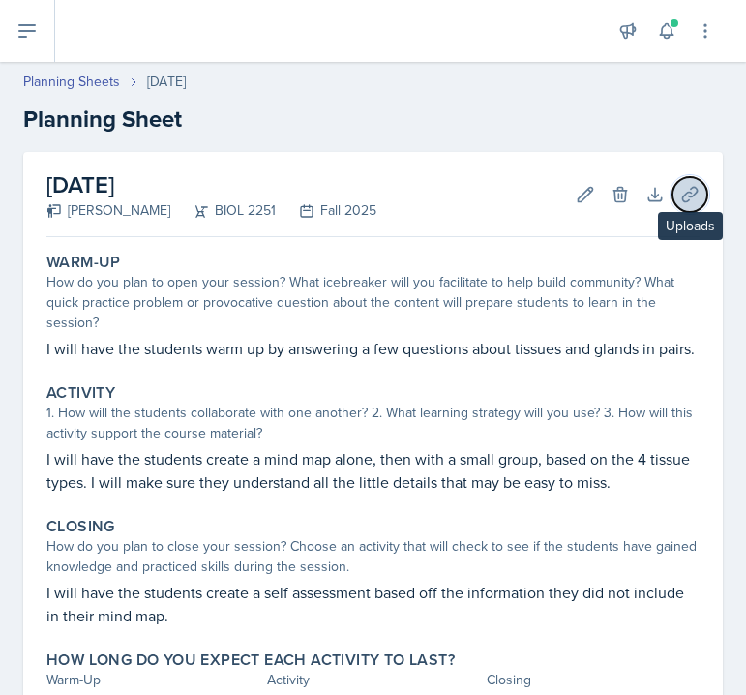
click at [691, 188] on icon at bounding box center [689, 194] width 15 height 15
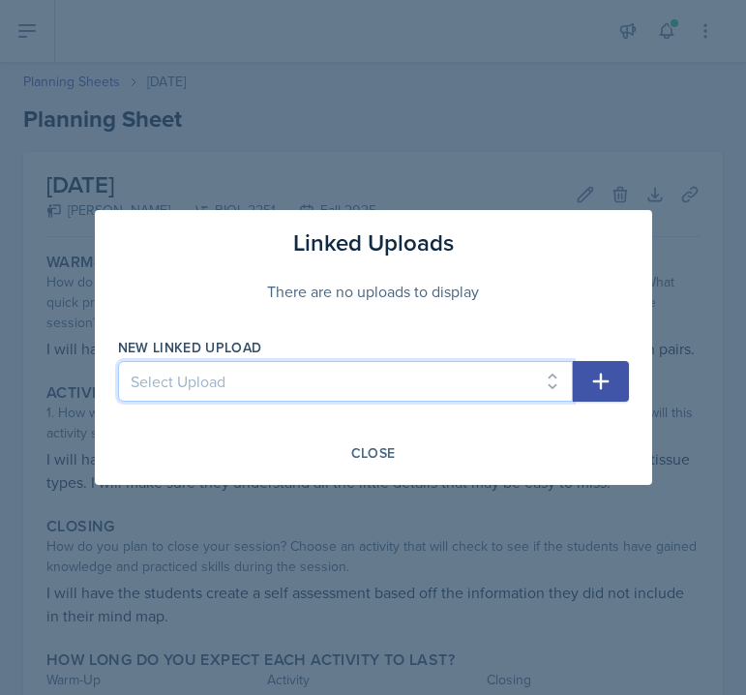
click at [411, 375] on select "Select Upload SI Session 1 ([DATE]) SI Session 2 ([DATE]) SI Session 3 ([DATE])…" at bounding box center [345, 381] width 455 height 41
select select "ccd97967-0574-4c20-b901-feb5b9853b12"
click at [118, 361] on select "Select Upload SI Session 1 ([DATE]) SI Session 2 ([DATE]) SI Session 3 ([DATE])…" at bounding box center [345, 381] width 455 height 41
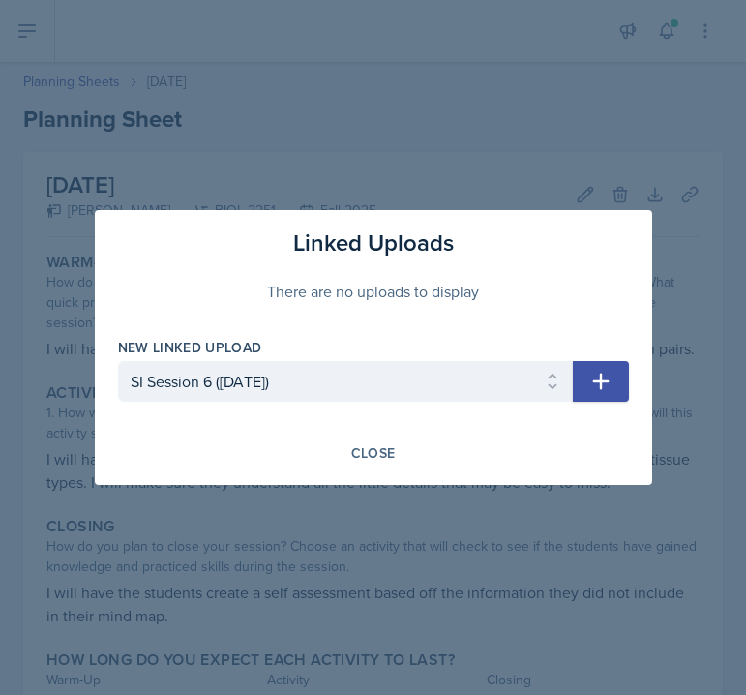
click at [587, 375] on button "button" at bounding box center [601, 381] width 56 height 41
select select
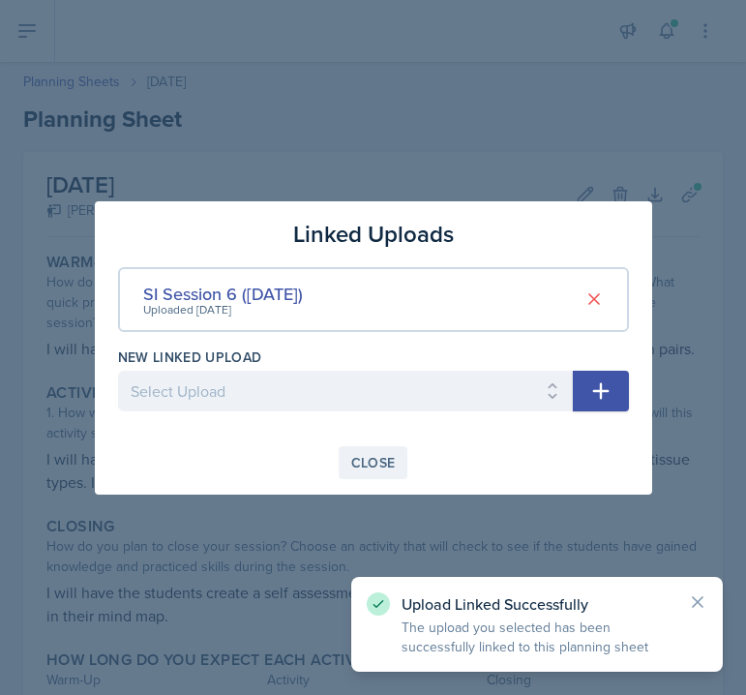
click at [366, 473] on button "Close" at bounding box center [374, 462] width 70 height 33
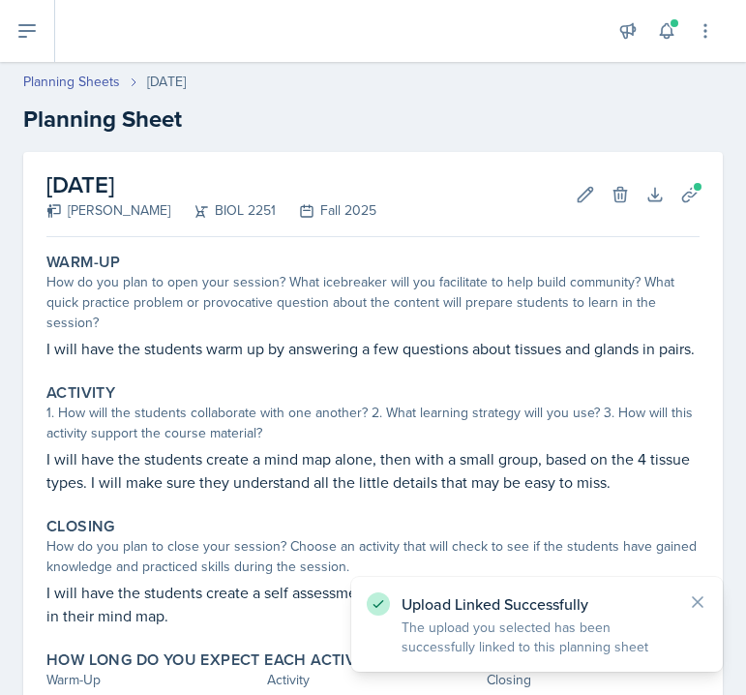
scroll to position [156, 0]
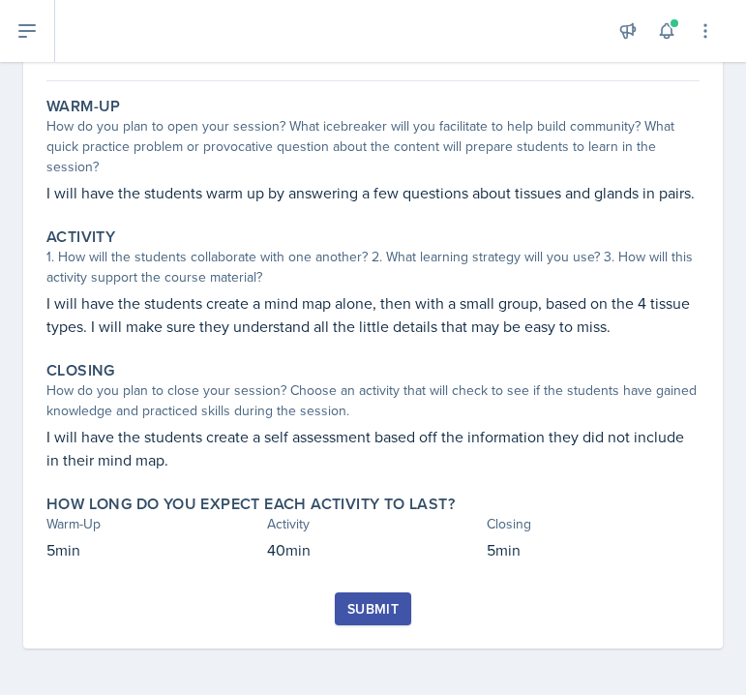
click at [175, 603] on div "Submit" at bounding box center [372, 620] width 653 height 56
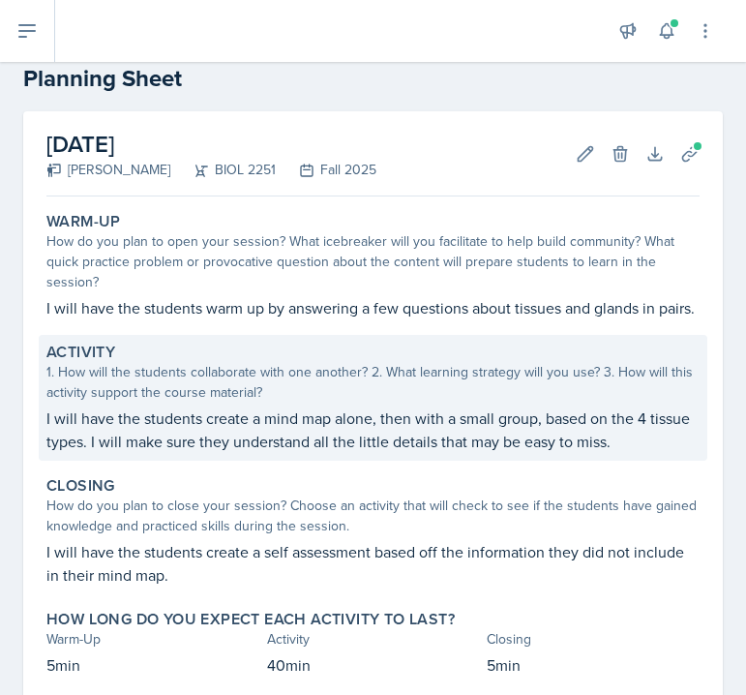
scroll to position [0, 0]
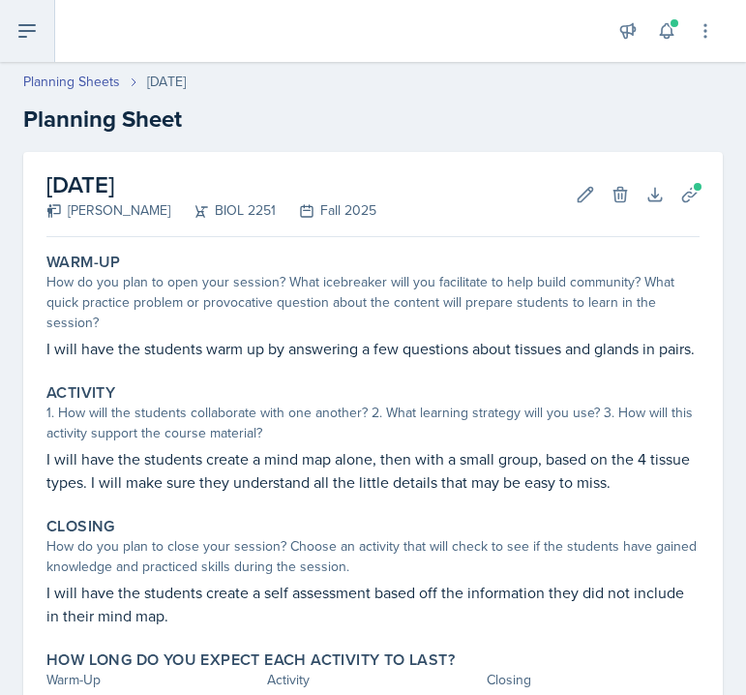
click at [42, 15] on button at bounding box center [27, 31] width 55 height 62
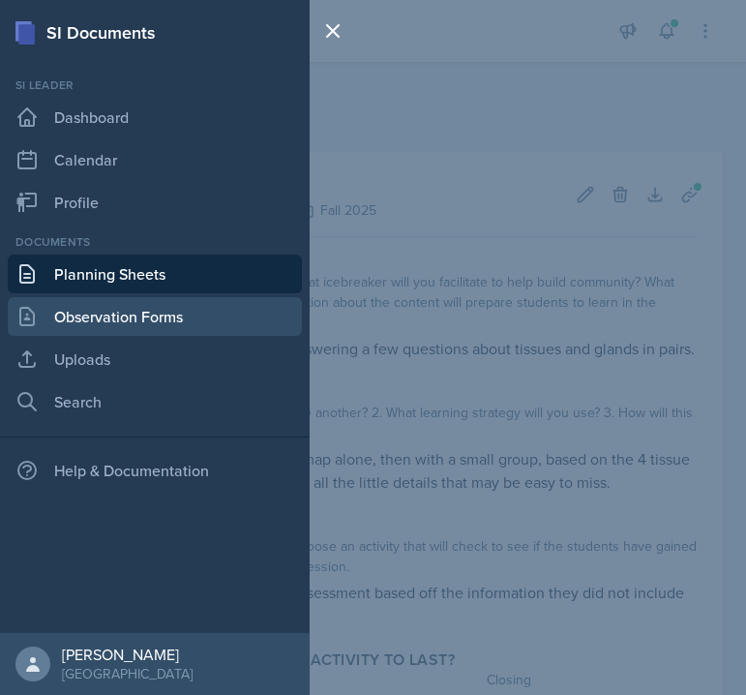
click at [91, 331] on link "Observation Forms" at bounding box center [155, 316] width 294 height 39
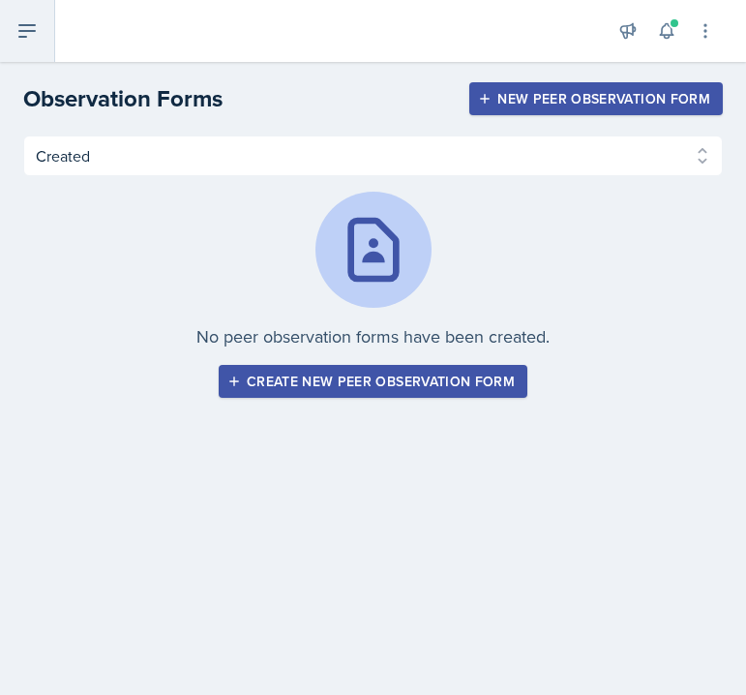
click at [33, 31] on icon at bounding box center [26, 31] width 15 height 12
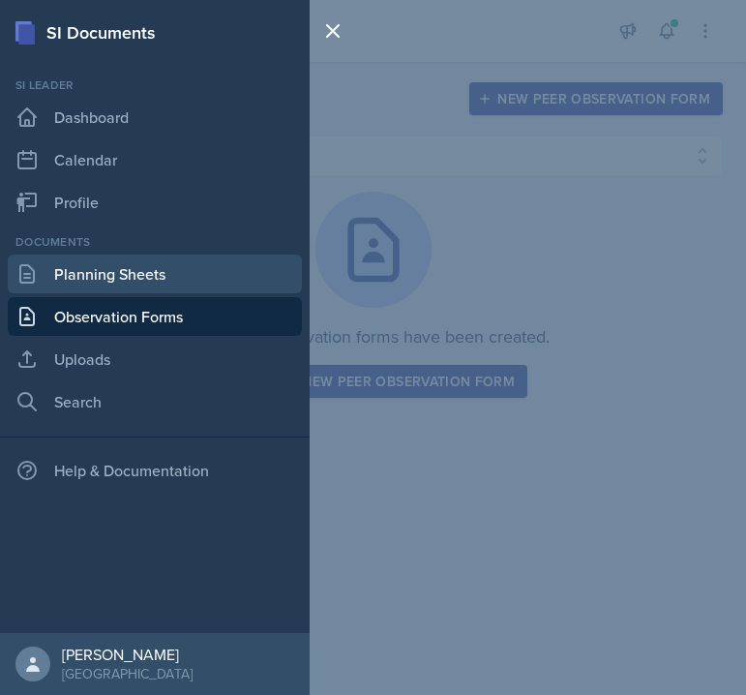
click at [74, 268] on link "Planning Sheets" at bounding box center [155, 274] width 294 height 39
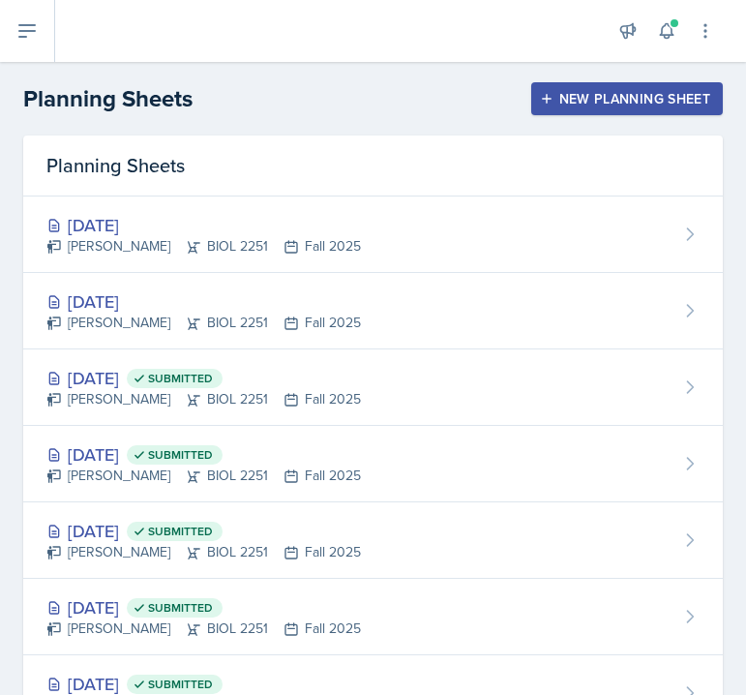
click at [624, 105] on div "New Planning Sheet" at bounding box center [627, 98] width 166 height 15
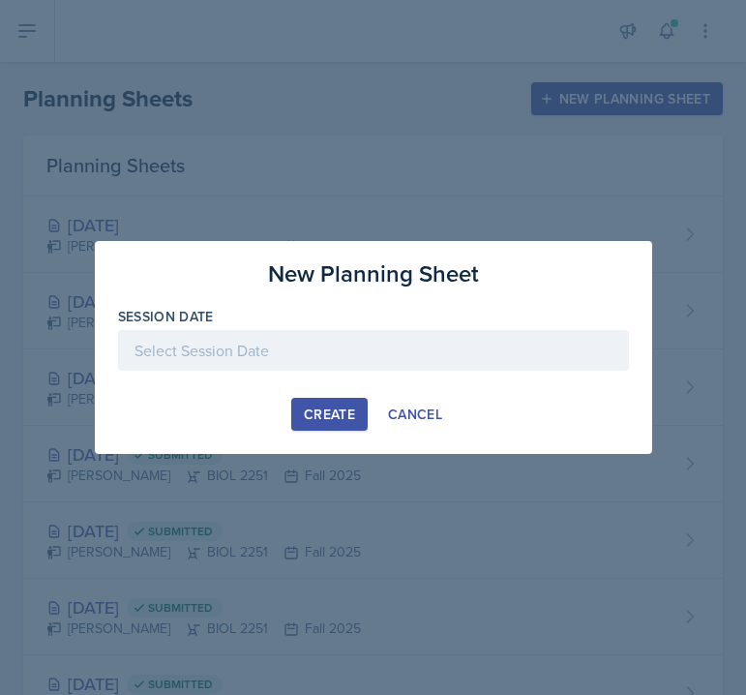
click at [373, 359] on div at bounding box center [373, 350] width 511 height 41
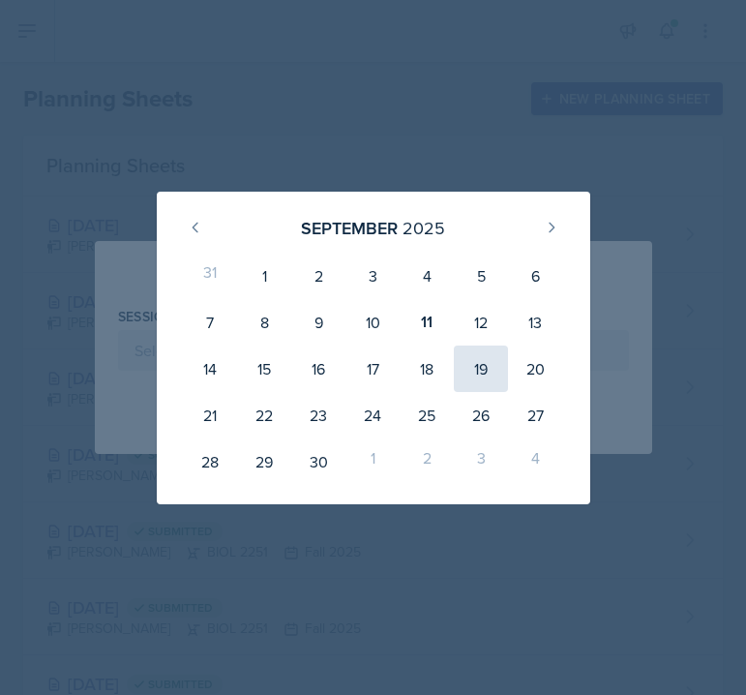
click at [470, 367] on div "19" at bounding box center [481, 369] width 54 height 46
type input "[DATE]"
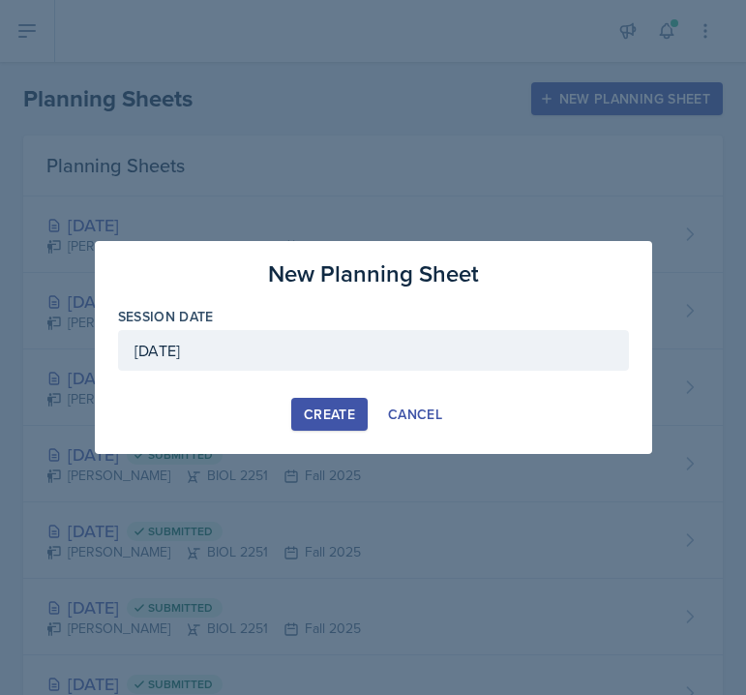
click at [342, 411] on div "Create" at bounding box center [329, 414] width 51 height 15
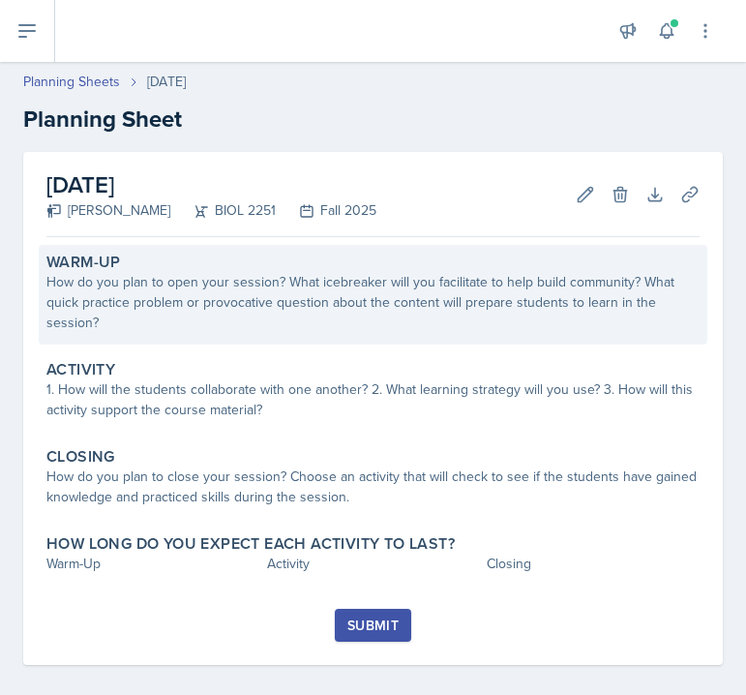
click at [160, 286] on div "How do you plan to open your session? What icebreaker will you facilitate to he…" at bounding box center [372, 302] width 653 height 61
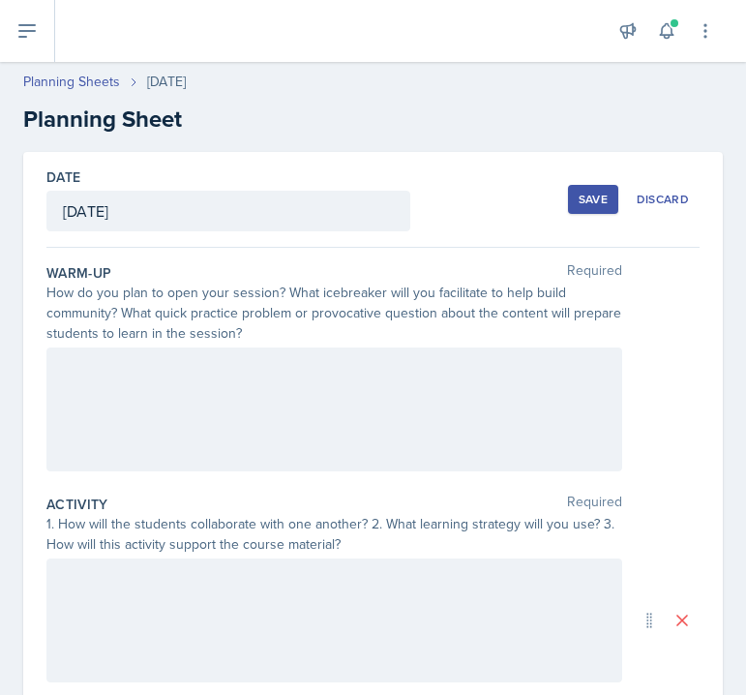
click at [164, 393] on div at bounding box center [334, 409] width 576 height 124
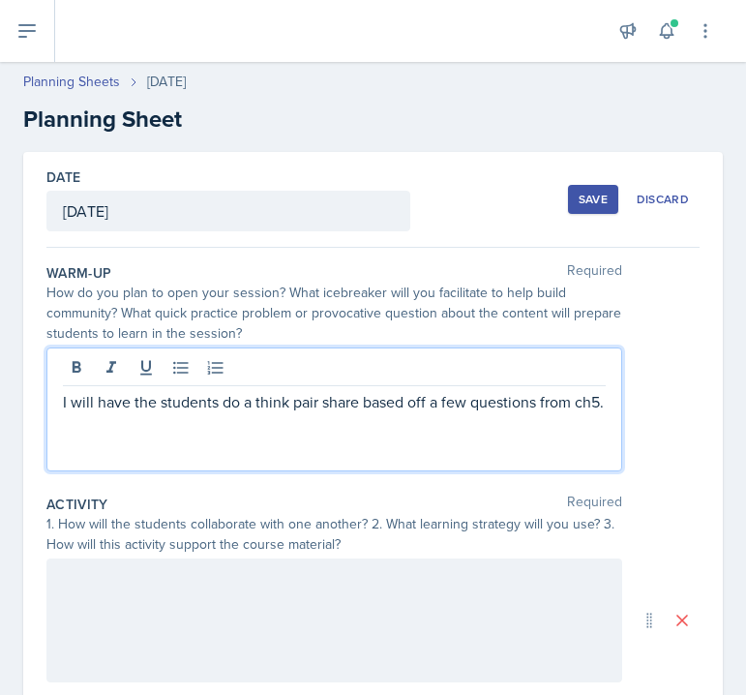
click at [270, 606] on div at bounding box center [334, 620] width 576 height 124
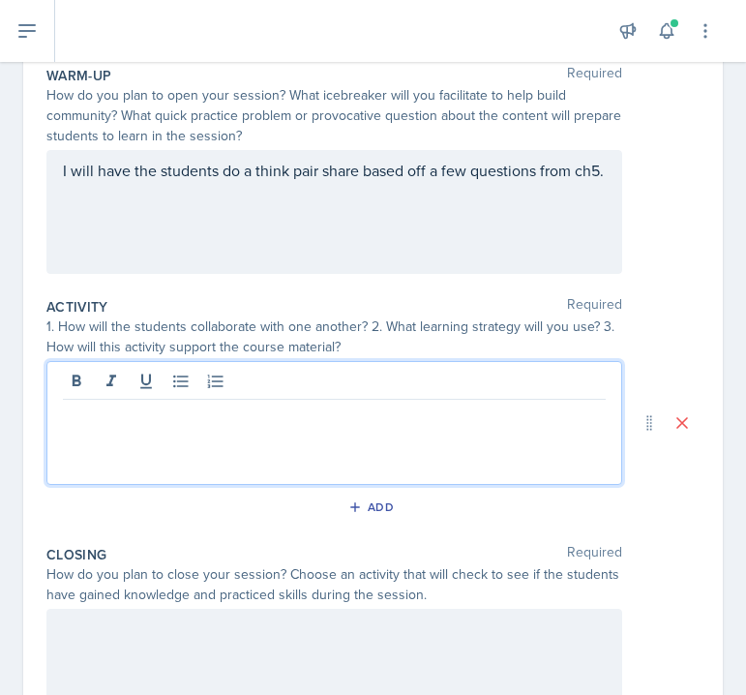
scroll to position [240, 0]
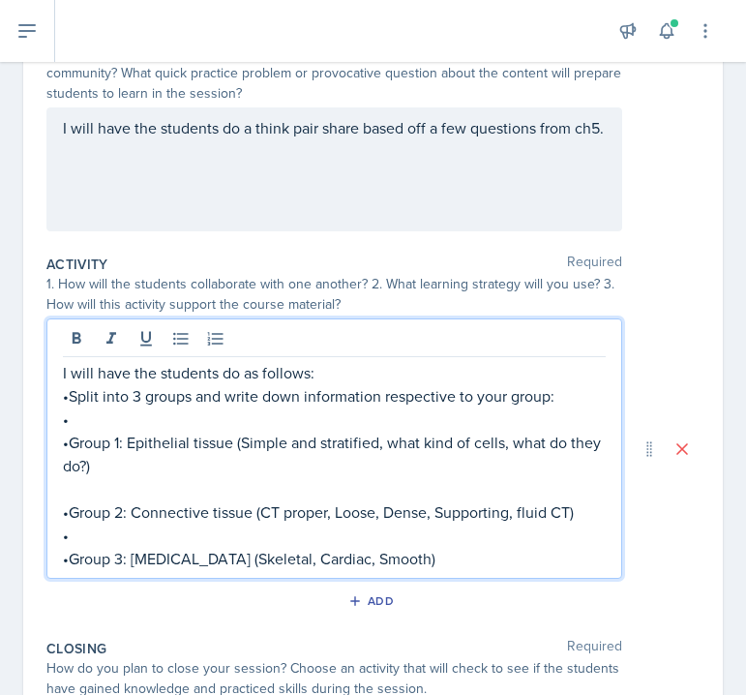
click at [236, 416] on p "•" at bounding box center [334, 418] width 543 height 23
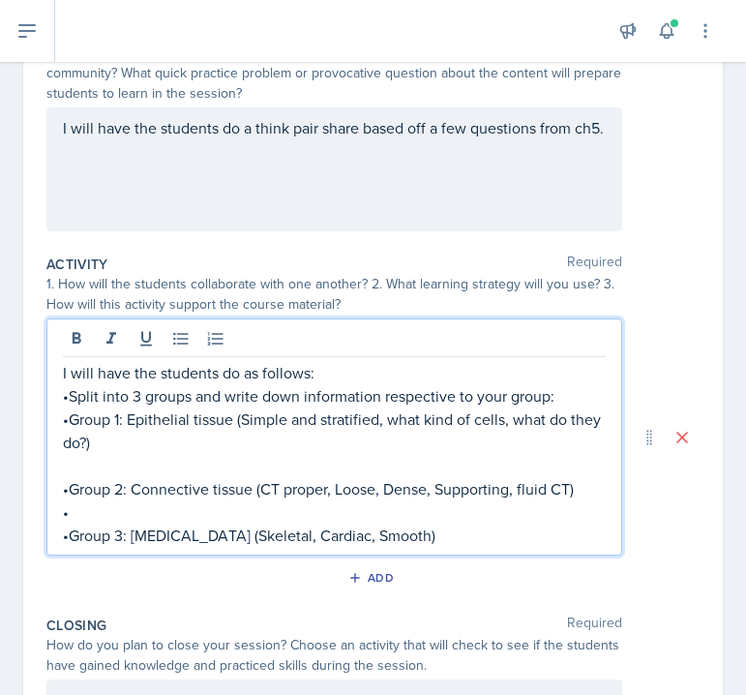
click at [103, 469] on p at bounding box center [334, 465] width 543 height 23
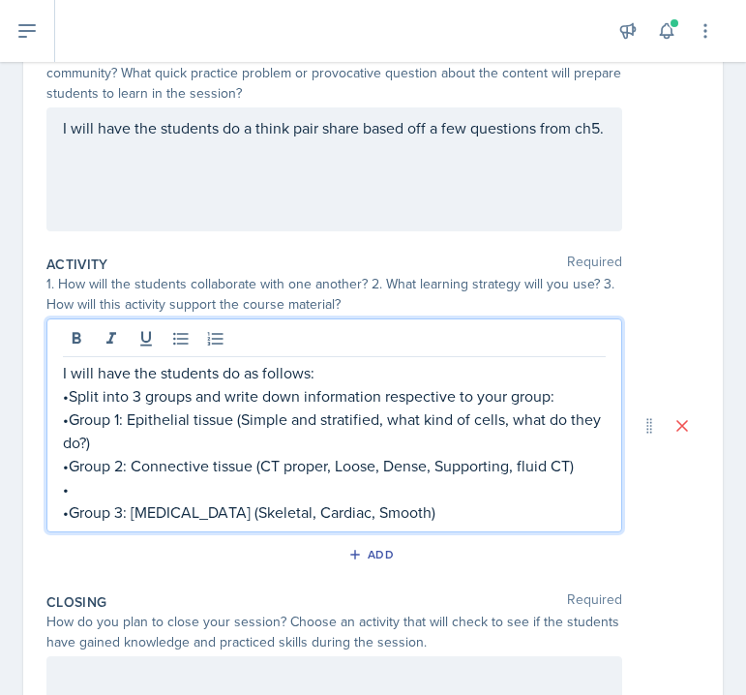
click at [98, 487] on p "•" at bounding box center [334, 488] width 543 height 23
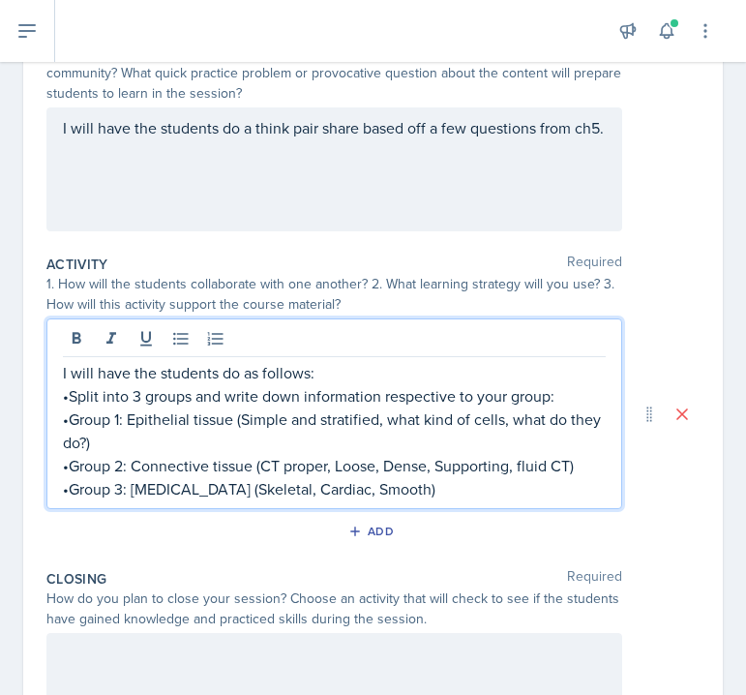
click at [432, 485] on p "•Group 3: [MEDICAL_DATA] (Skeletal, Cardiac, Smooth)" at bounding box center [334, 488] width 543 height 23
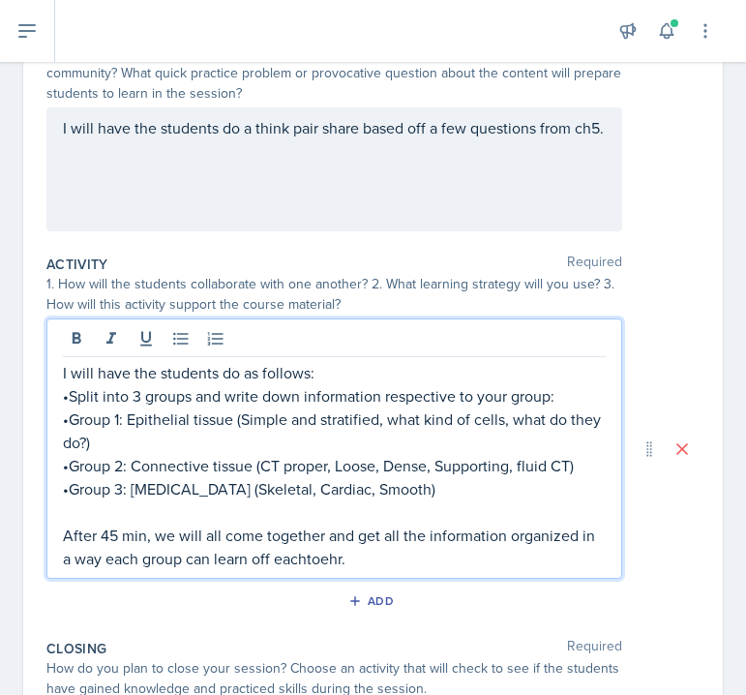
click at [294, 566] on p "After 45 min, we will all come together and get all the information organized i…" at bounding box center [334, 547] width 543 height 46
click at [284, 554] on p "After 45 min, we will all come together and get all the information organized i…" at bounding box center [334, 547] width 543 height 46
click at [302, 498] on p "•Group 3: [MEDICAL_DATA] (Skeletal, Cardiac, Smooth)" at bounding box center [334, 488] width 543 height 23
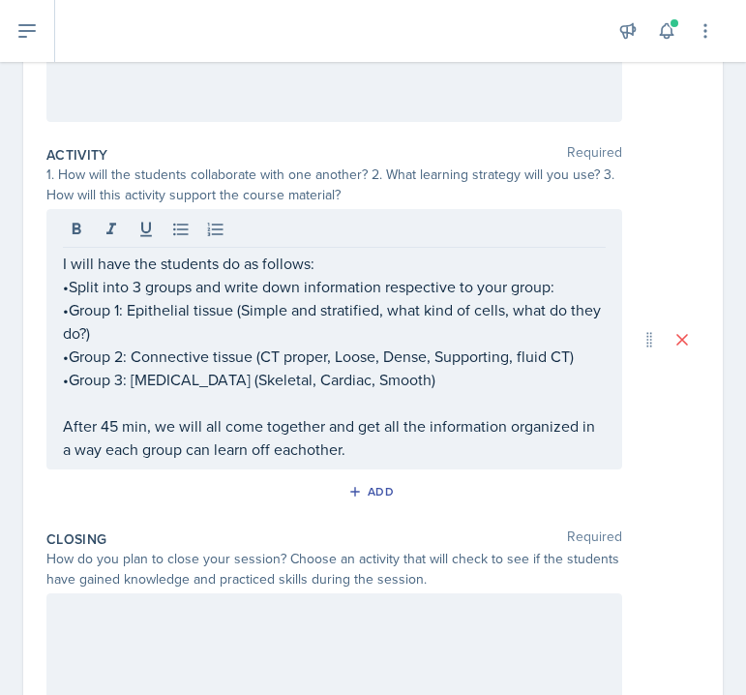
click at [302, 498] on div "Add" at bounding box center [372, 495] width 653 height 37
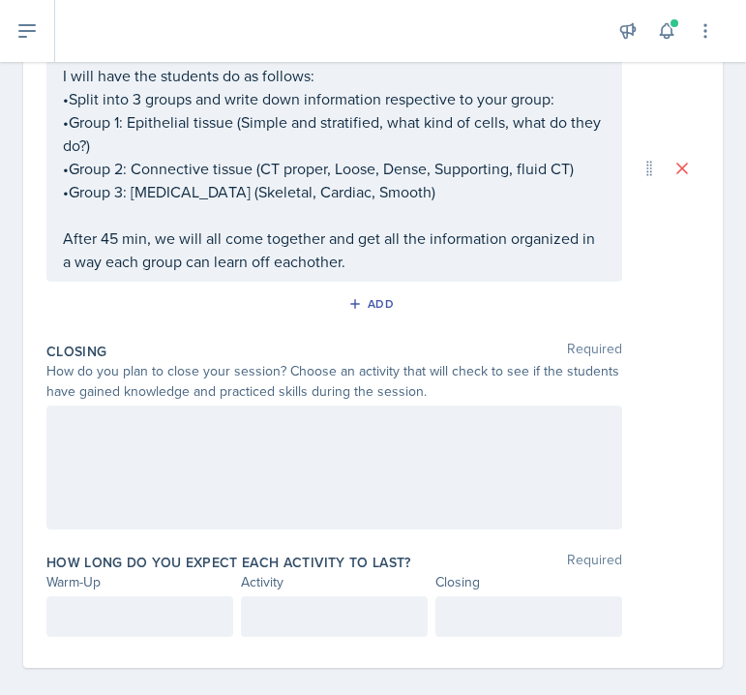
scroll to position [523, 0]
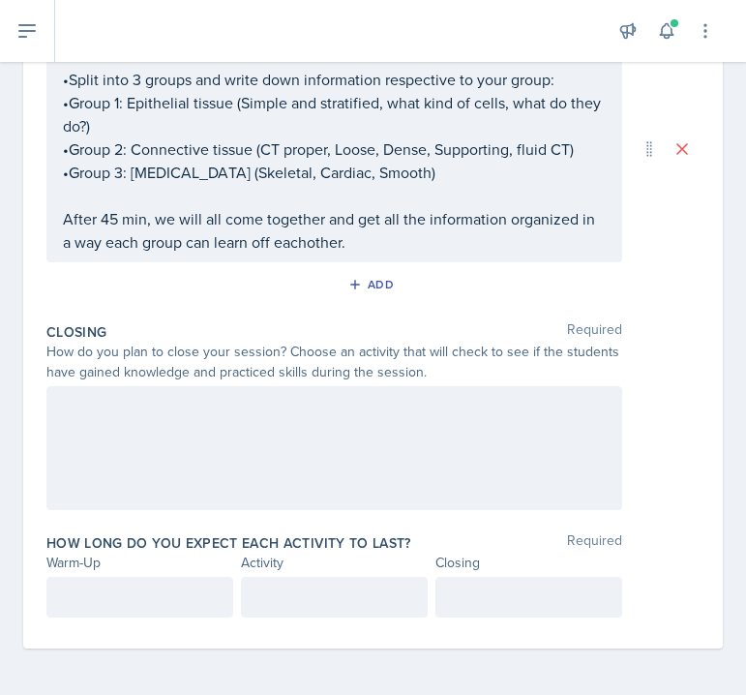
click at [224, 454] on div at bounding box center [334, 448] width 576 height 124
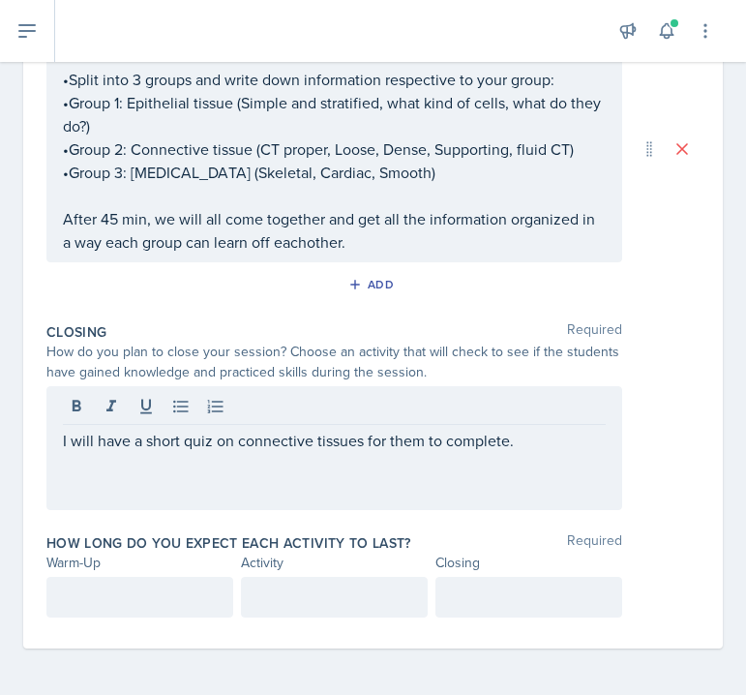
click at [121, 550] on label "How long do you expect each activity to last?" at bounding box center [228, 542] width 365 height 19
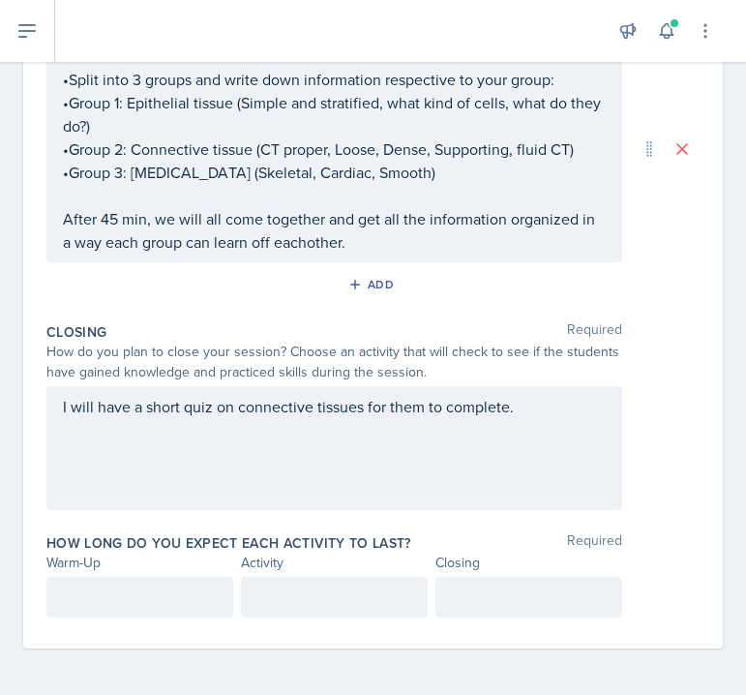
click at [108, 593] on div at bounding box center [139, 597] width 187 height 41
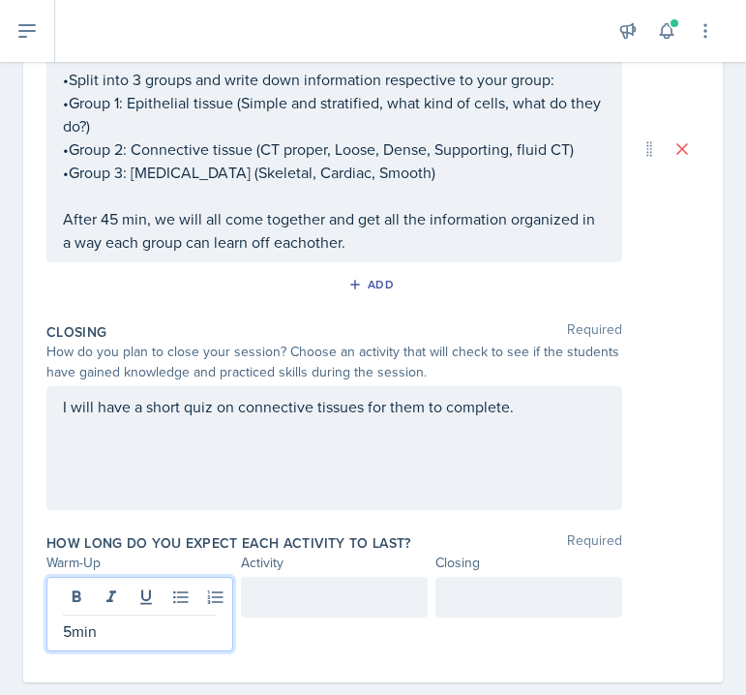
click at [326, 631] on div at bounding box center [334, 614] width 187 height 75
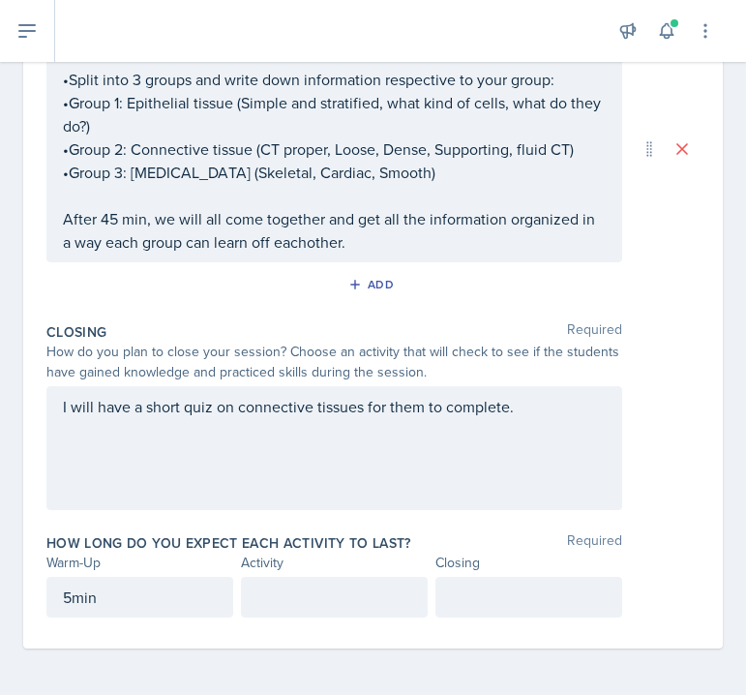
click at [124, 610] on div "5min" at bounding box center [139, 597] width 187 height 41
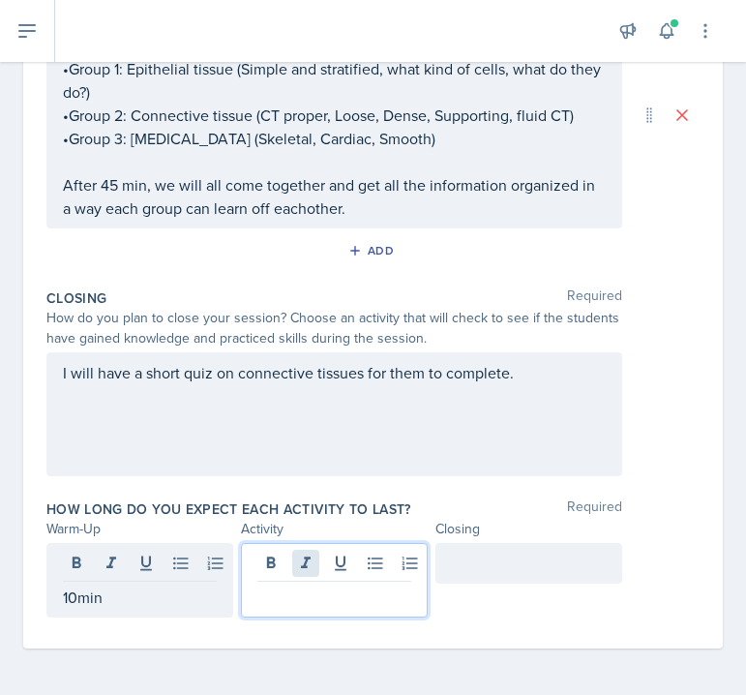
click at [293, 552] on div at bounding box center [334, 580] width 187 height 75
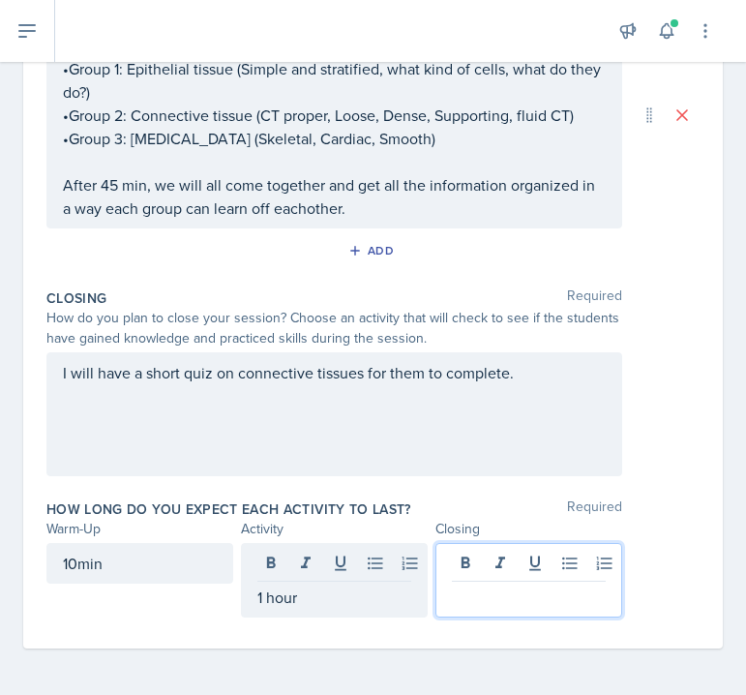
click at [495, 555] on div at bounding box center [529, 580] width 187 height 75
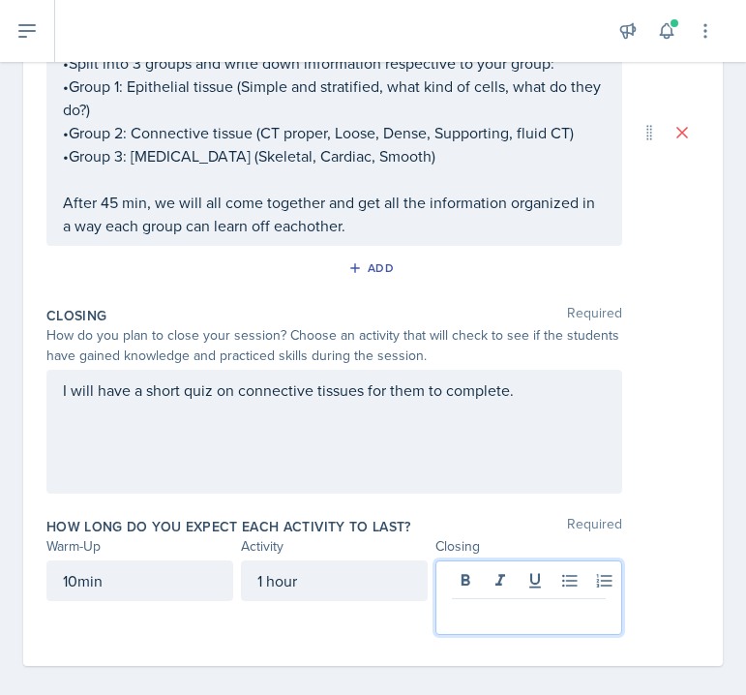
click at [117, 205] on p "After 45 min, we will all come together and get all the information organized i…" at bounding box center [334, 214] width 543 height 46
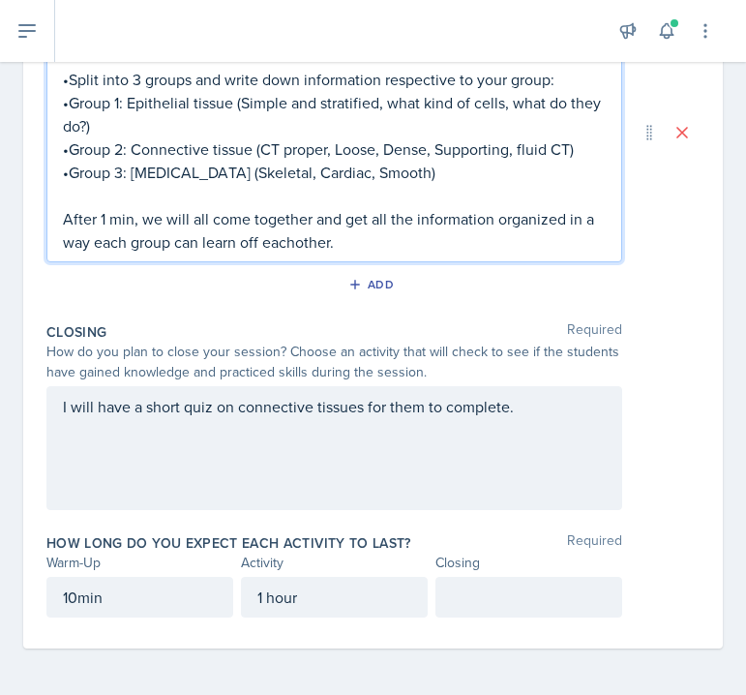
click at [120, 223] on p "After 1 min, we will all come together and get all the information organized in…" at bounding box center [334, 230] width 543 height 46
click at [266, 604] on p "1 hour" at bounding box center [334, 597] width 154 height 23
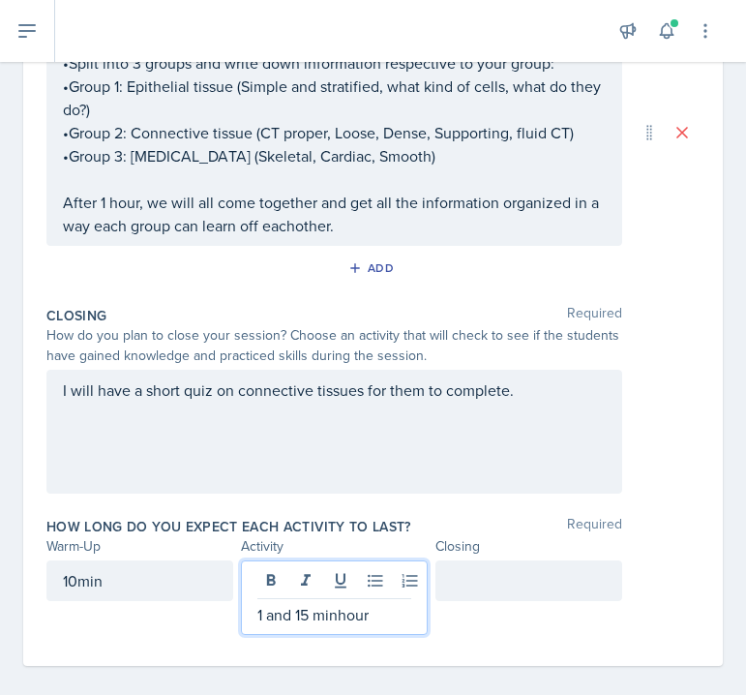
click at [371, 621] on p "1 and 15 minhour" at bounding box center [334, 614] width 154 height 23
click at [107, 200] on p "After 1 hour, we will all come together and get all the information organized i…" at bounding box center [334, 214] width 543 height 46
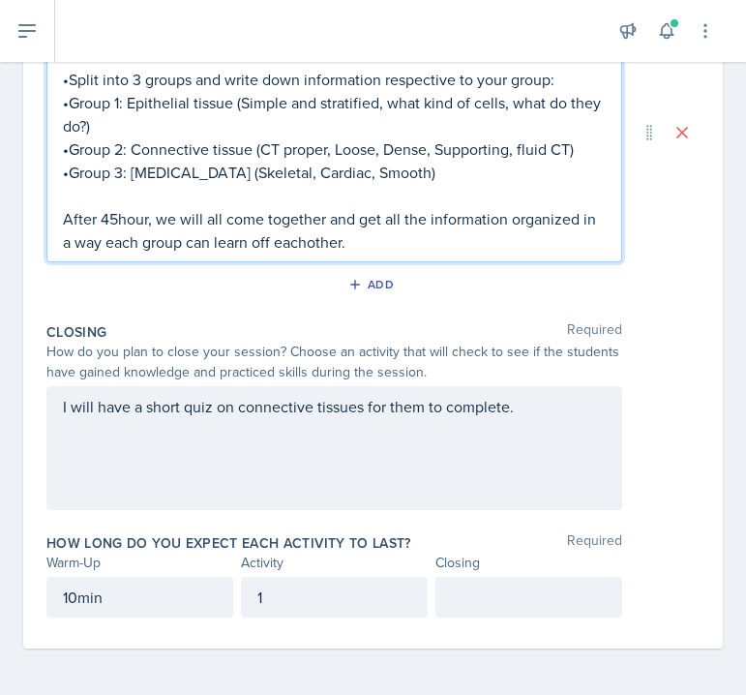
click at [132, 217] on p "After 45hour, we will all come together and get all the information organized i…" at bounding box center [334, 230] width 543 height 46
click at [131, 217] on p "After 45hour, we will all come together and get all the information organized i…" at bounding box center [334, 230] width 543 height 46
click at [145, 221] on p "After 45hour, we will all come together and get all the information organized i…" at bounding box center [334, 230] width 543 height 46
click at [299, 610] on div "1" at bounding box center [334, 597] width 187 height 41
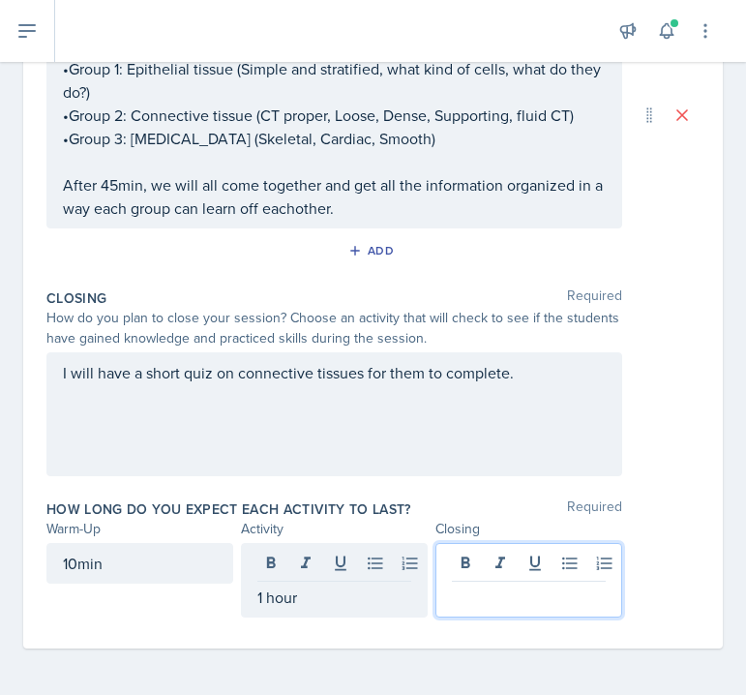
click at [498, 555] on div at bounding box center [529, 580] width 187 height 75
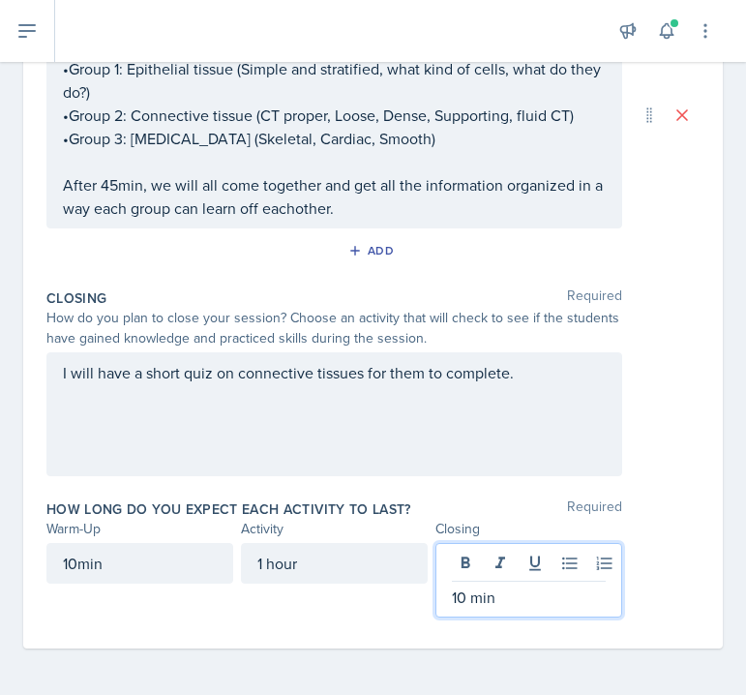
click at [325, 650] on div "Date [DATE] [DATE] 31 1 2 3 4 5 6 7 8 9 10 11 12 13 14 15 16 17 18 19 20 21 22 …" at bounding box center [373, 145] width 746 height 1100
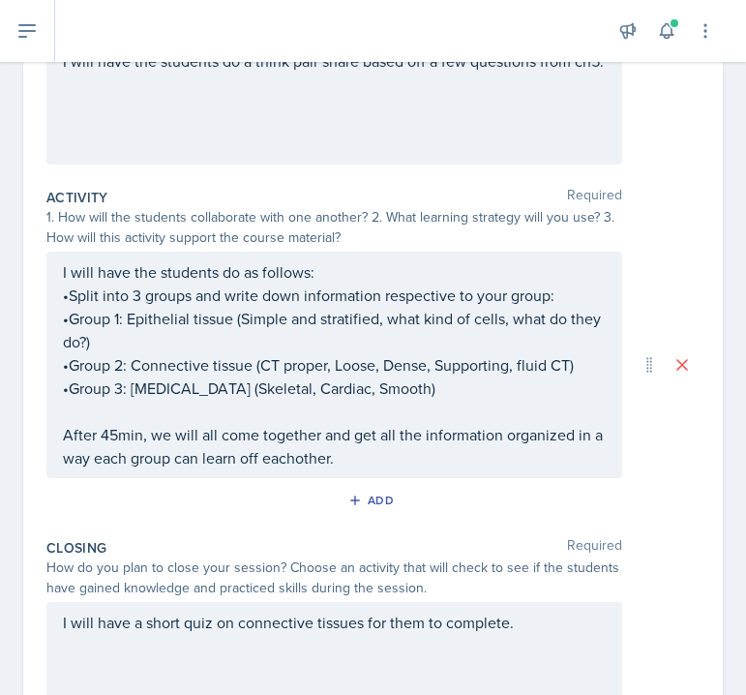
scroll to position [94, 0]
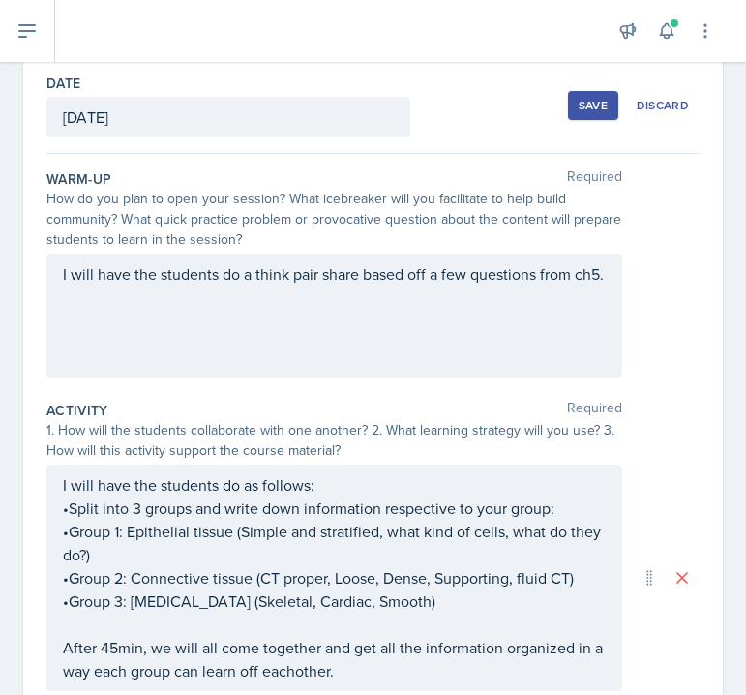
click at [577, 107] on button "Save" at bounding box center [593, 105] width 50 height 29
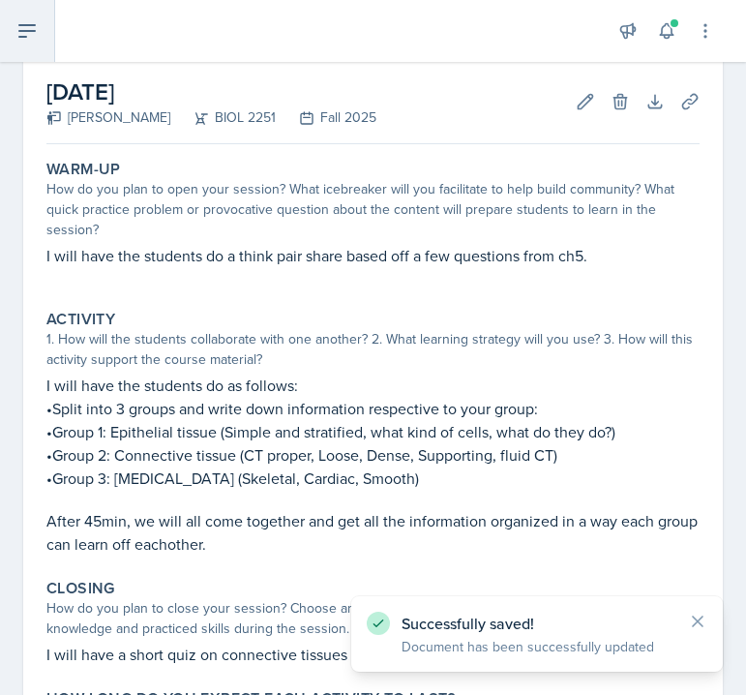
click at [22, 26] on icon at bounding box center [26, 30] width 23 height 23
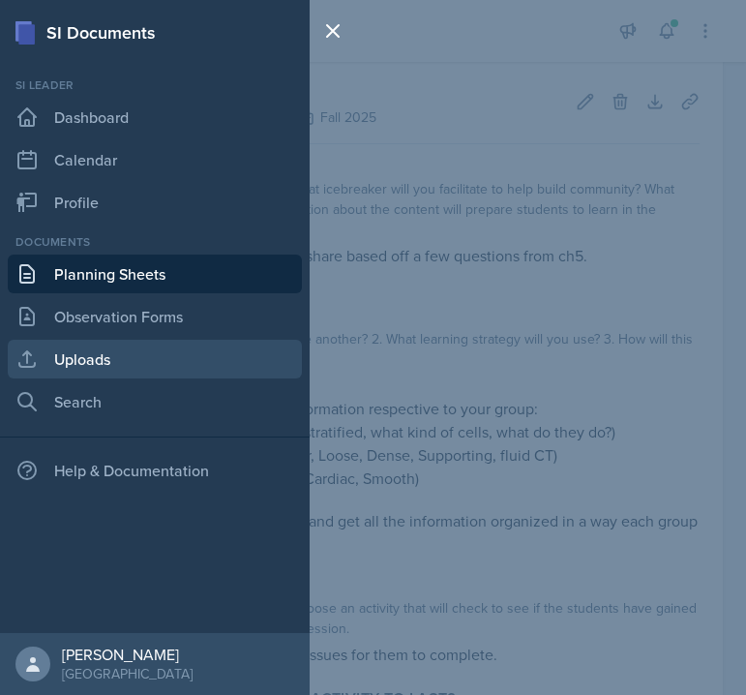
click at [75, 358] on link "Uploads" at bounding box center [155, 359] width 294 height 39
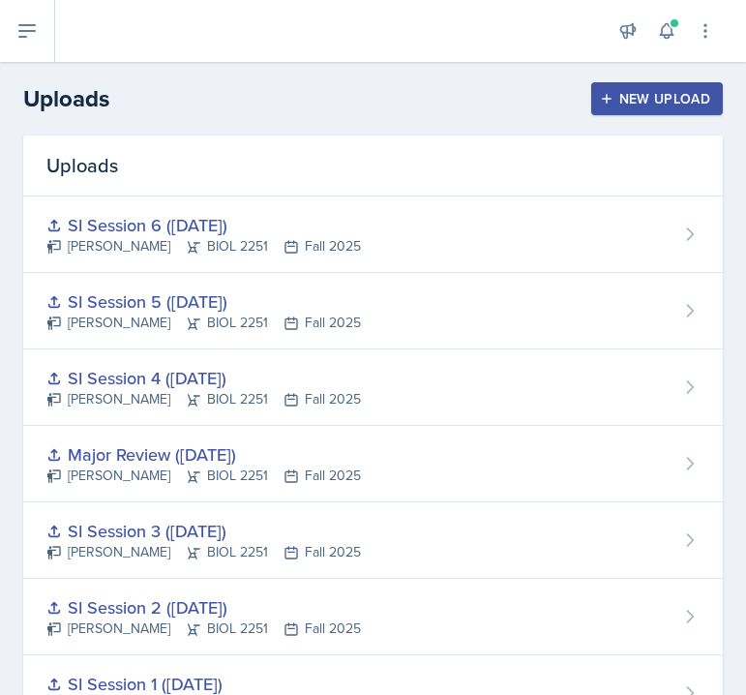
click at [676, 94] on div "New Upload" at bounding box center [657, 98] width 107 height 15
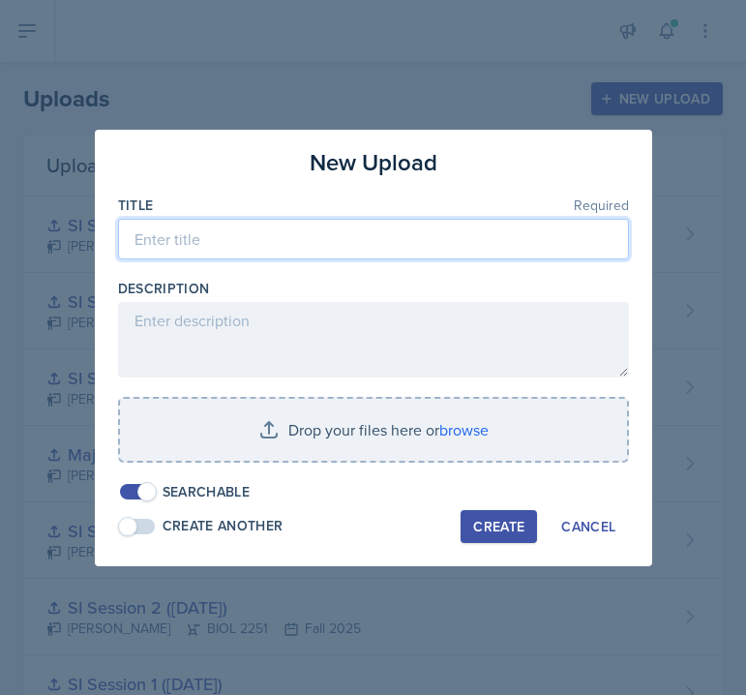
click at [282, 244] on input at bounding box center [373, 239] width 511 height 41
type input "B"
type input "SI/SASS Session 1"
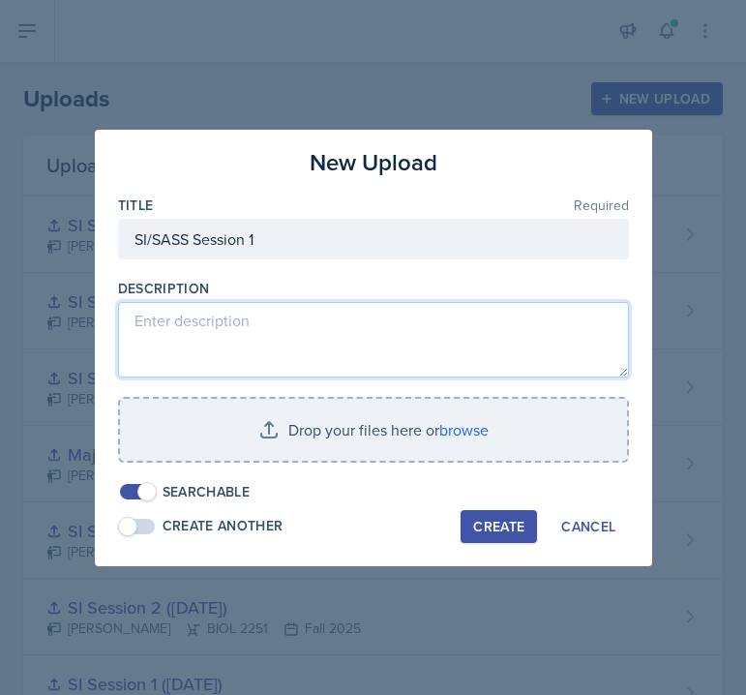
click at [299, 344] on textarea at bounding box center [373, 339] width 511 height 75
type textarea "Powerpoint for this session"
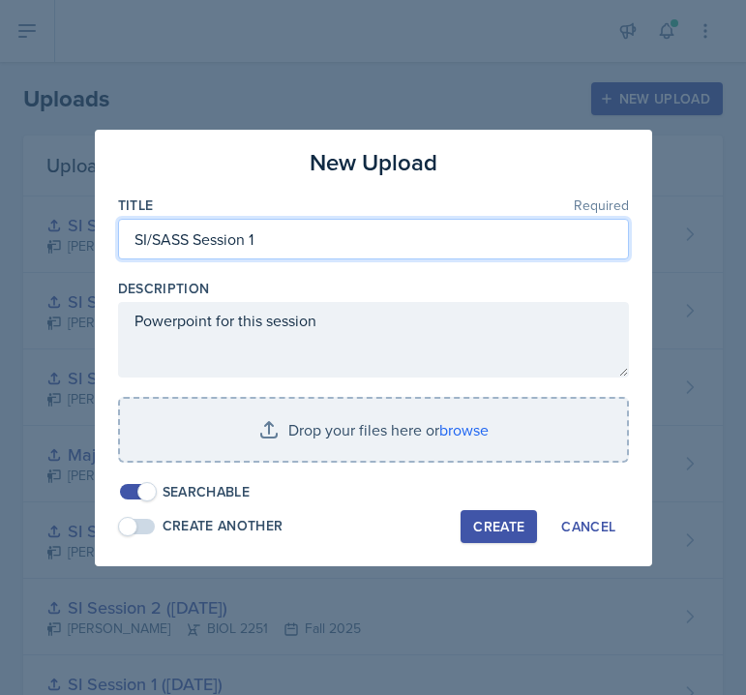
click at [296, 243] on input "SI/SASS Session 1" at bounding box center [373, 239] width 511 height 41
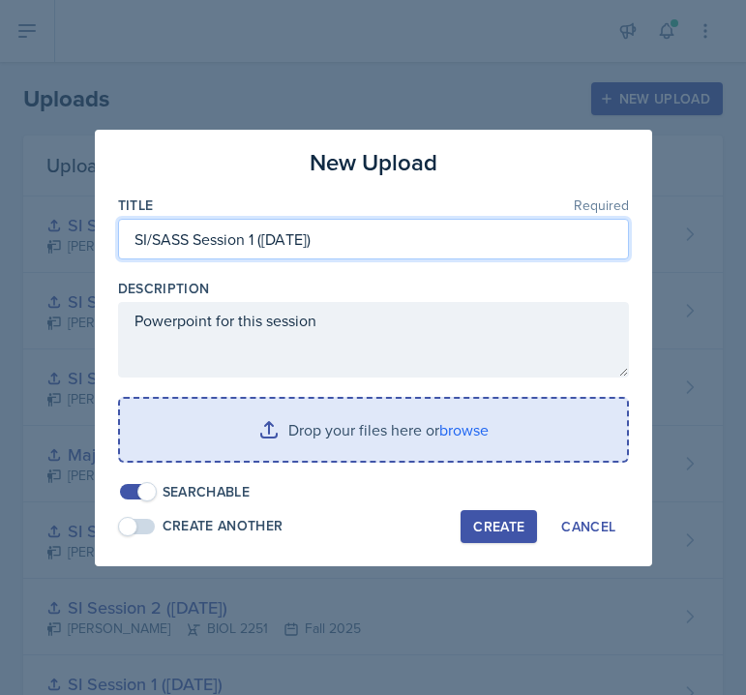
type input "SI/SASS Session 1 ([DATE])"
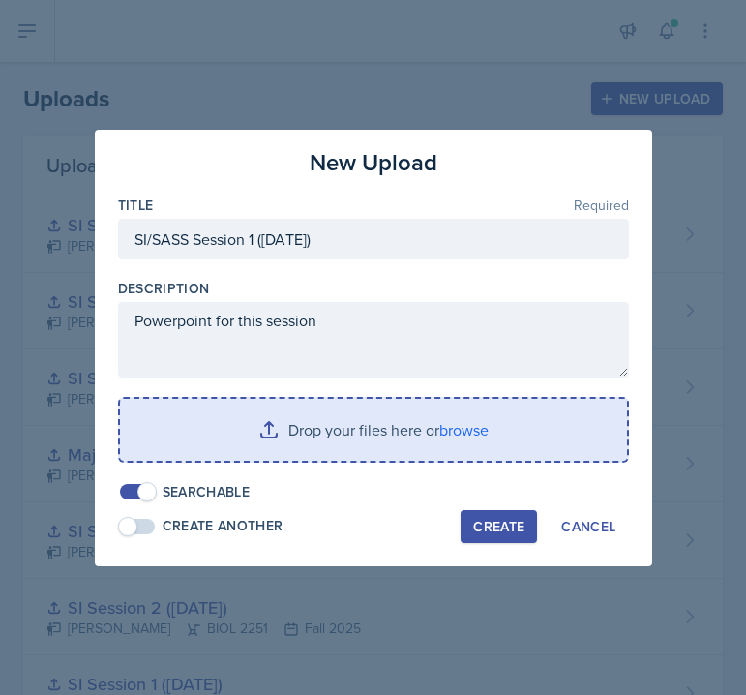
click at [448, 405] on input "file" at bounding box center [373, 430] width 507 height 62
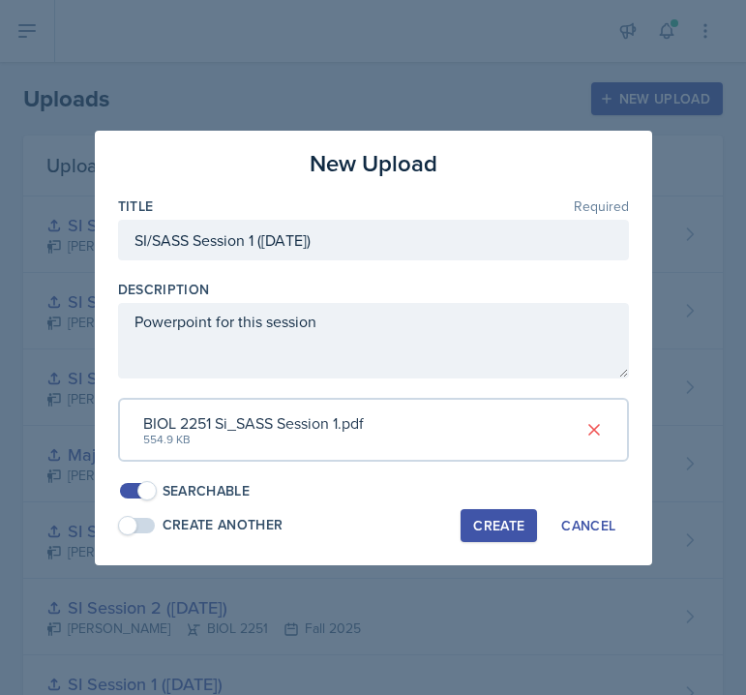
click at [520, 513] on button "Create" at bounding box center [499, 525] width 76 height 33
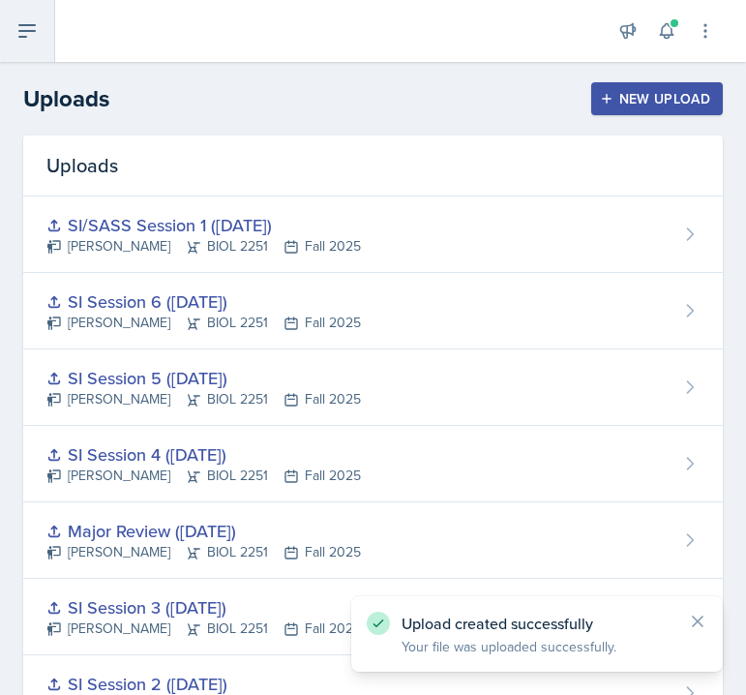
click at [33, 30] on icon at bounding box center [26, 31] width 15 height 12
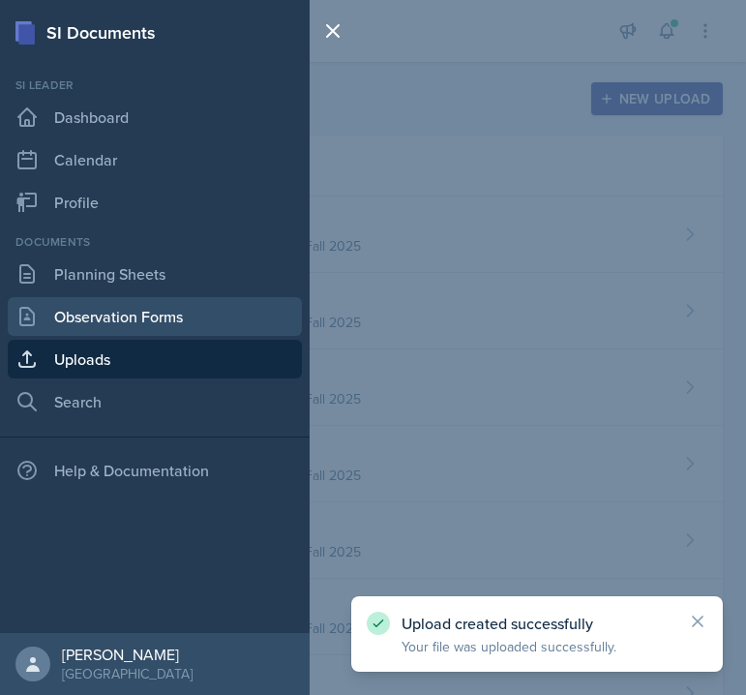
click at [92, 312] on link "Observation Forms" at bounding box center [155, 316] width 294 height 39
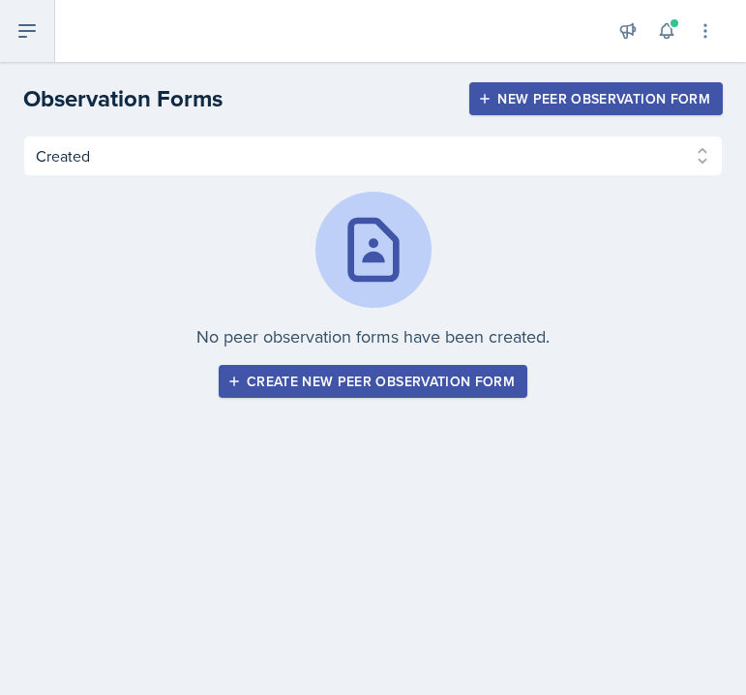
click at [28, 38] on icon at bounding box center [26, 30] width 23 height 23
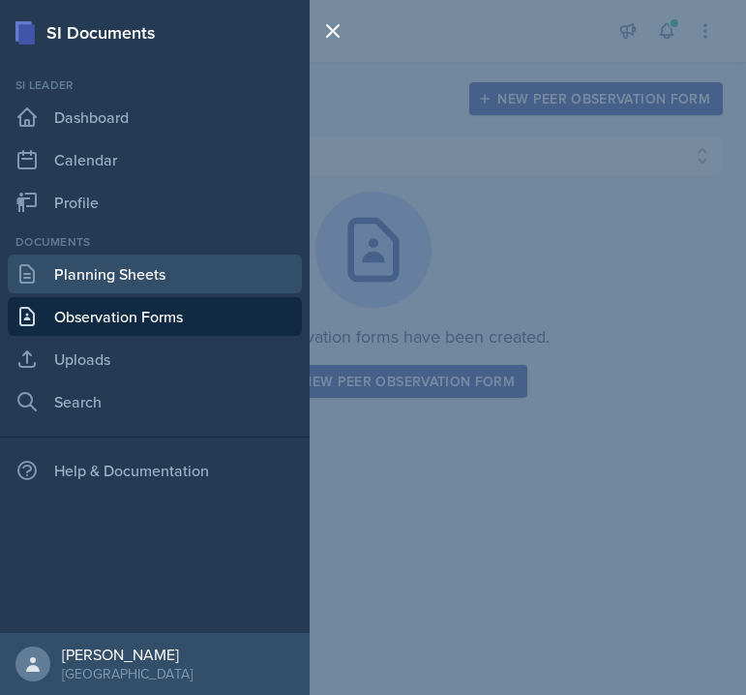
click at [107, 281] on link "Planning Sheets" at bounding box center [155, 274] width 294 height 39
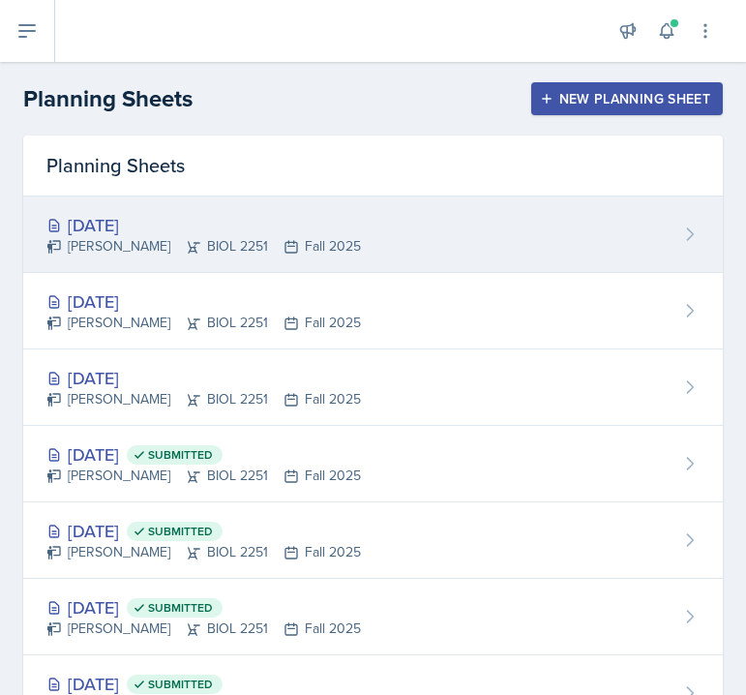
click at [424, 215] on div "[DATE] [PERSON_NAME] BIOL 2251 Fall 2025" at bounding box center [373, 234] width 700 height 76
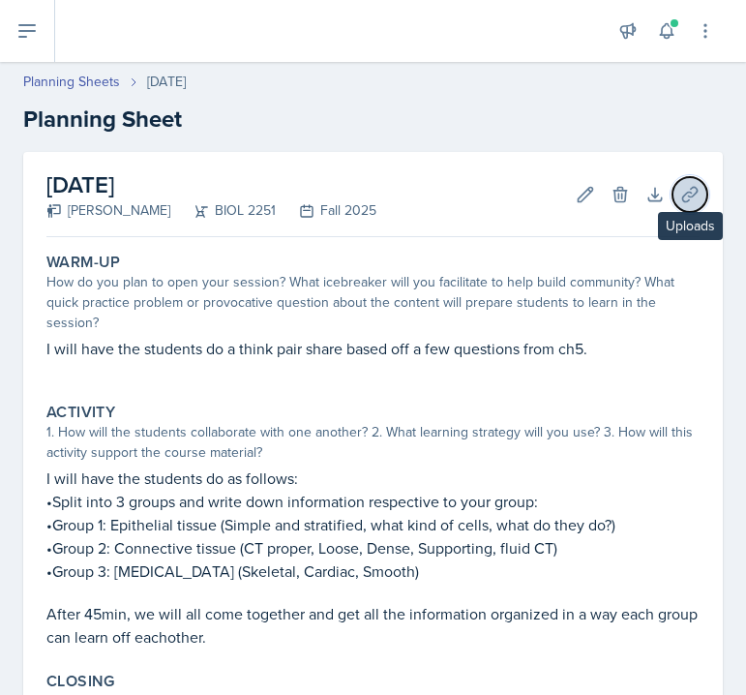
click at [692, 193] on icon at bounding box center [689, 194] width 15 height 15
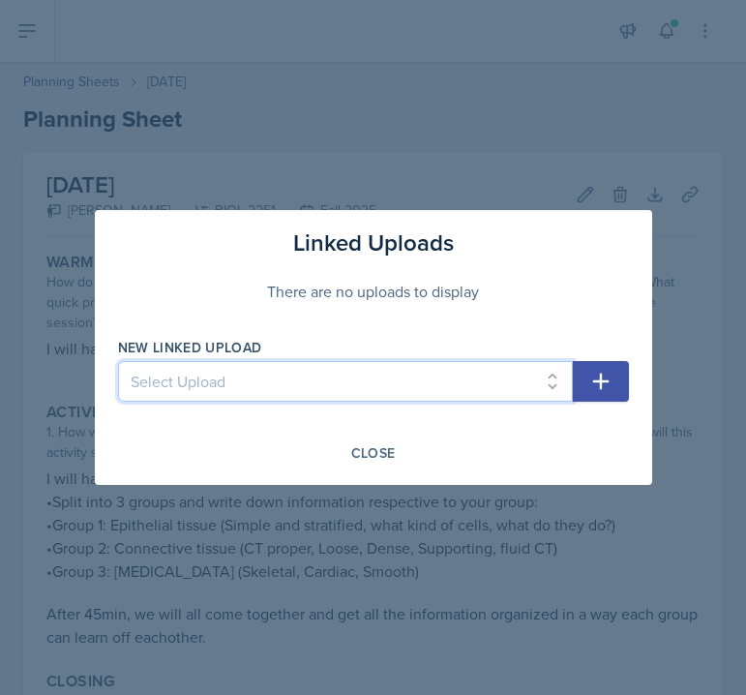
click at [341, 374] on select "Select Upload SI Session 1 ([DATE]) SI Session 2 ([DATE]) SI Session 3 ([DATE])…" at bounding box center [345, 381] width 455 height 41
select select "fa6d3299-ebf4-48c8-bc6b-403234a0ba07"
click at [118, 361] on select "Select Upload SI Session 1 ([DATE]) SI Session 2 ([DATE]) SI Session 3 ([DATE])…" at bounding box center [345, 381] width 455 height 41
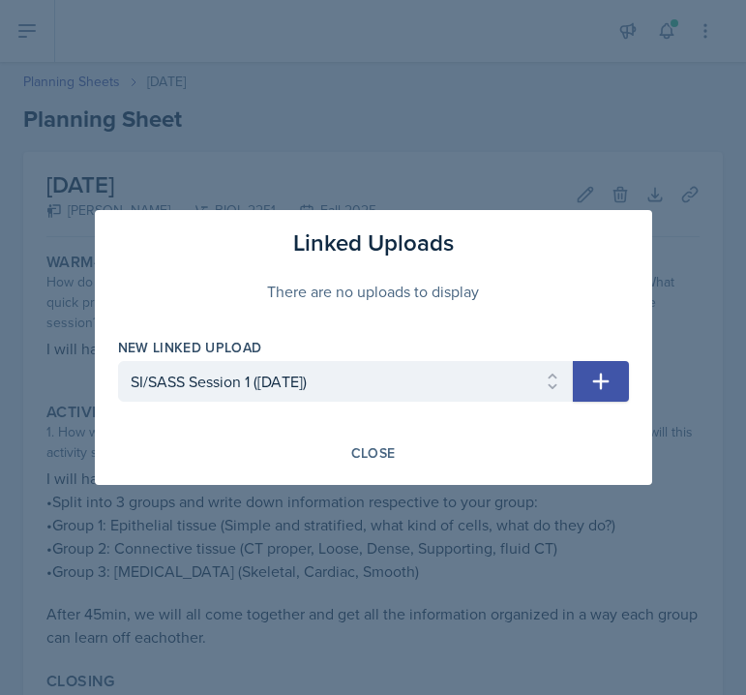
click at [623, 379] on button "button" at bounding box center [601, 381] width 56 height 41
select select
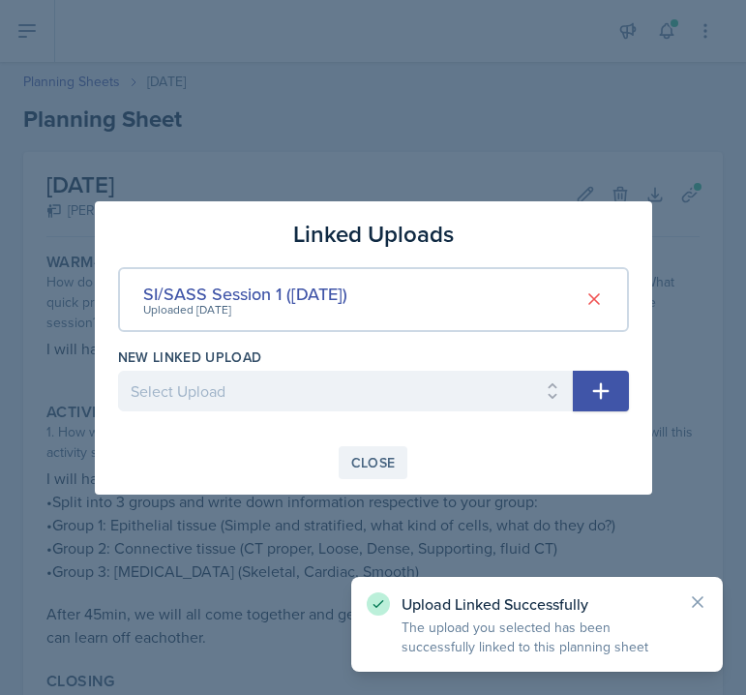
click at [379, 455] on div "Close" at bounding box center [373, 462] width 45 height 15
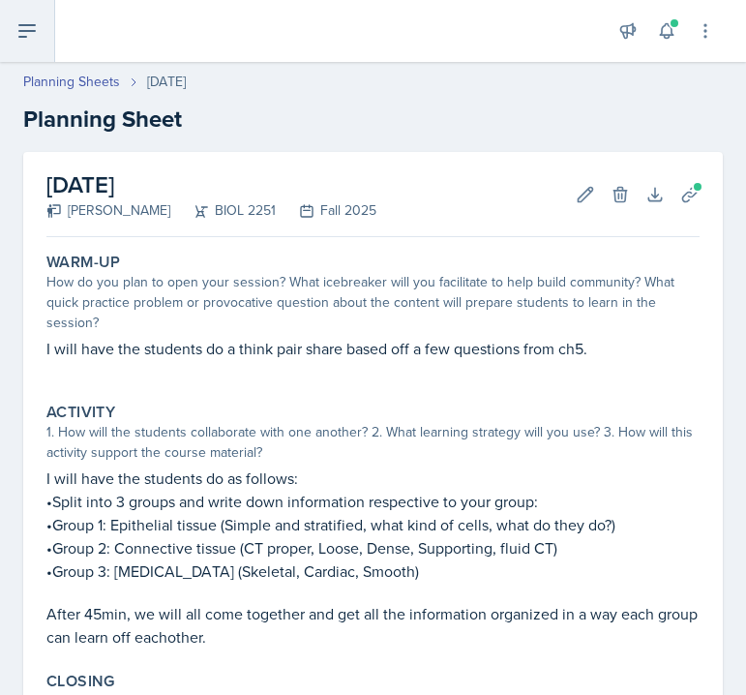
click at [29, 35] on icon at bounding box center [26, 30] width 23 height 23
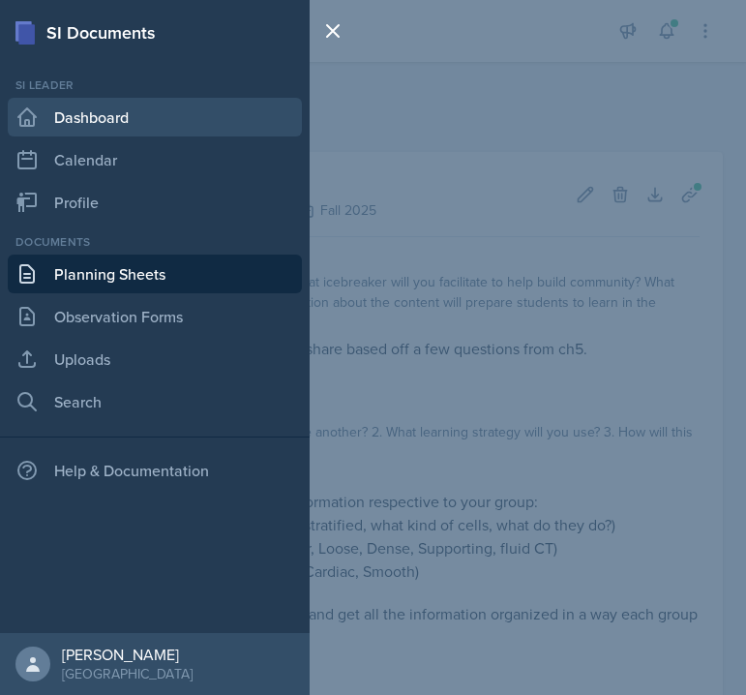
click at [50, 118] on link "Dashboard" at bounding box center [155, 117] width 294 height 39
